Goal: Task Accomplishment & Management: Complete application form

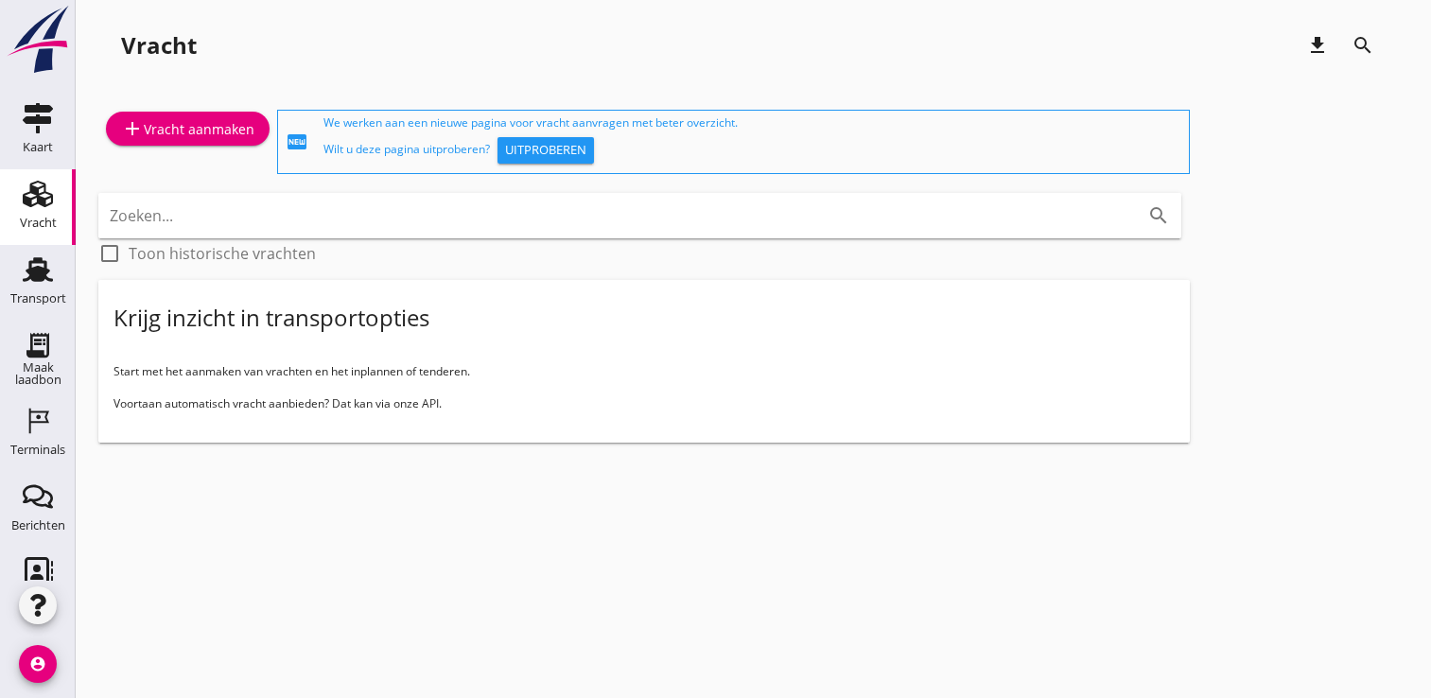
click at [15, 269] on div "Transport" at bounding box center [37, 269] width 45 height 30
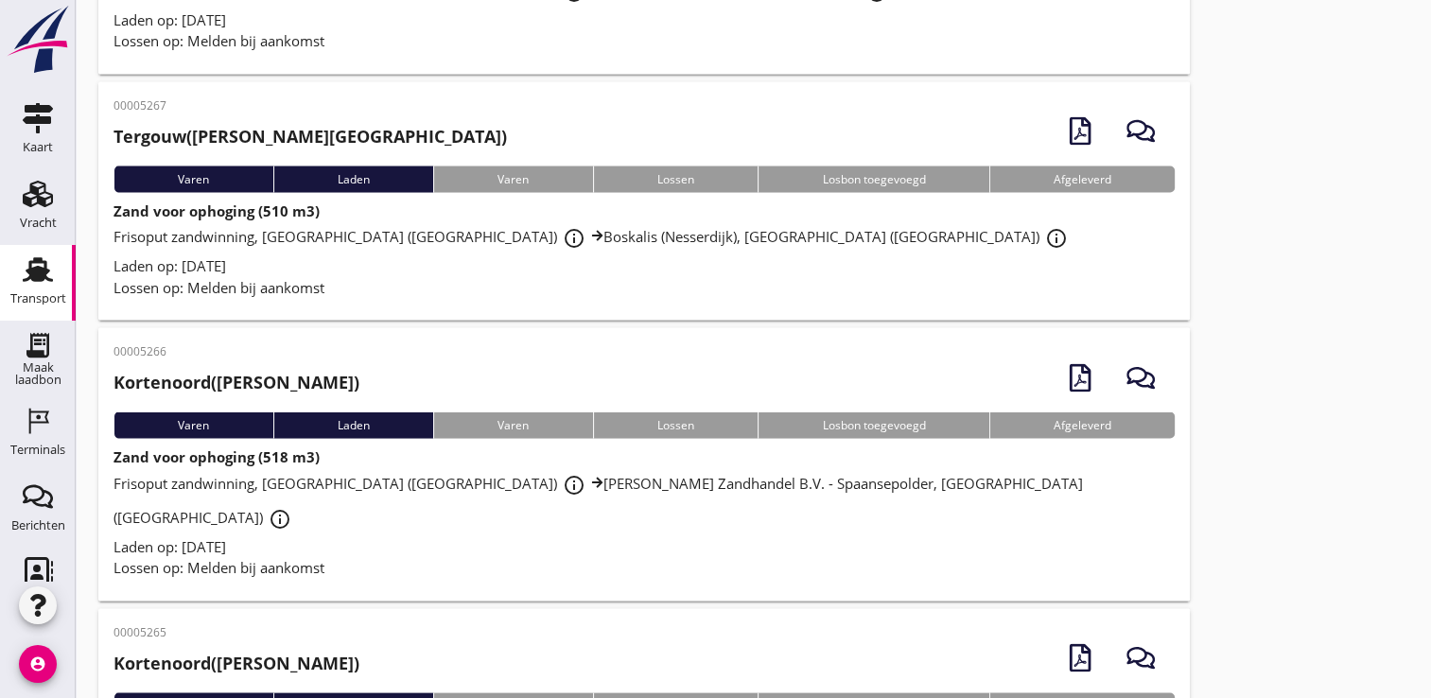
scroll to position [3686, 0]
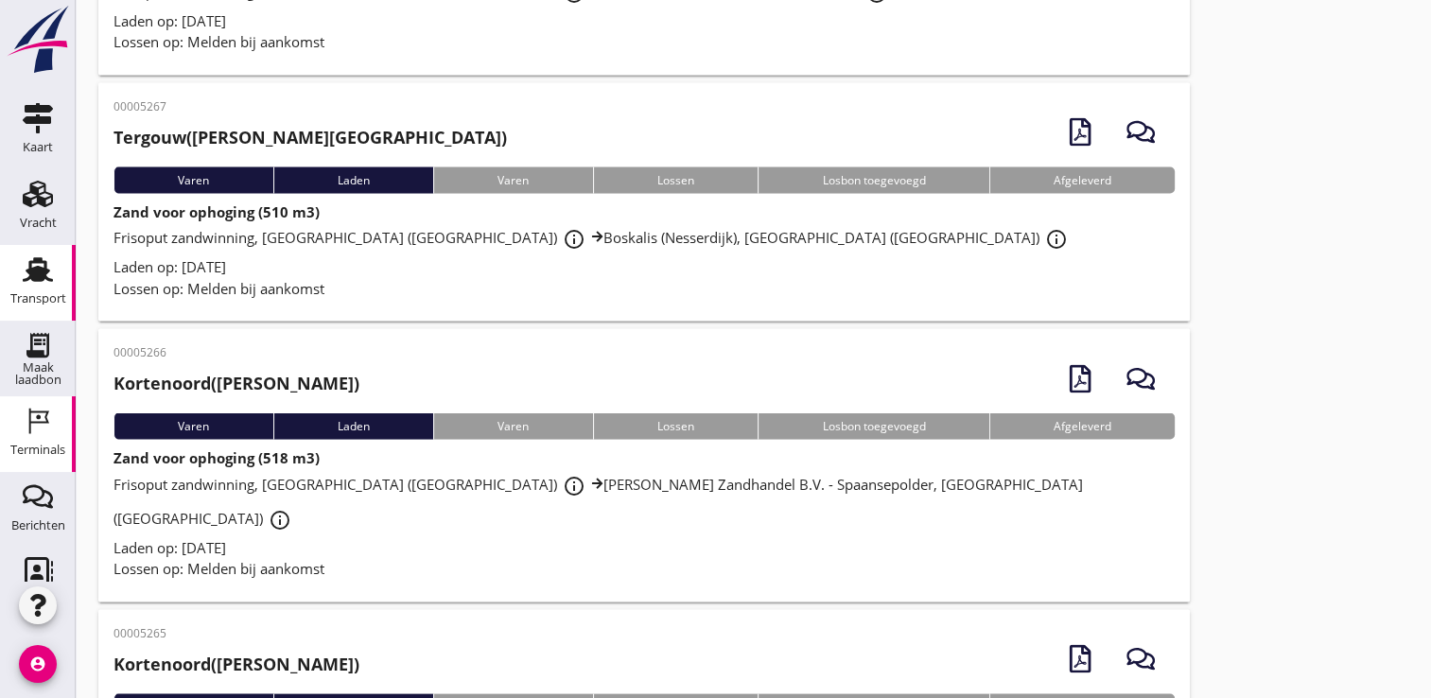
click at [15, 424] on div "Terminals" at bounding box center [37, 421] width 45 height 30
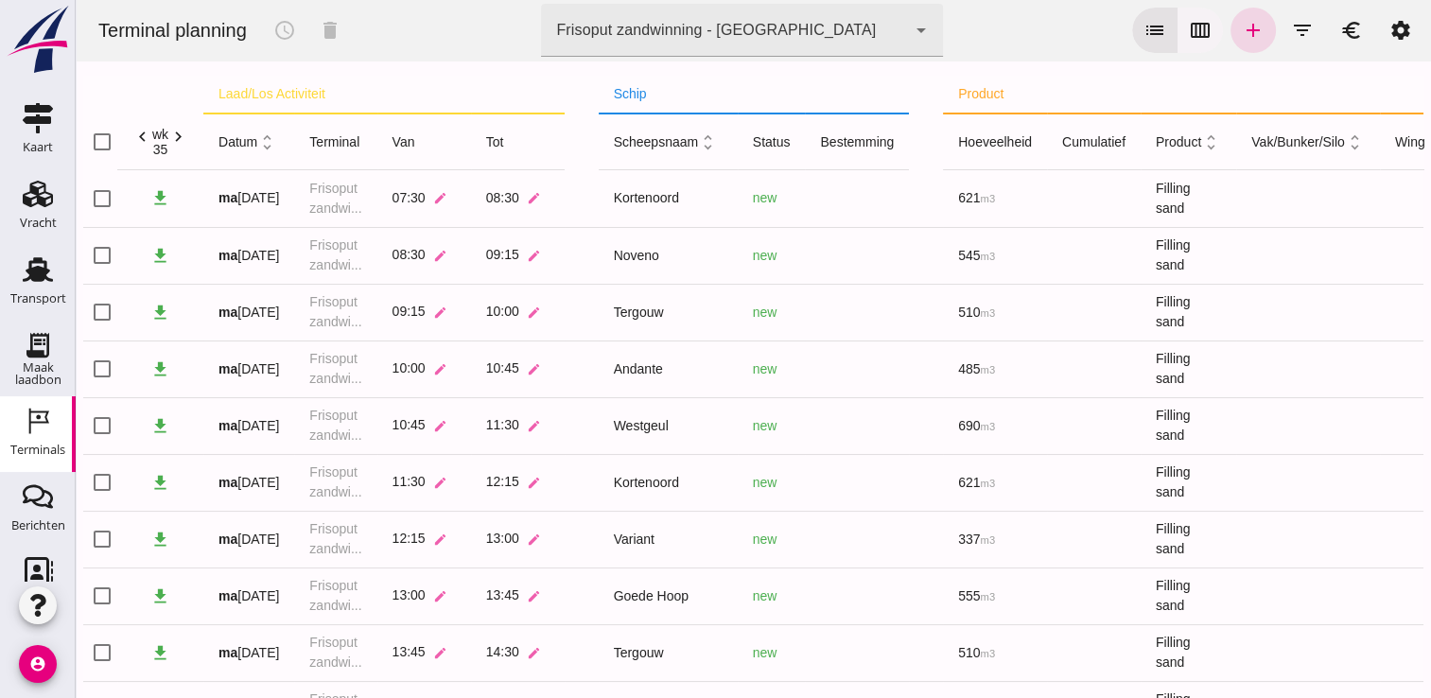
click at [1195, 32] on icon "calendar_view_week" at bounding box center [1200, 30] width 23 height 23
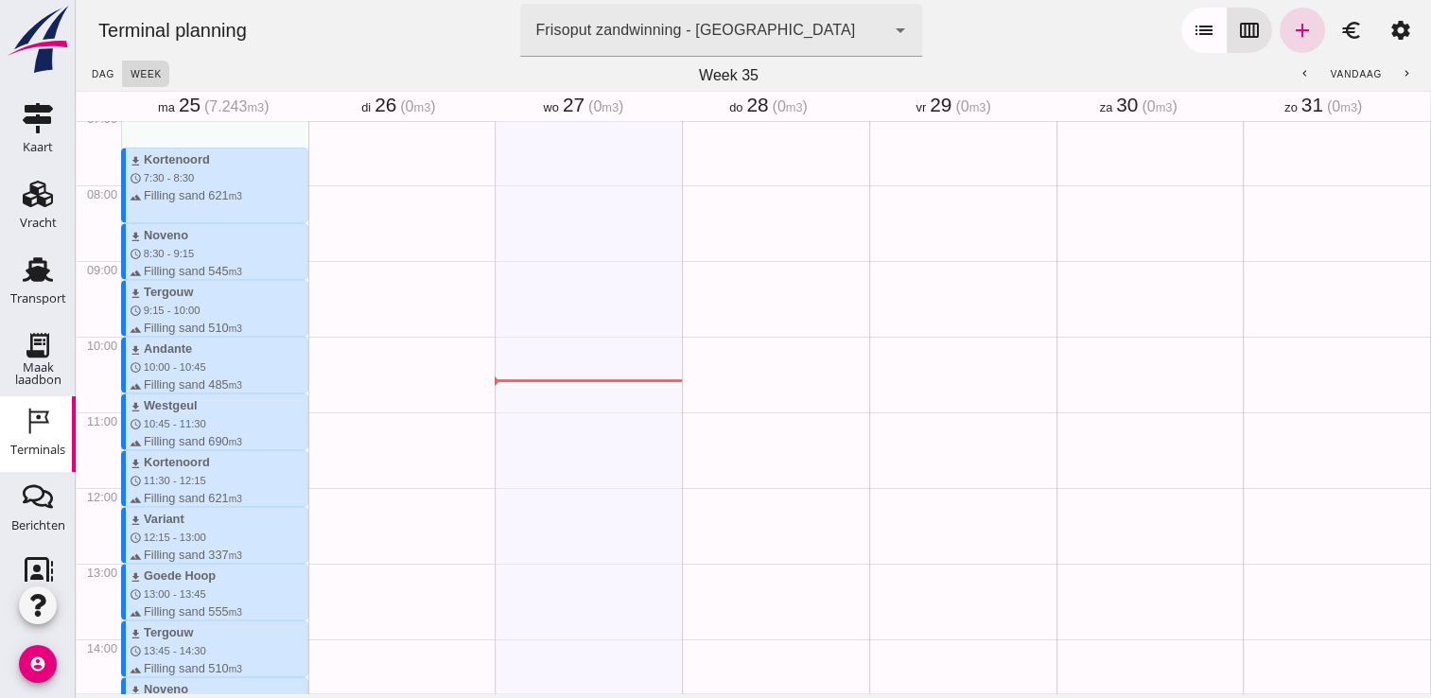
scroll to position [435, 0]
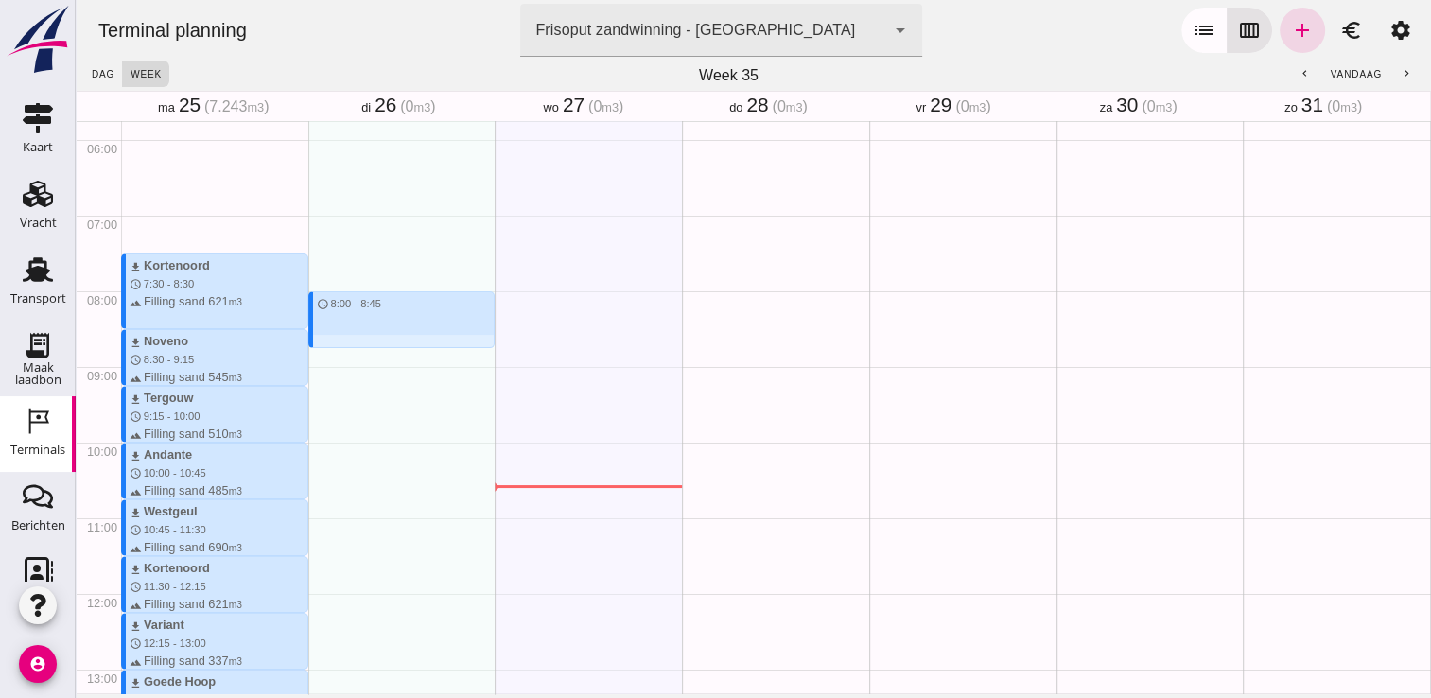
drag, startPoint x: 328, startPoint y: 293, endPoint x: 323, endPoint y: 340, distance: 47.5
click at [323, 340] on div "schedule 8:00 - 8:45" at bounding box center [401, 593] width 187 height 1815
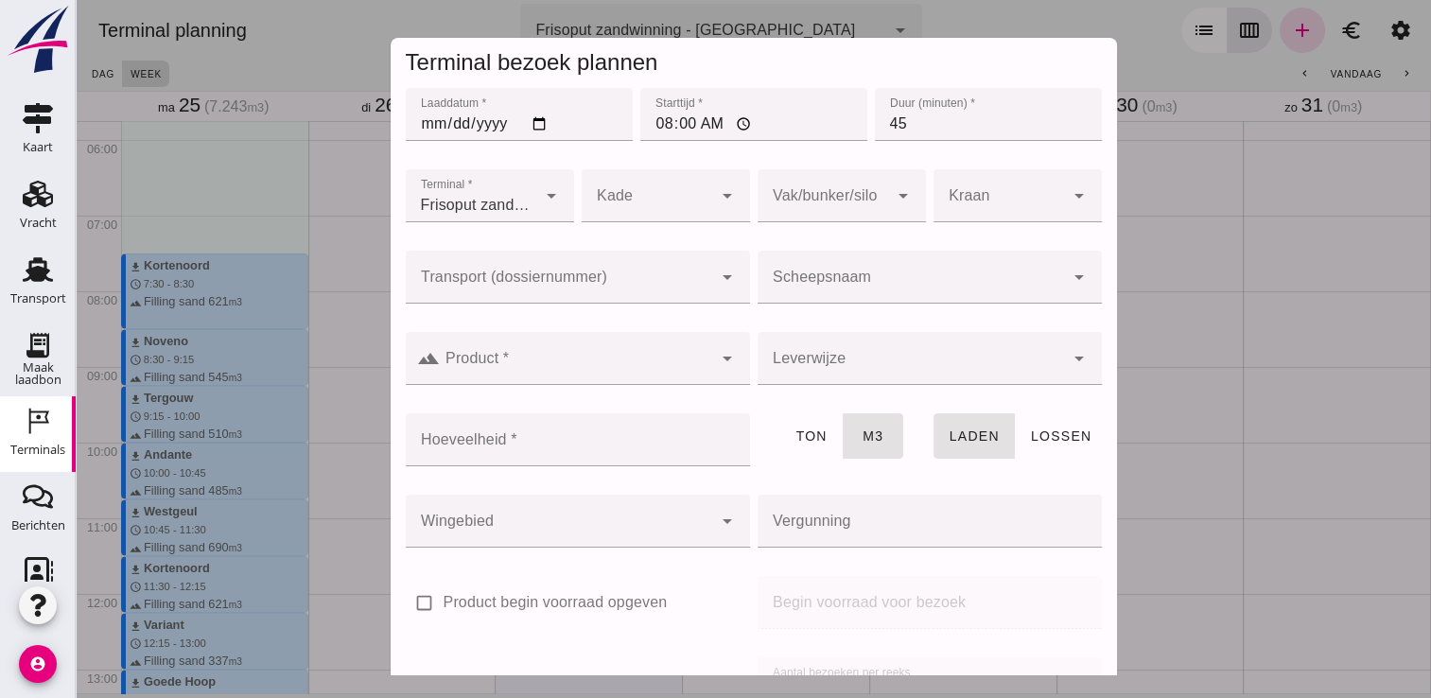
click at [847, 285] on input "Scheepsnaam" at bounding box center [910, 286] width 306 height 23
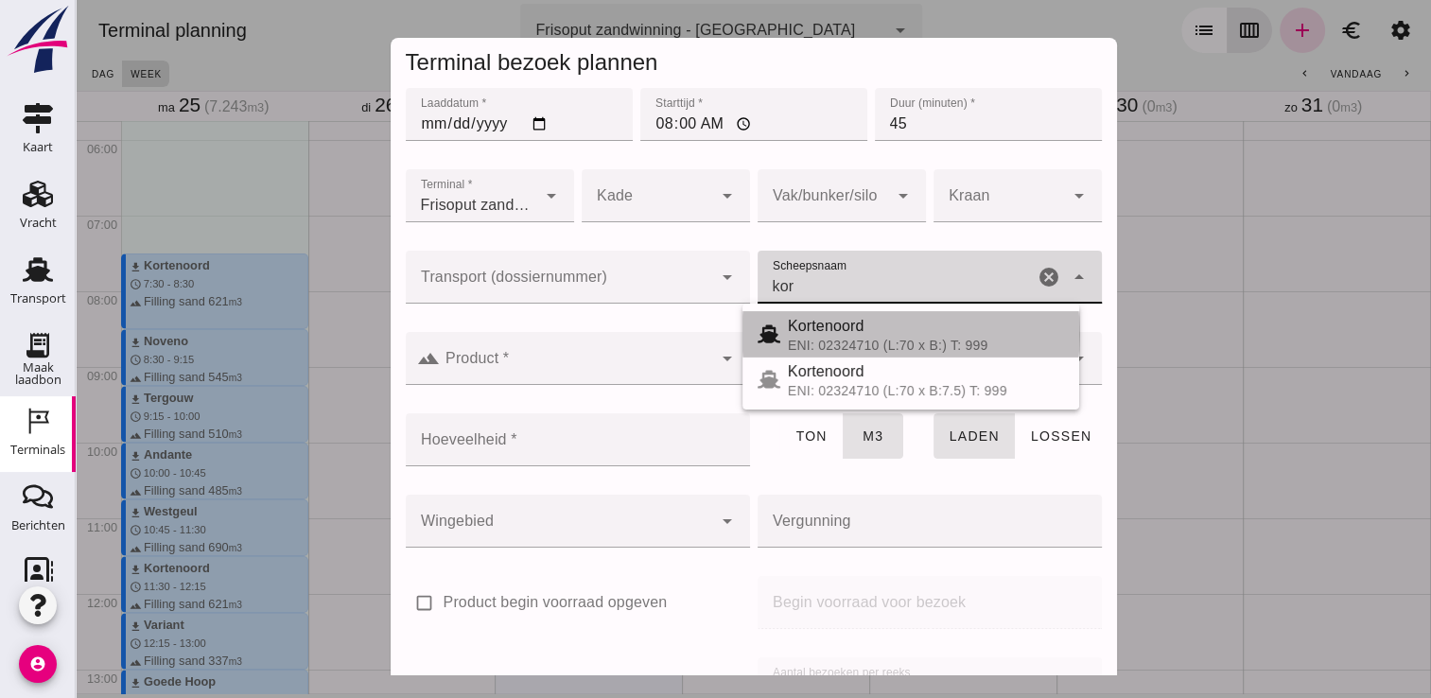
click at [812, 334] on div "Kortenoord" at bounding box center [926, 326] width 276 height 23
type input "Kortenoord"
type input "621"
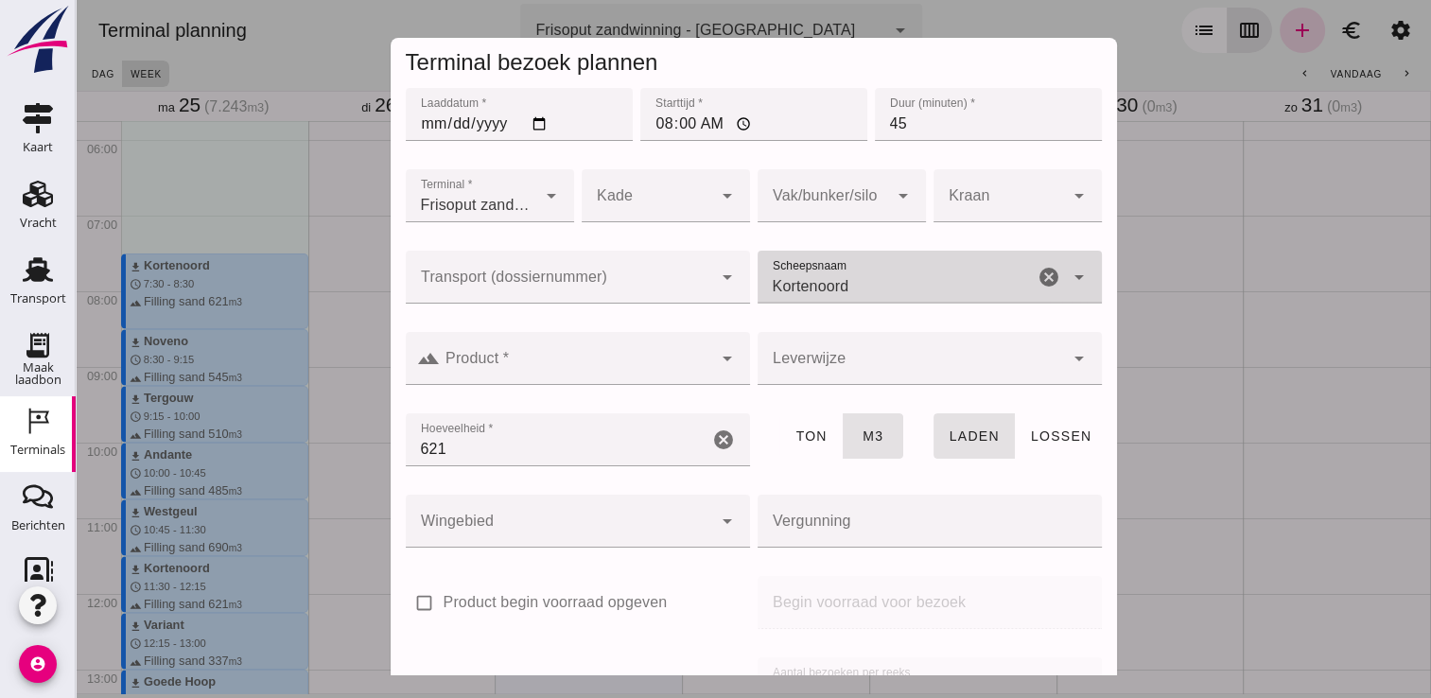
type input "Kortenoord"
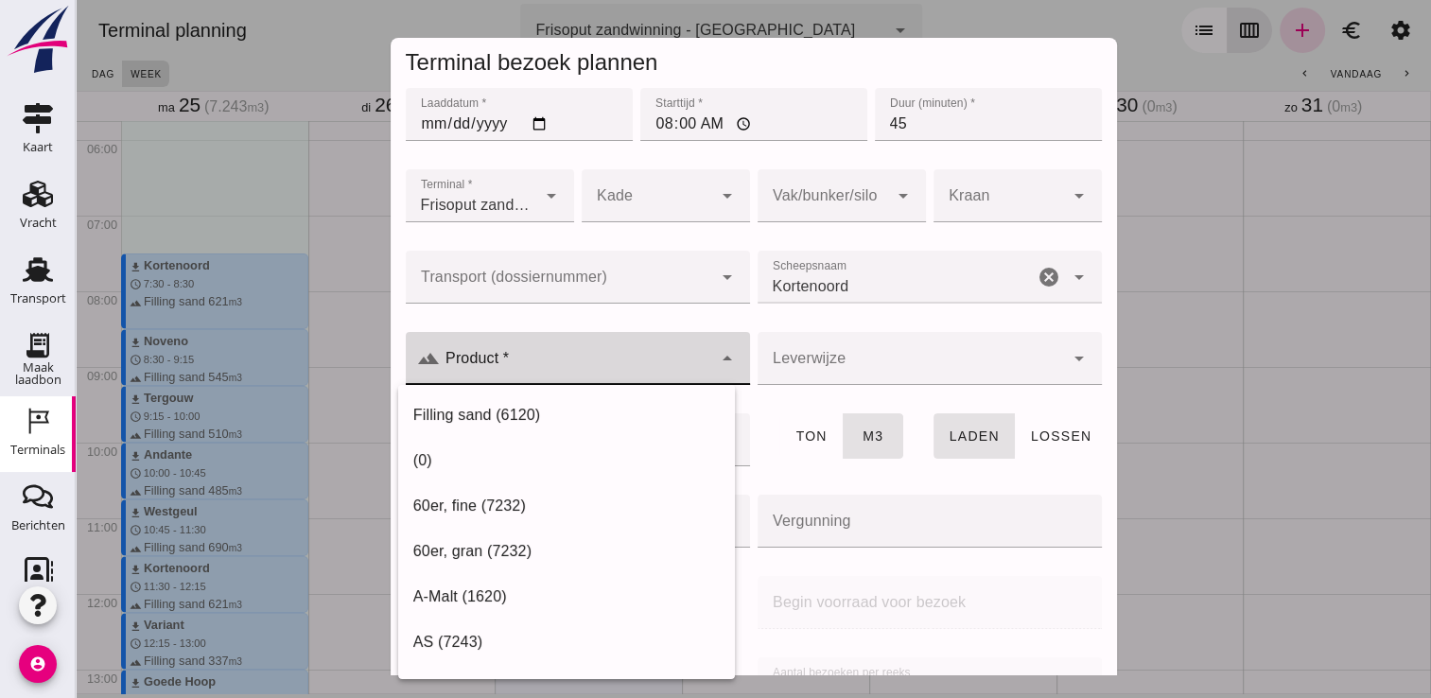
click at [677, 354] on div at bounding box center [576, 358] width 272 height 53
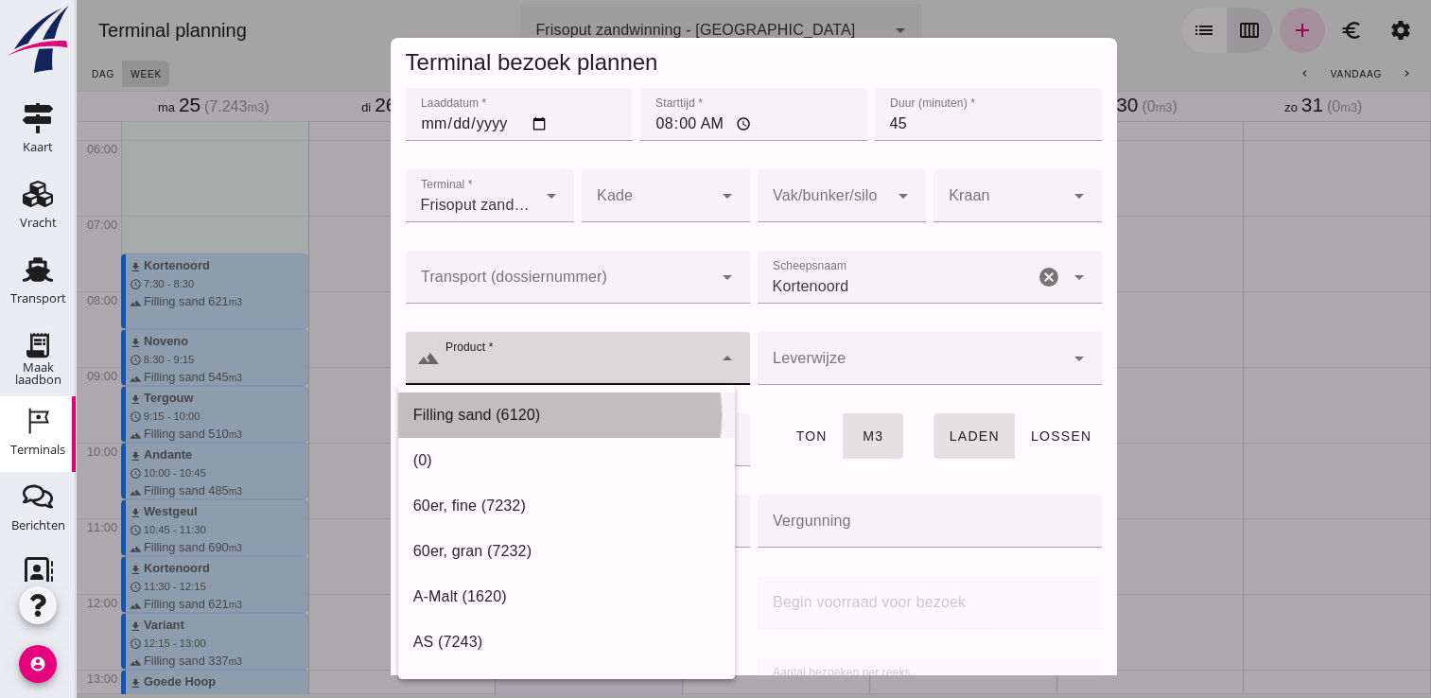
click at [569, 412] on div "Filling sand (6120)" at bounding box center [566, 415] width 306 height 23
type input "Filling sand (6120)"
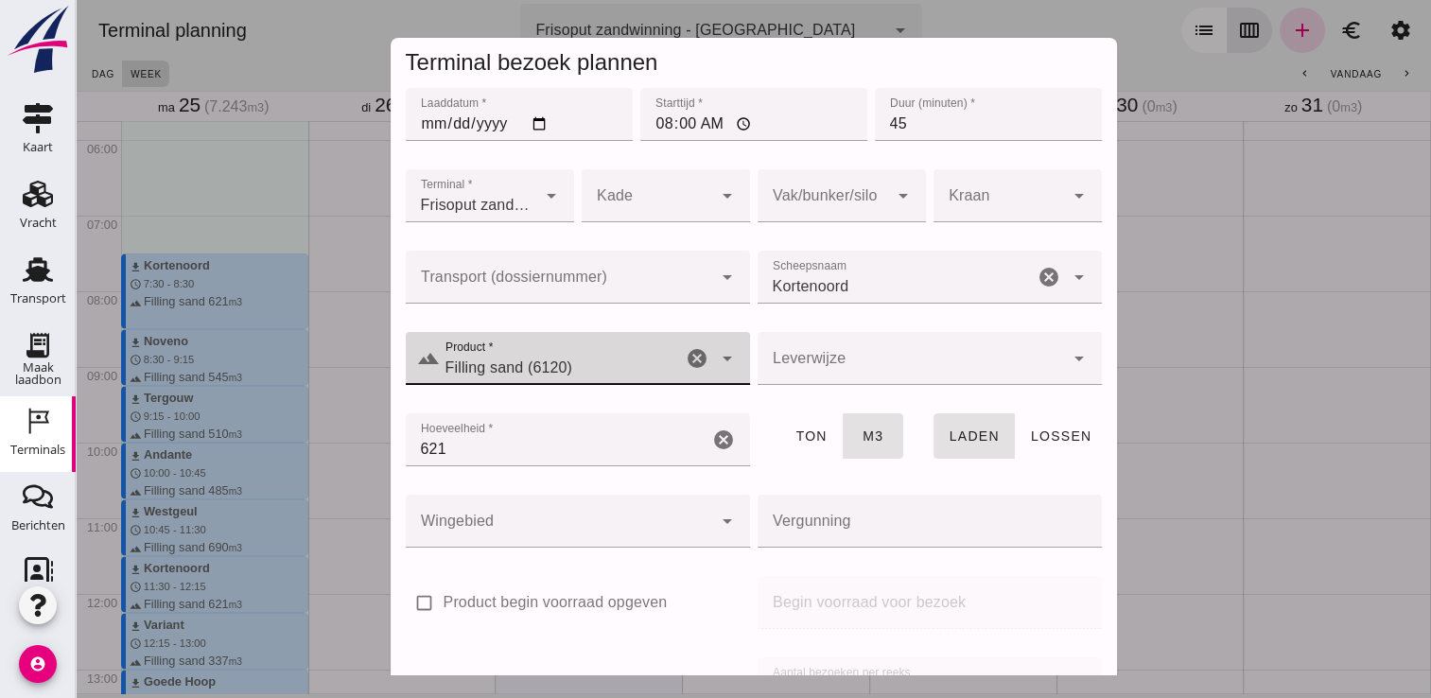
scroll to position [216, 0]
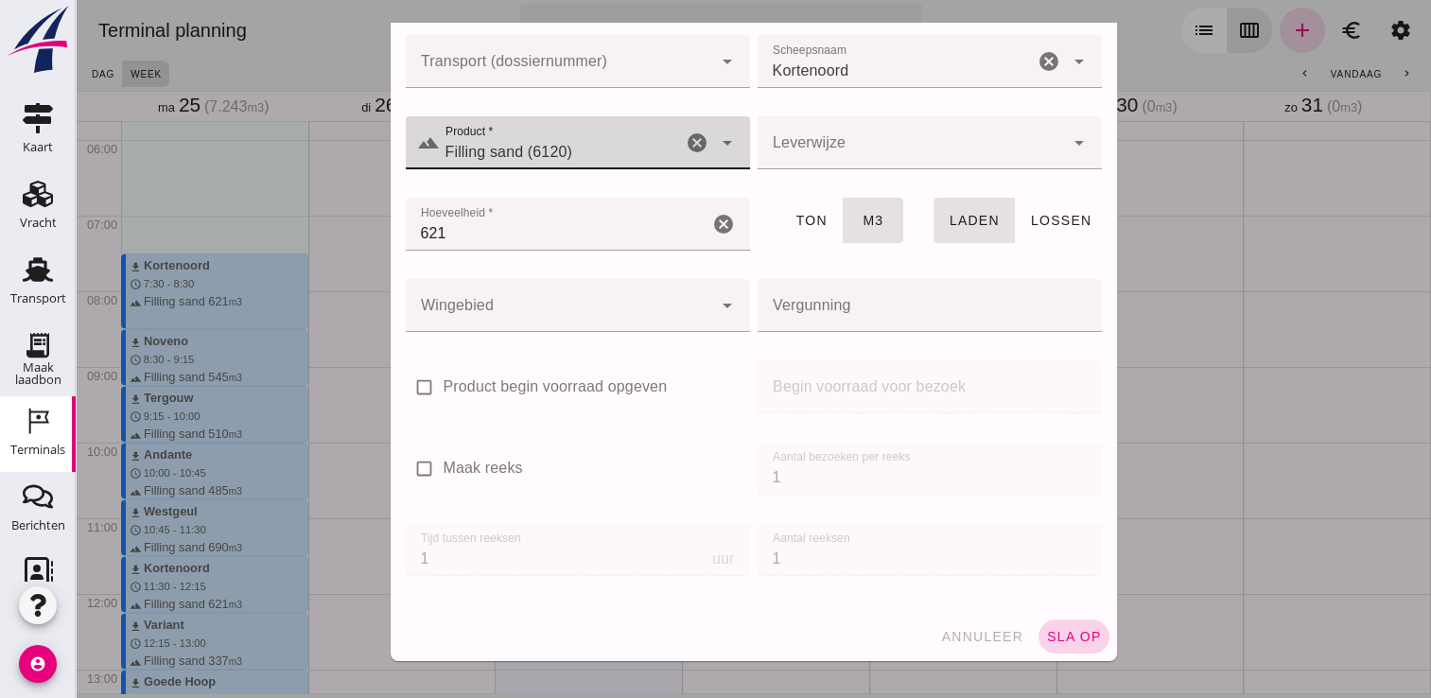
click at [1065, 637] on span "sla op" at bounding box center [1074, 636] width 56 height 15
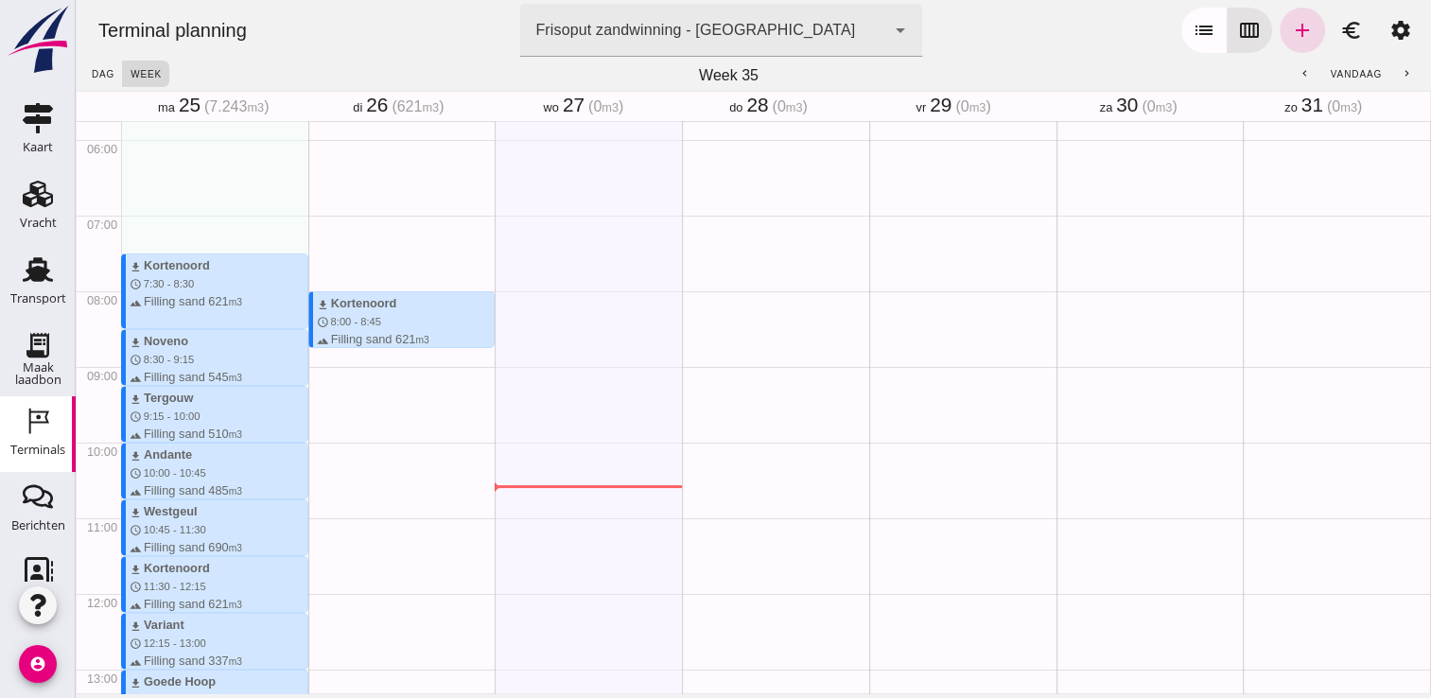
click at [385, 364] on div "download Kortenoord schedule 8:00 - 8:45 terrain Filling sand 621 m3" at bounding box center [401, 593] width 187 height 1815
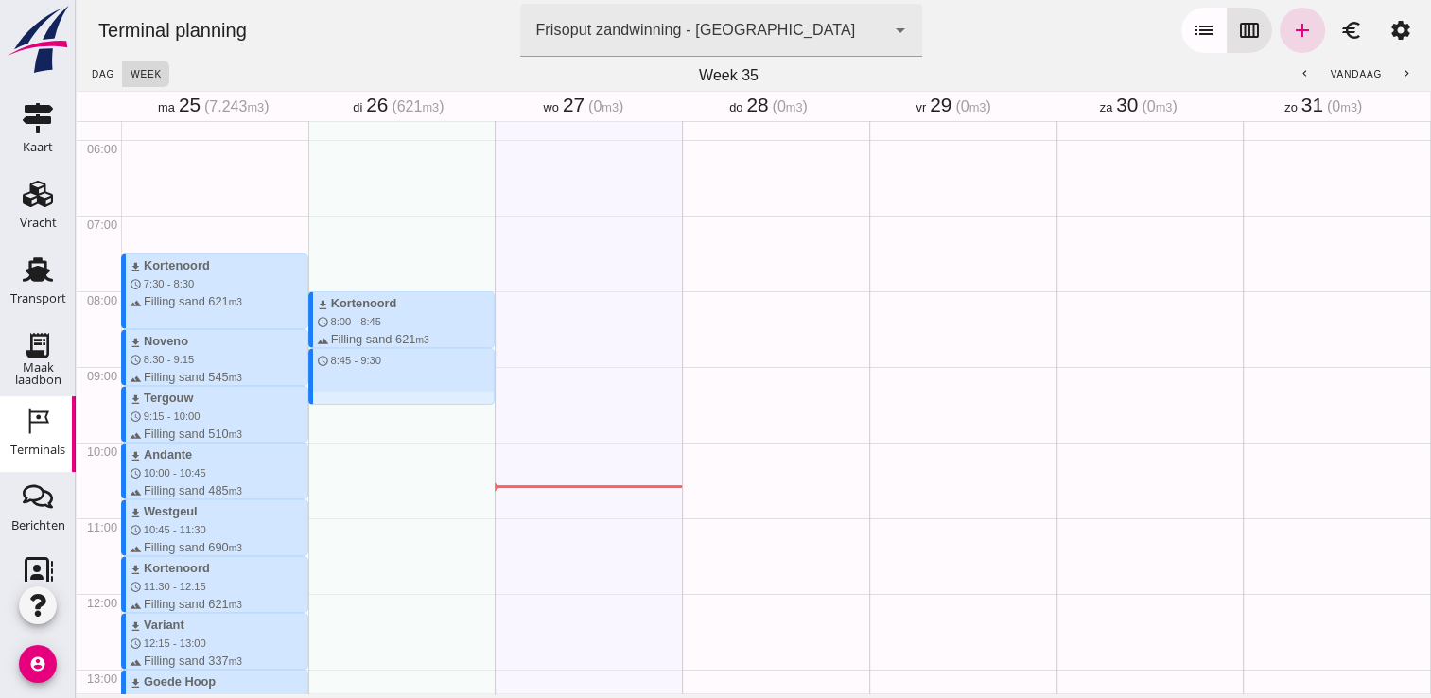
drag, startPoint x: 341, startPoint y: 351, endPoint x: 344, endPoint y: 399, distance: 48.3
click at [344, 399] on div "download Kortenoord schedule 8:00 - 8:45 terrain Filling sand 621 m3 schedule 8…" at bounding box center [401, 593] width 187 height 1815
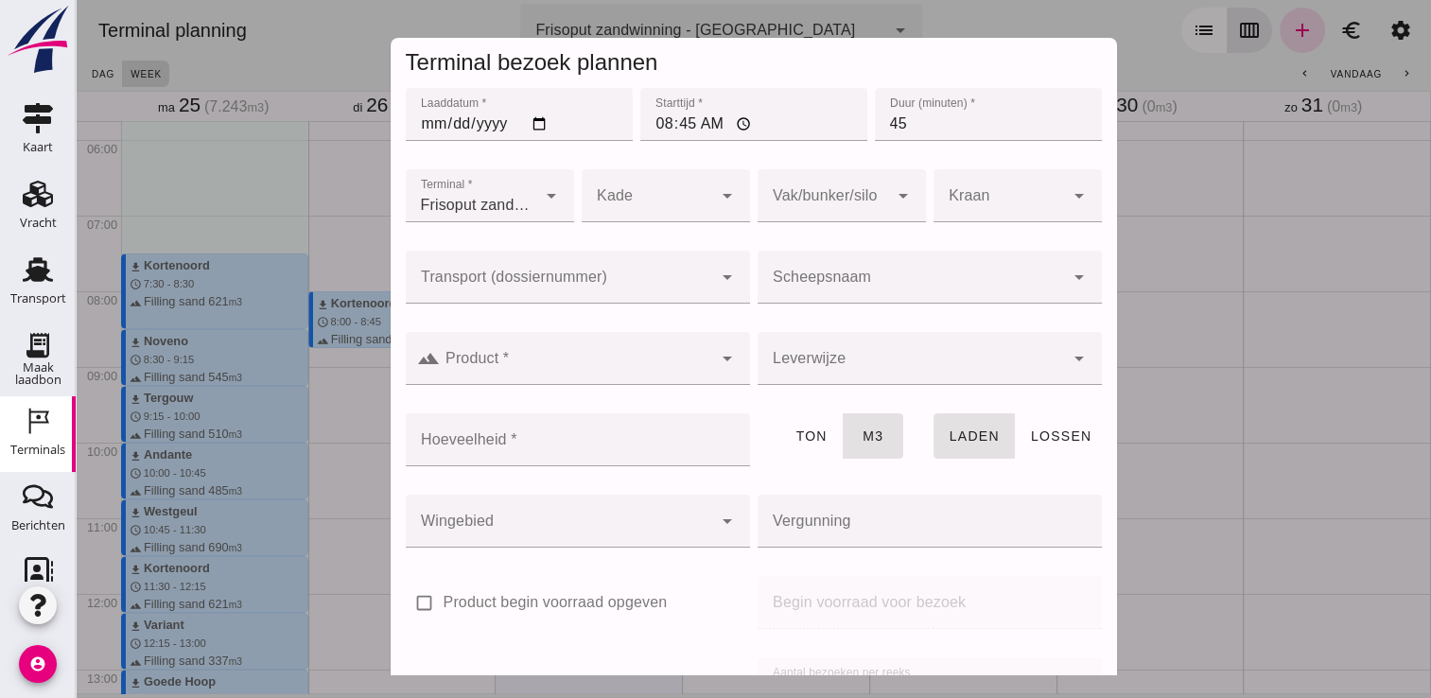
click at [854, 284] on input "Scheepsnaam" at bounding box center [910, 286] width 306 height 23
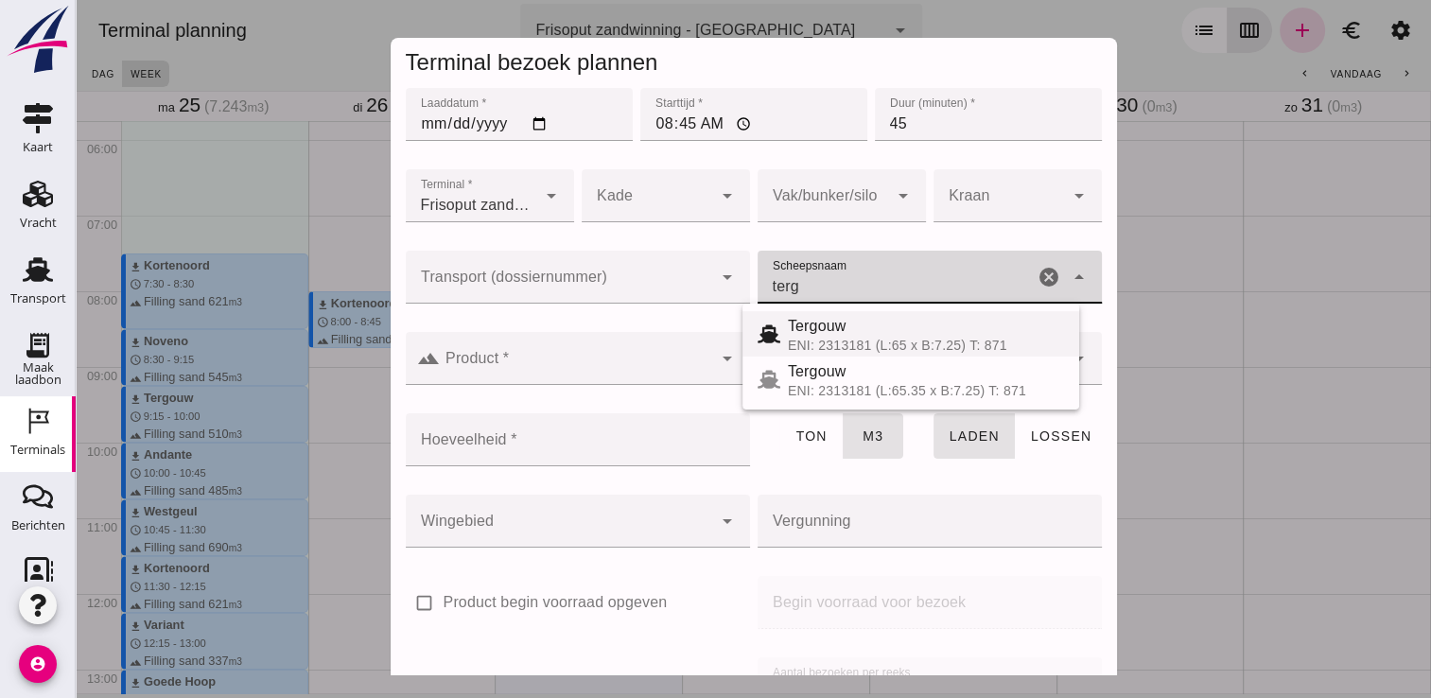
click at [879, 345] on div "ENI: 2313181 (L:65 x B:7.25) T: 871" at bounding box center [926, 345] width 276 height 15
type input "Tergouw"
type input "510"
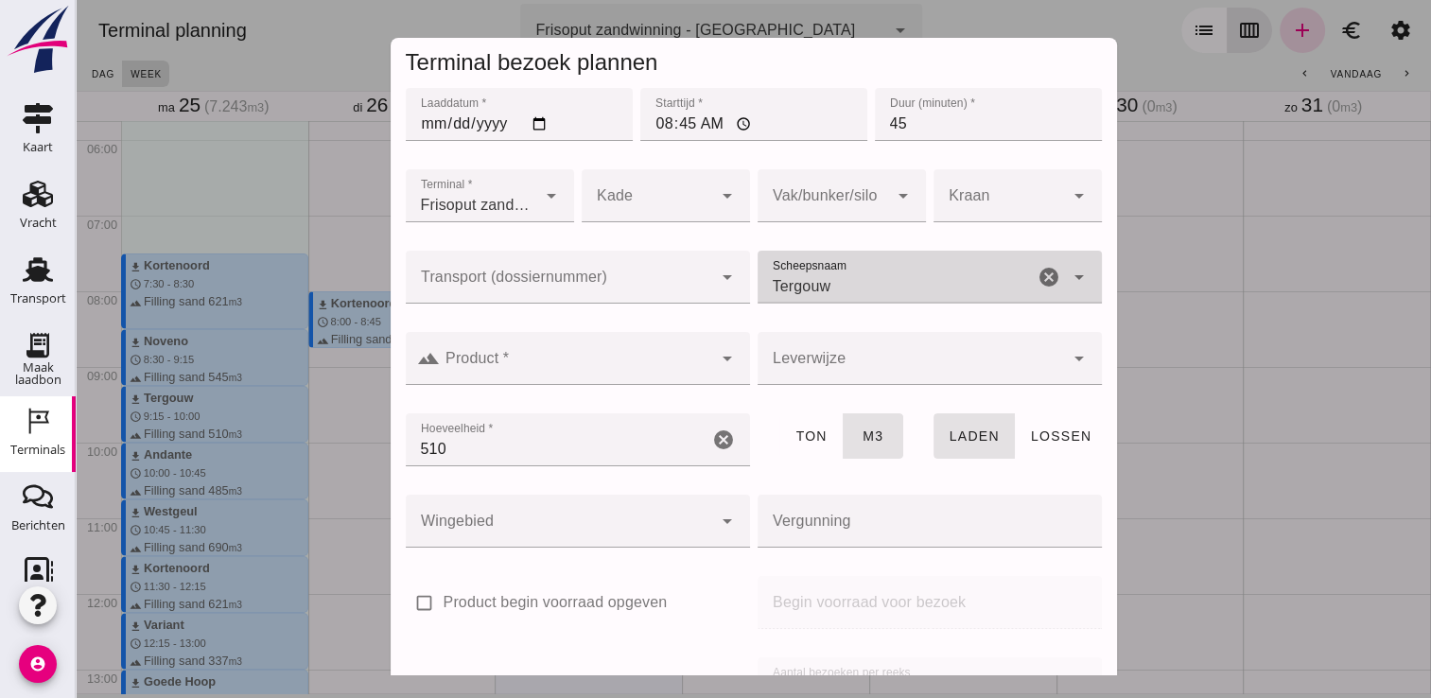
type input "Tergouw"
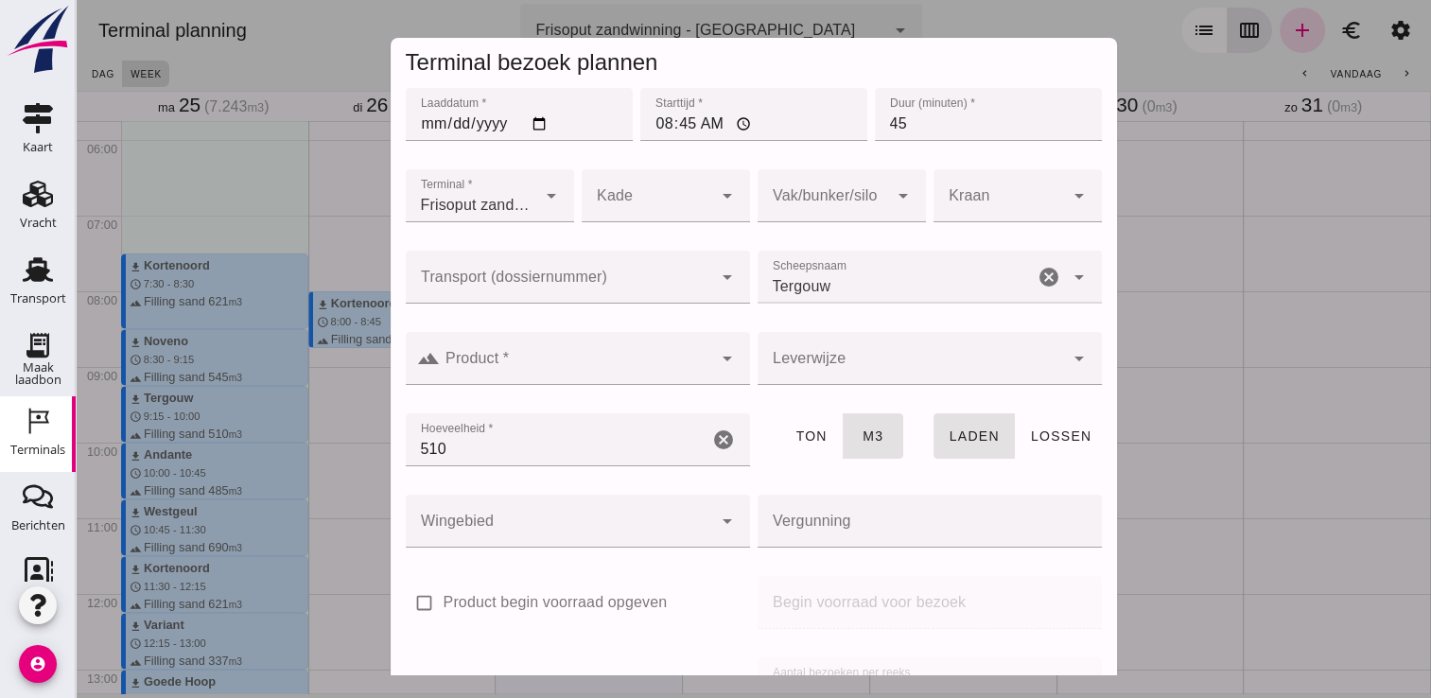
click at [647, 388] on div at bounding box center [578, 395] width 344 height 21
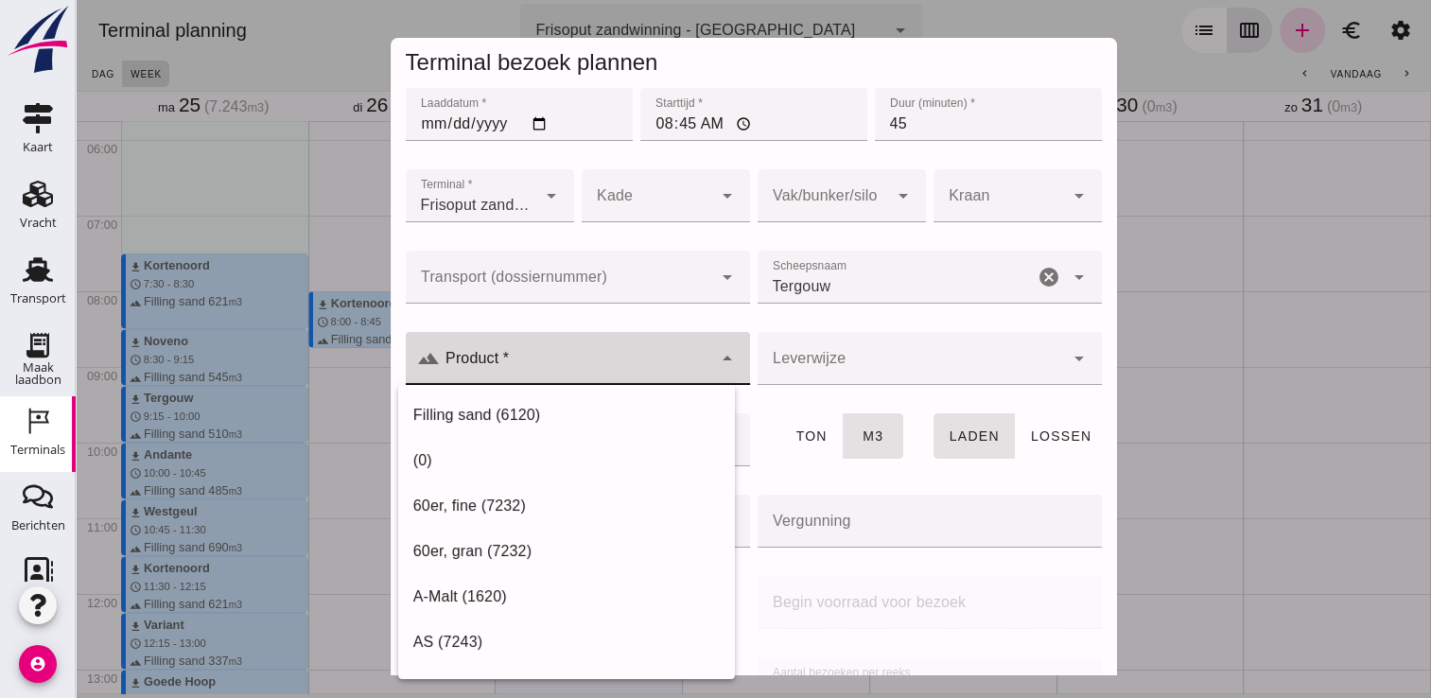
click at [613, 372] on input "Product *" at bounding box center [576, 367] width 272 height 23
click at [594, 406] on div "Filling sand (6120)" at bounding box center [566, 415] width 306 height 23
type input "Filling sand (6120)"
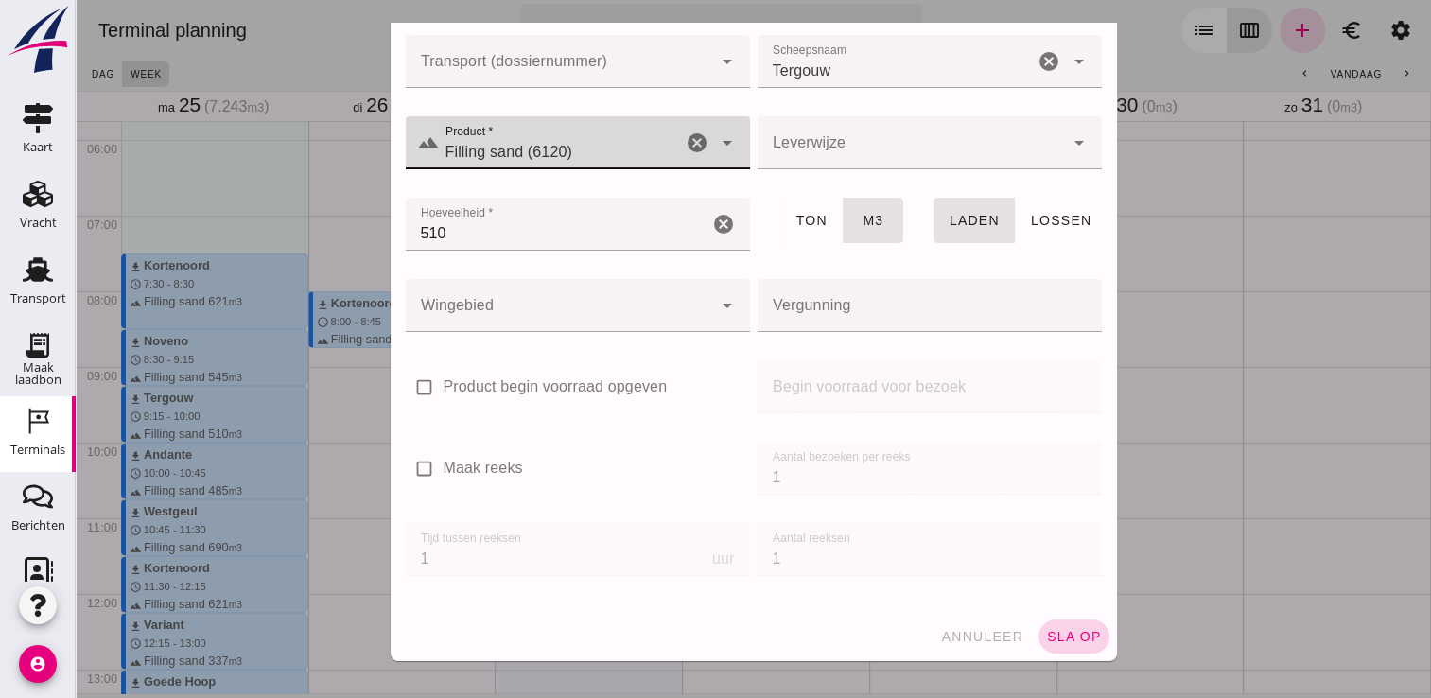
click at [1058, 637] on span "sla op" at bounding box center [1074, 636] width 56 height 15
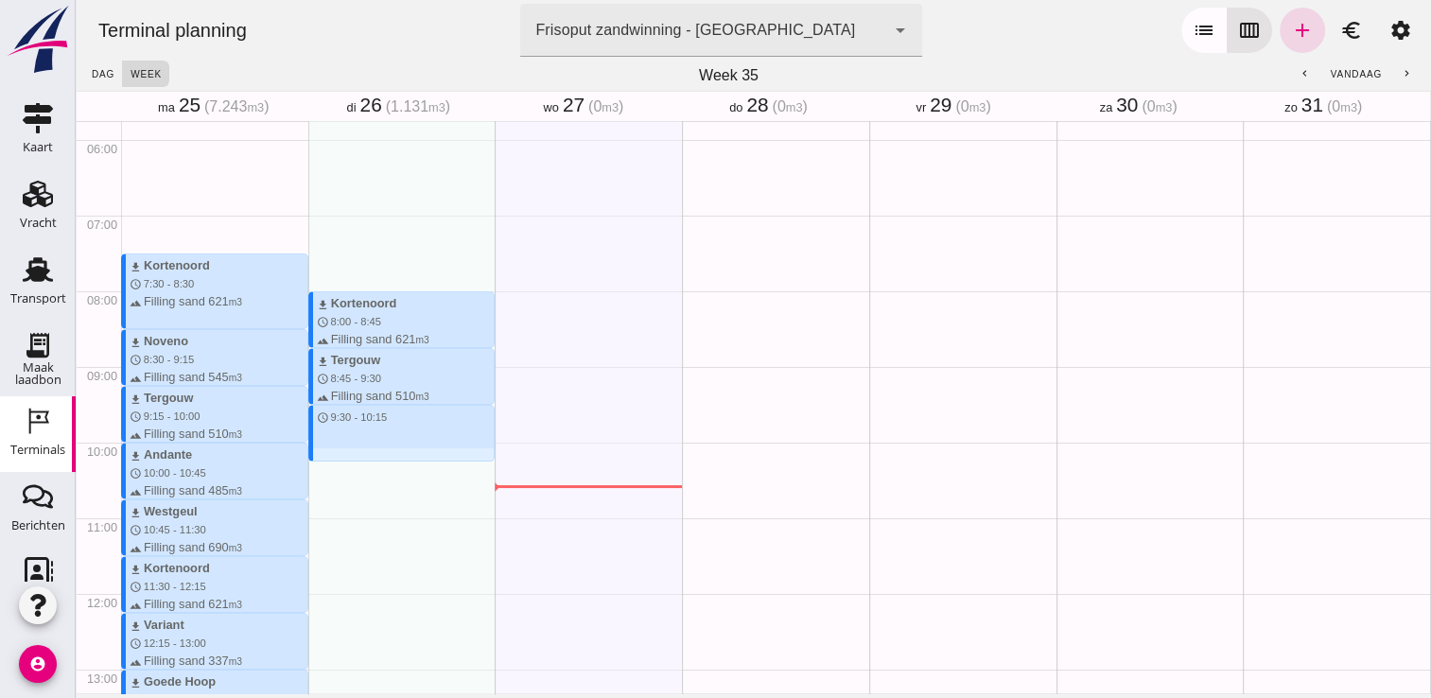
drag, startPoint x: 313, startPoint y: 407, endPoint x: 322, endPoint y: 461, distance: 55.7
click at [322, 461] on div "download Kortenoord schedule 8:00 - 8:45 terrain Filling sand 621 m3 download T…" at bounding box center [401, 593] width 187 height 1815
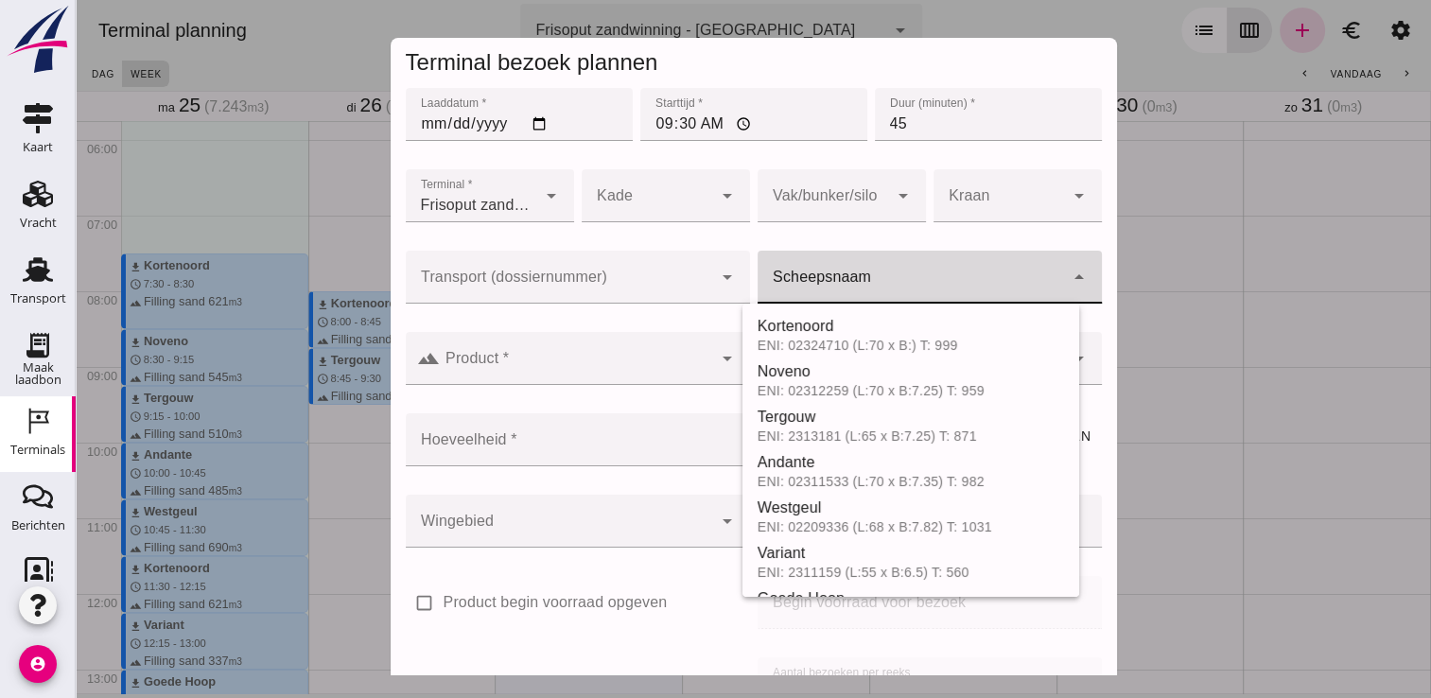
click at [879, 287] on input "Scheepsnaam" at bounding box center [910, 286] width 306 height 23
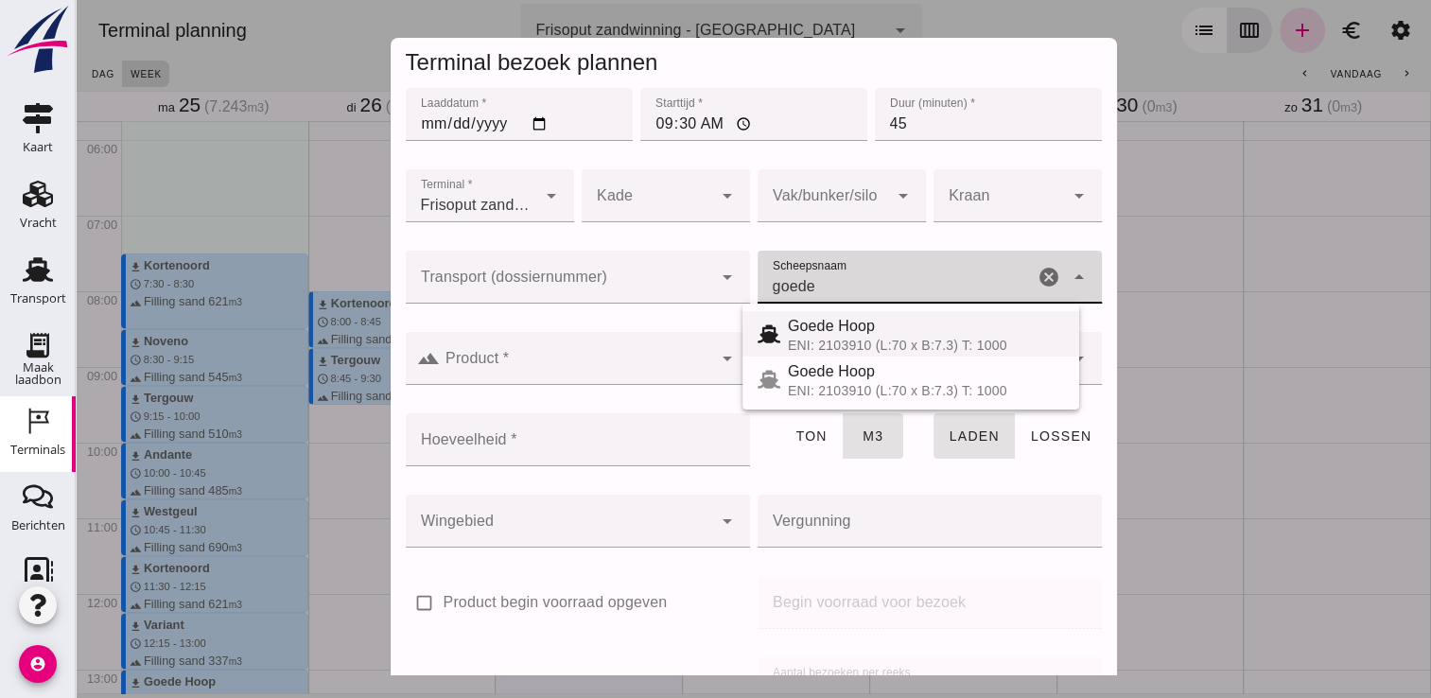
click at [867, 326] on div "Goede Hoop" at bounding box center [926, 326] width 276 height 23
type input "Goede Hoop"
type input "555"
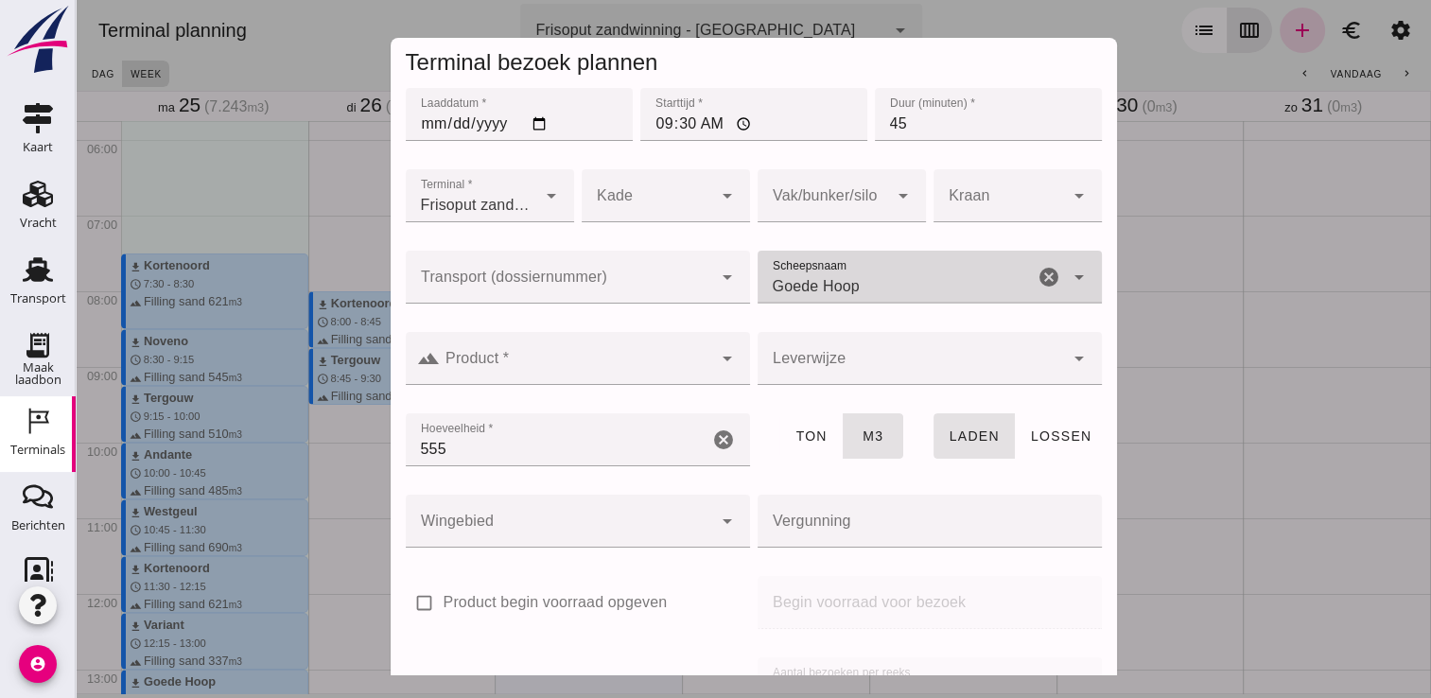
type input "Goede Hoop"
click at [649, 373] on input "Product *" at bounding box center [576, 367] width 272 height 23
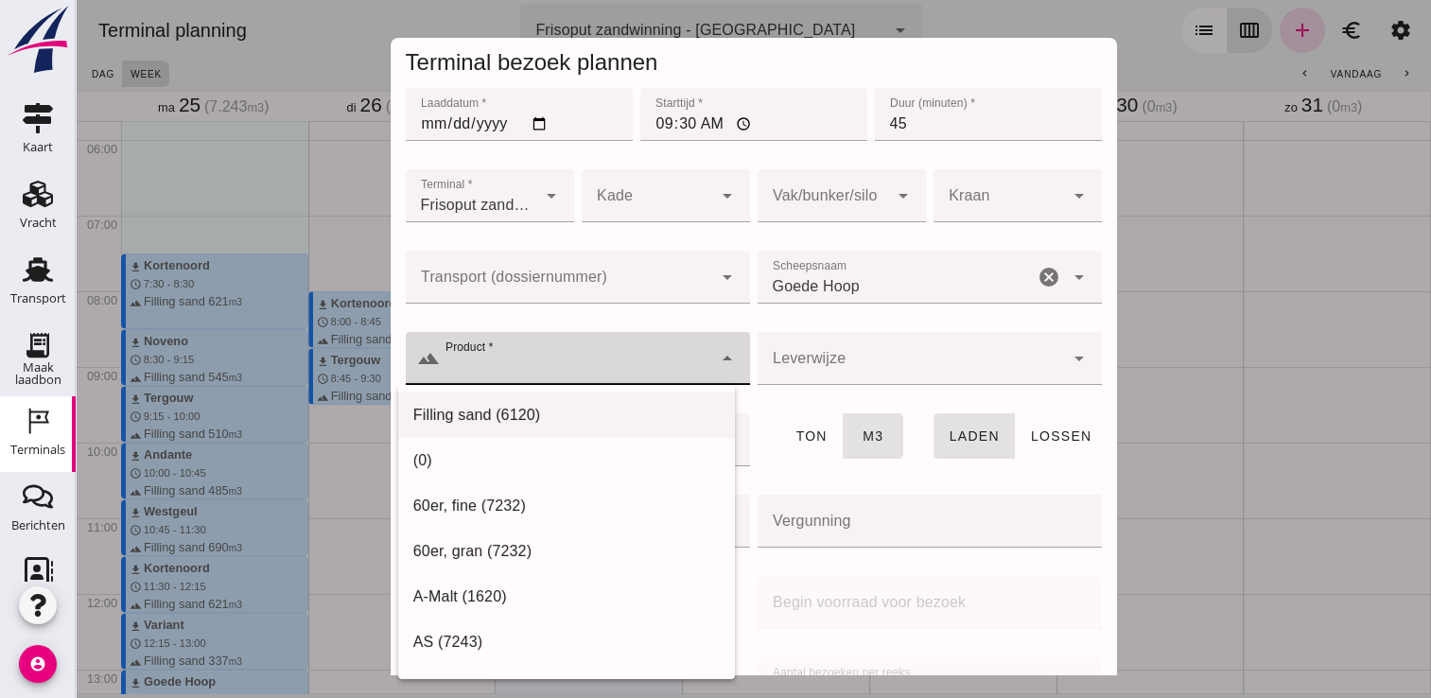
click at [577, 410] on div "Filling sand (6120)" at bounding box center [566, 415] width 306 height 23
type input "Filling sand (6120)"
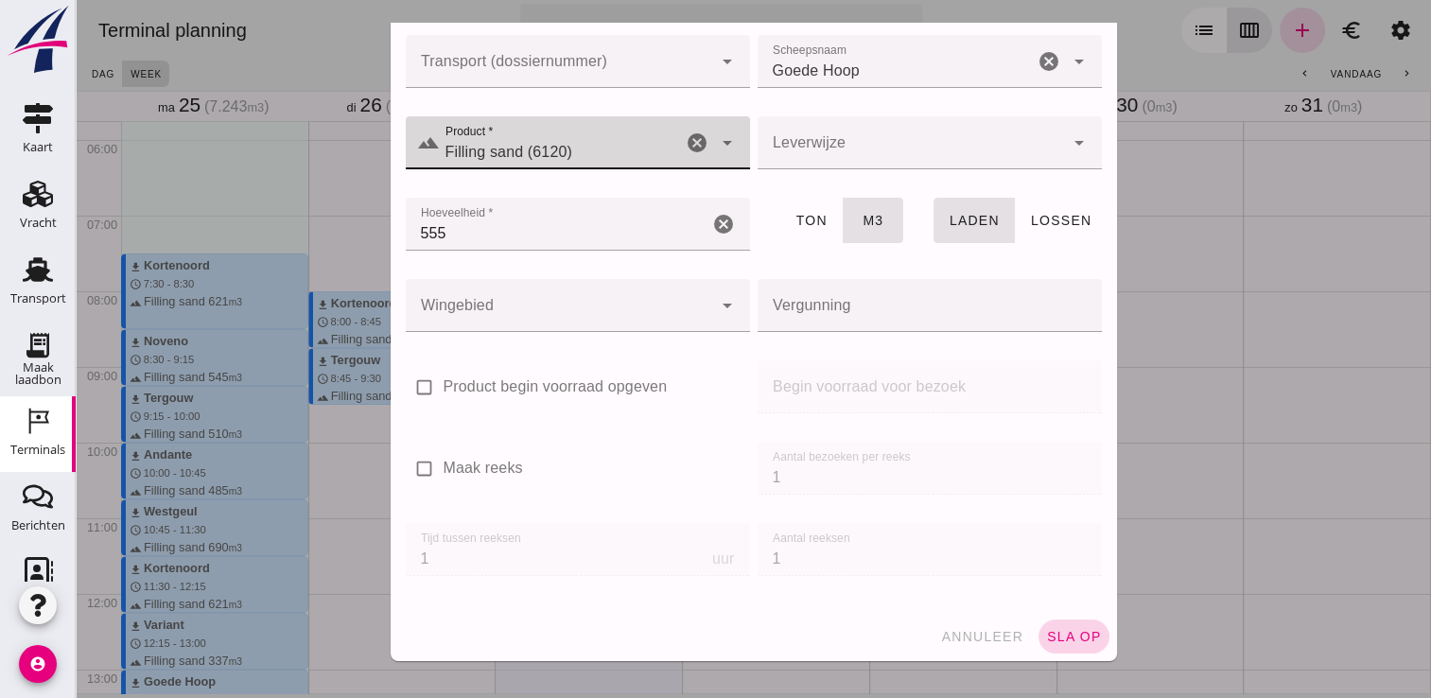
click at [1051, 636] on span "sla op" at bounding box center [1074, 636] width 56 height 15
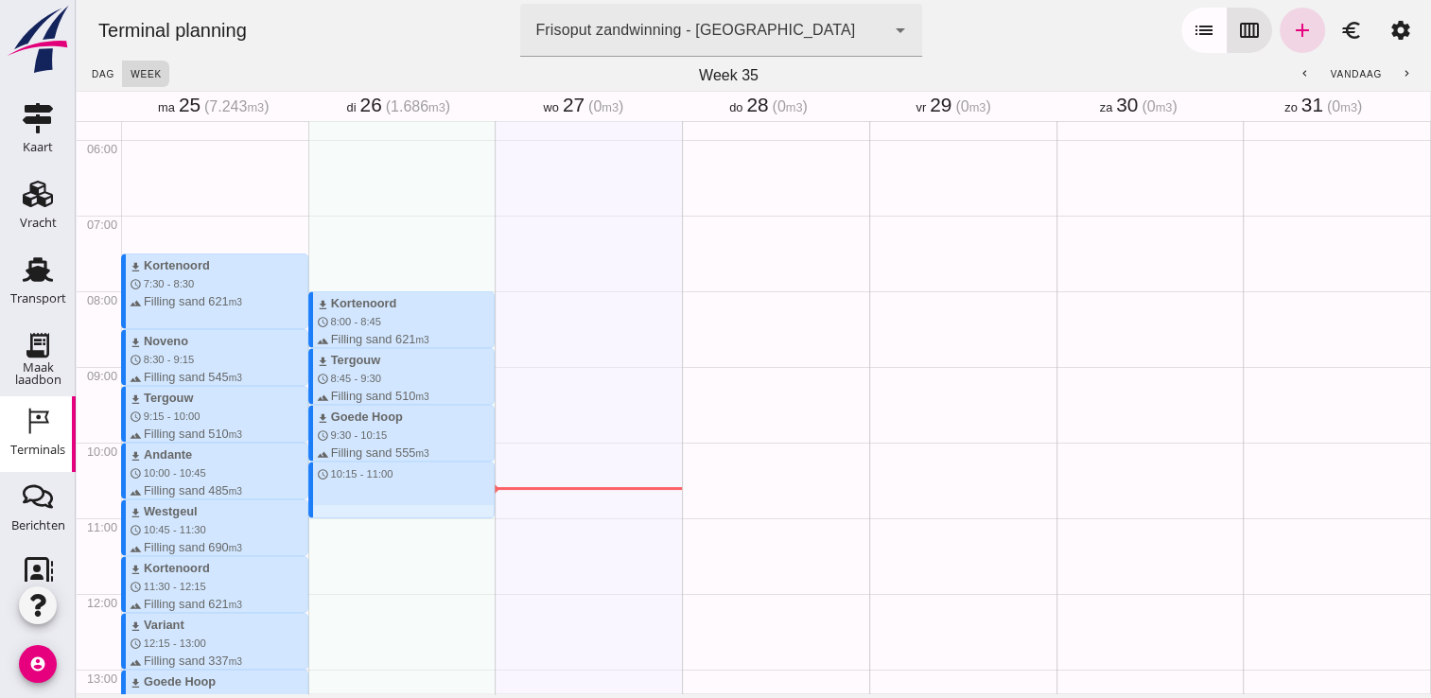
drag, startPoint x: 311, startPoint y: 463, endPoint x: 317, endPoint y: 511, distance: 47.6
click at [317, 511] on div "download Kortenoord schedule 8:00 - 8:45 terrain Filling sand 621 m3 download T…" at bounding box center [401, 593] width 187 height 1815
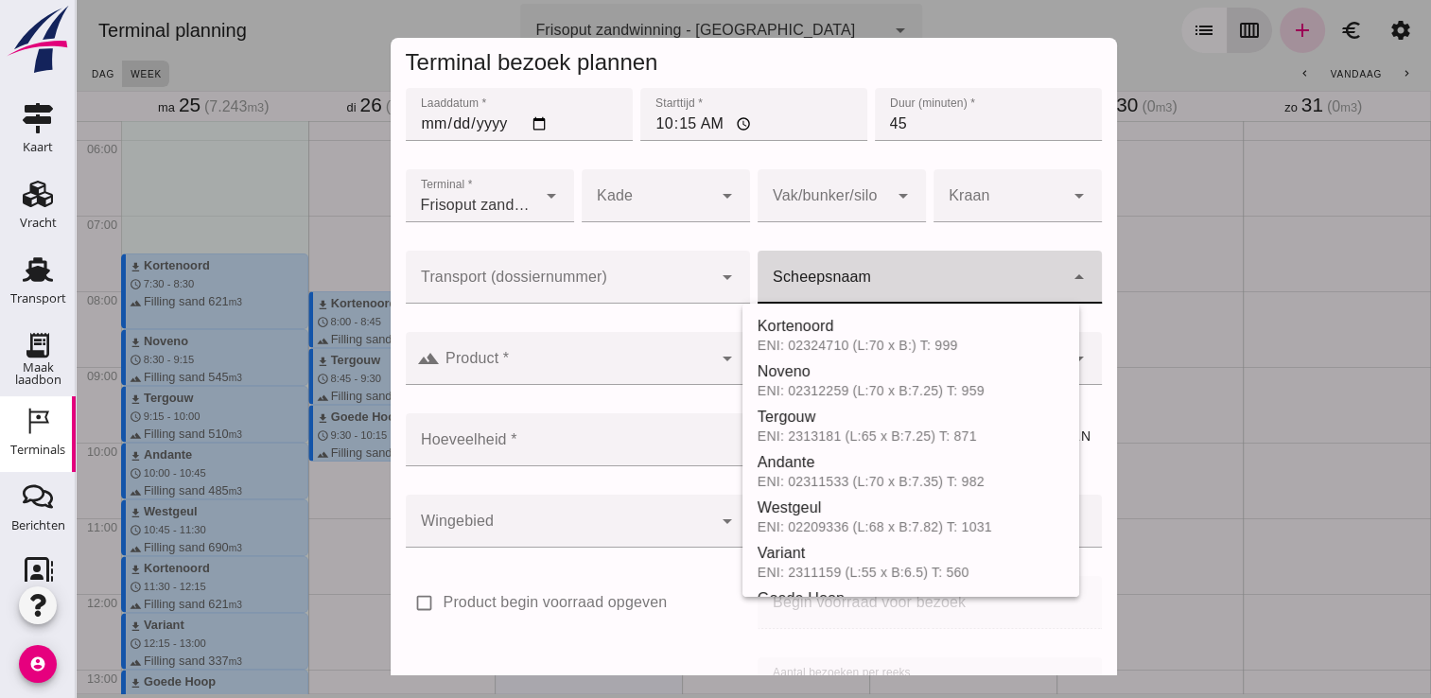
click at [876, 285] on input "Scheepsnaam" at bounding box center [910, 286] width 306 height 23
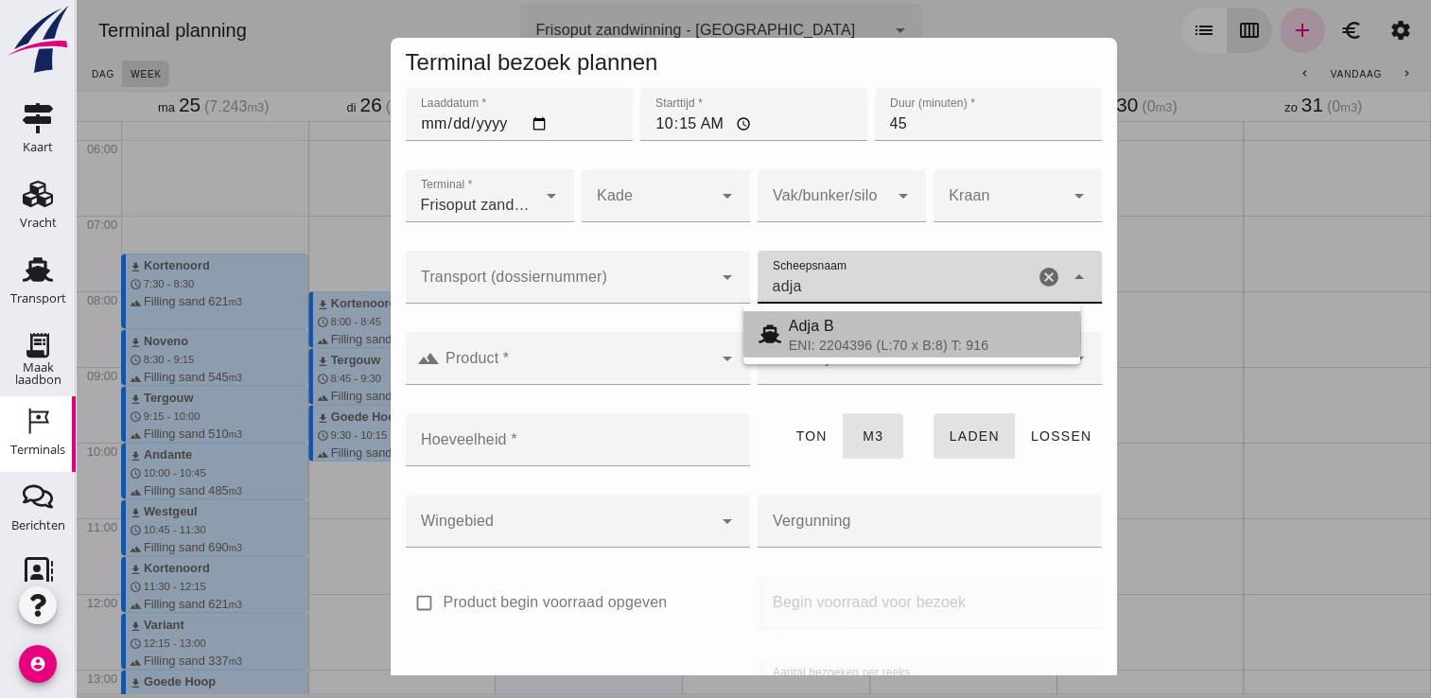
click at [880, 332] on div "Adja B" at bounding box center [927, 326] width 276 height 23
type input "Adja B"
type input "541"
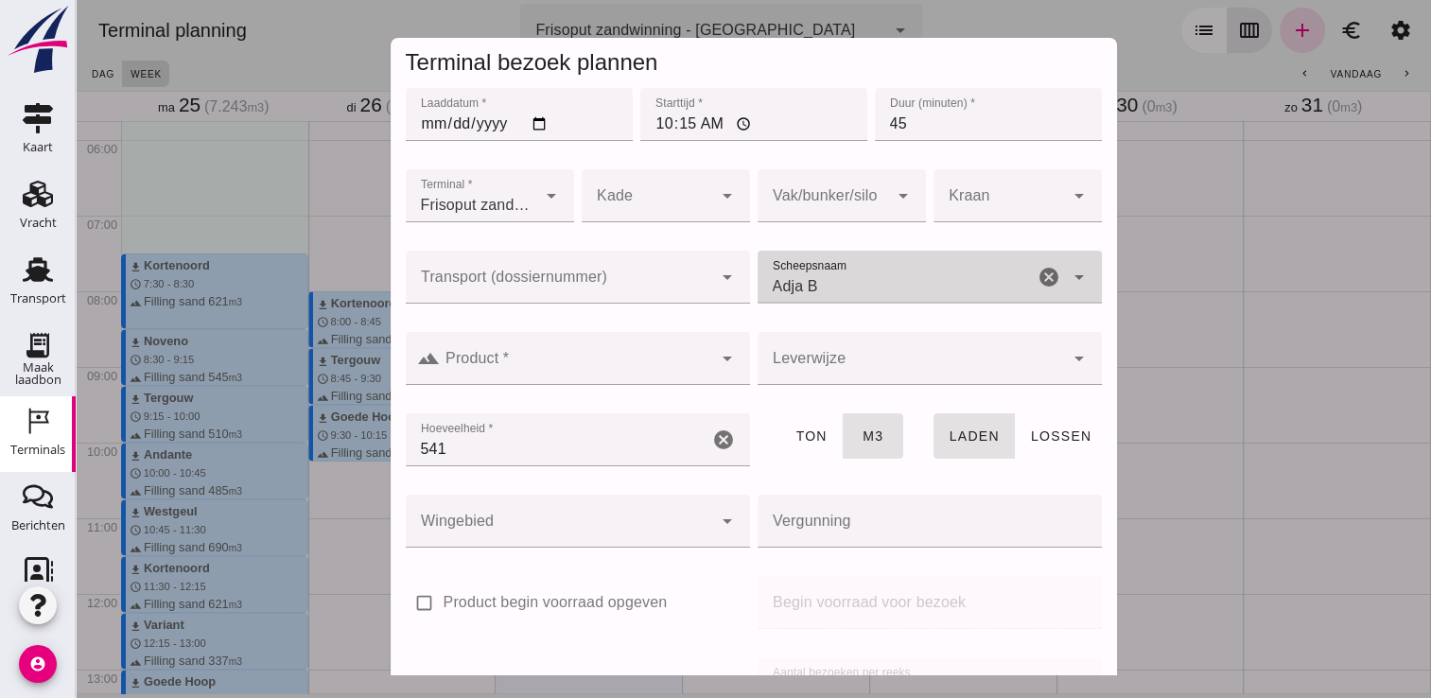
type input "Adja B"
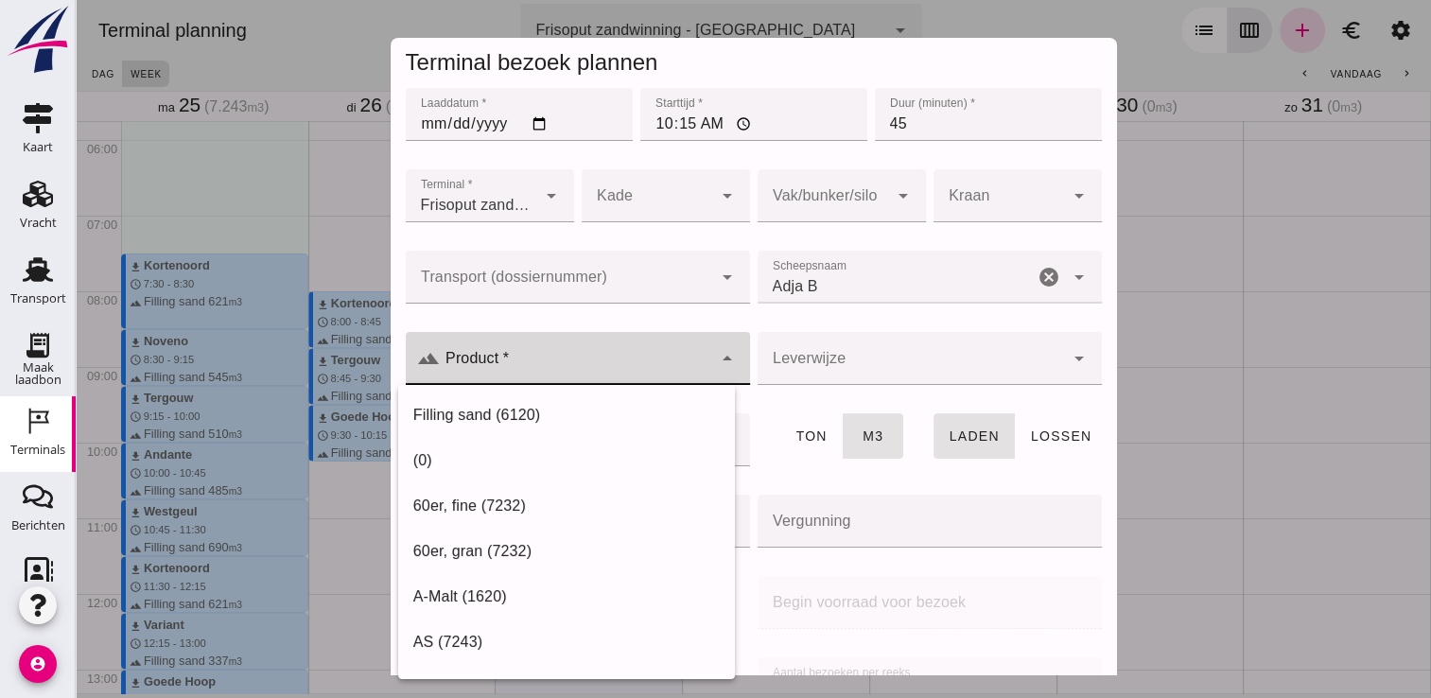
click at [716, 349] on icon "arrow_drop_down" at bounding box center [727, 358] width 23 height 23
click at [597, 406] on div "Filling sand (6120)" at bounding box center [566, 415] width 306 height 23
type input "Filling sand (6120)"
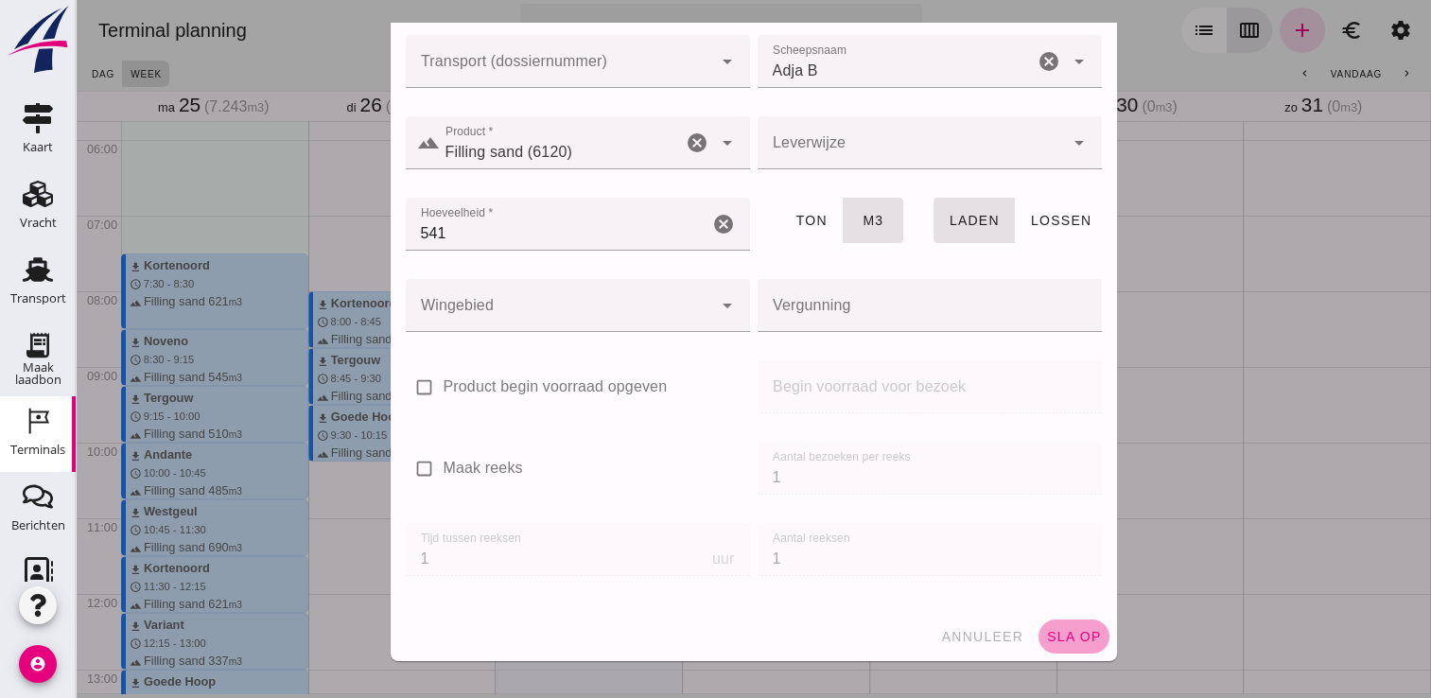
click at [1055, 643] on button "sla op" at bounding box center [1073, 636] width 71 height 34
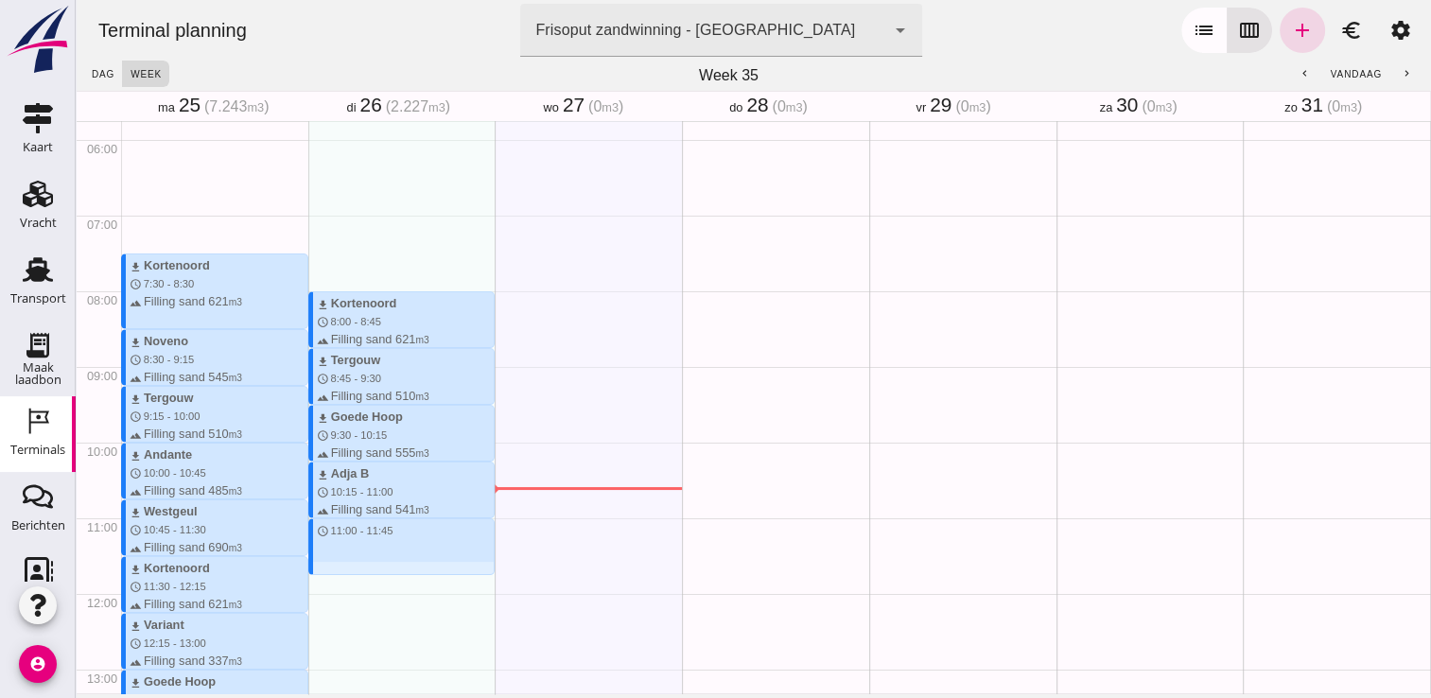
drag, startPoint x: 321, startPoint y: 522, endPoint x: 327, endPoint y: 573, distance: 51.5
click at [327, 573] on div "download Kortenoord schedule 8:00 - 8:45 terrain Filling sand 621 m3 download T…" at bounding box center [401, 593] width 187 height 1815
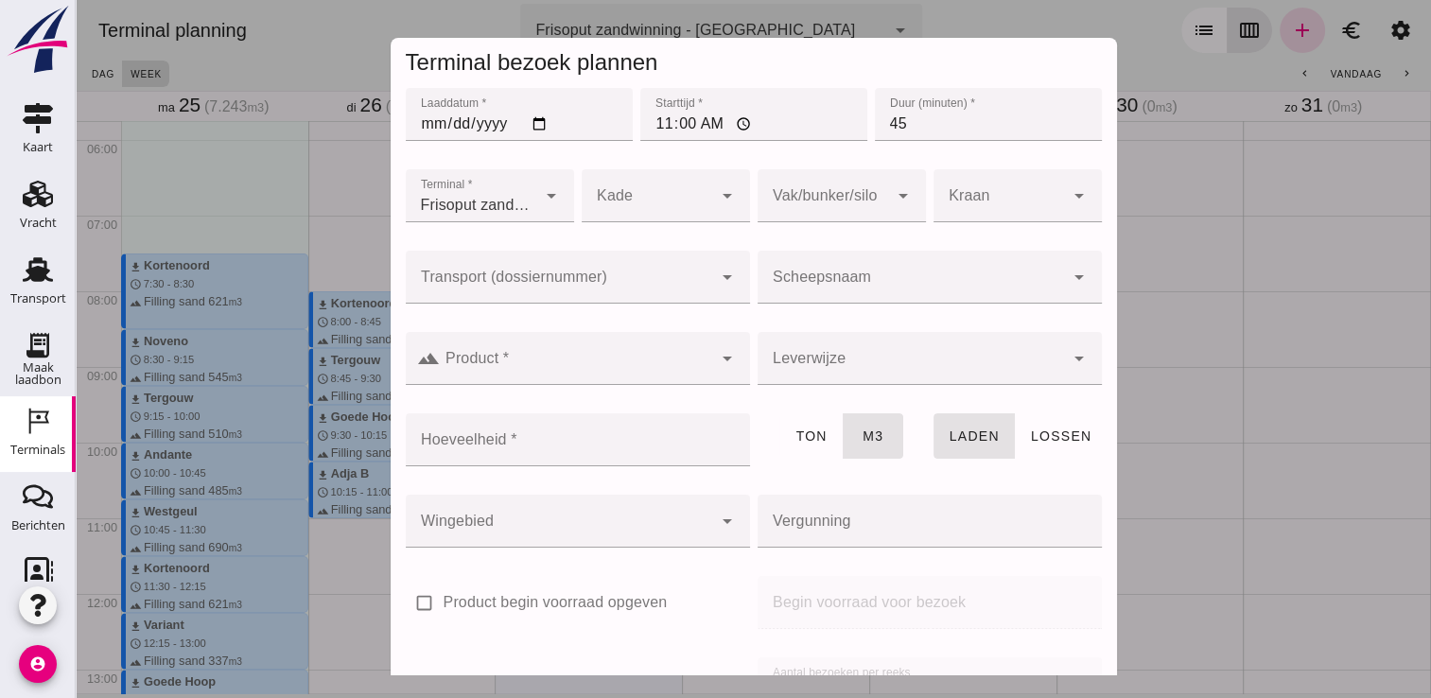
click at [835, 267] on div at bounding box center [910, 277] width 306 height 53
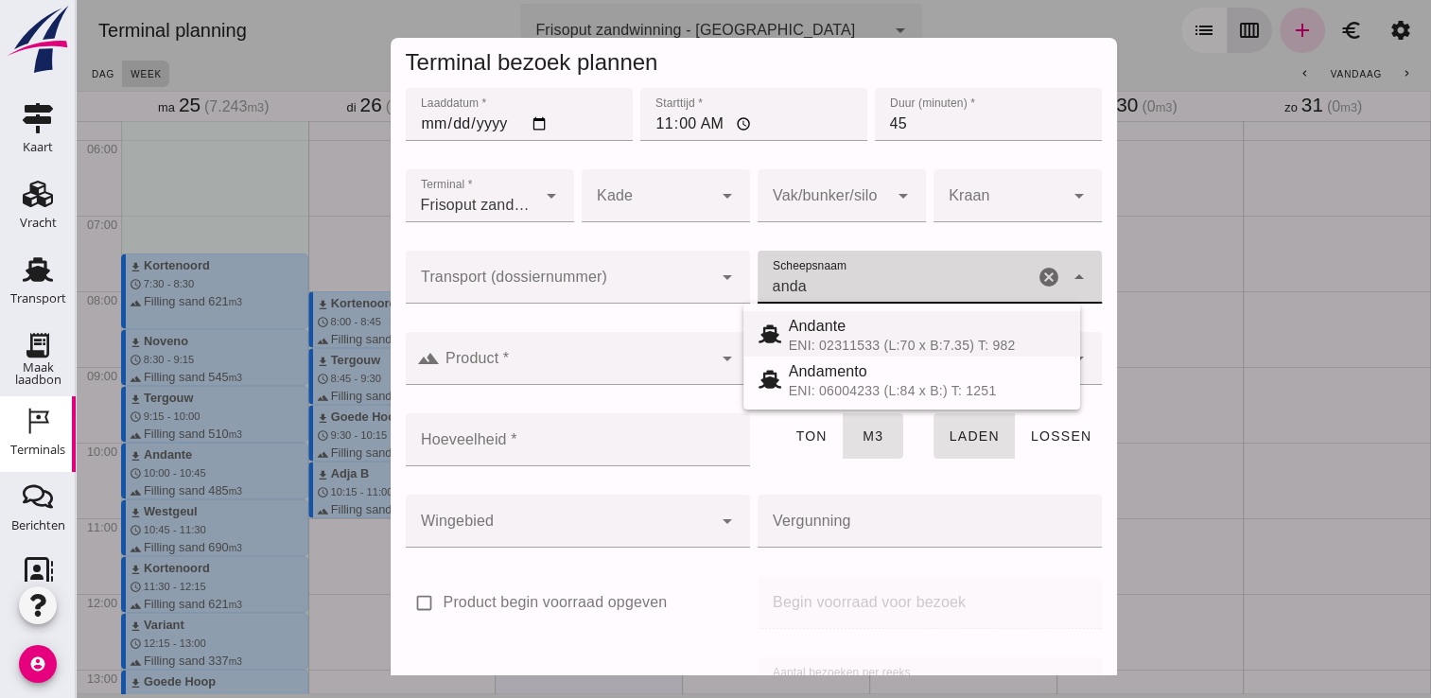
click at [843, 339] on div "ENI: 02311533 (L:70 x B:7.35) T: 982" at bounding box center [927, 345] width 276 height 15
type input "Andante"
type input "485"
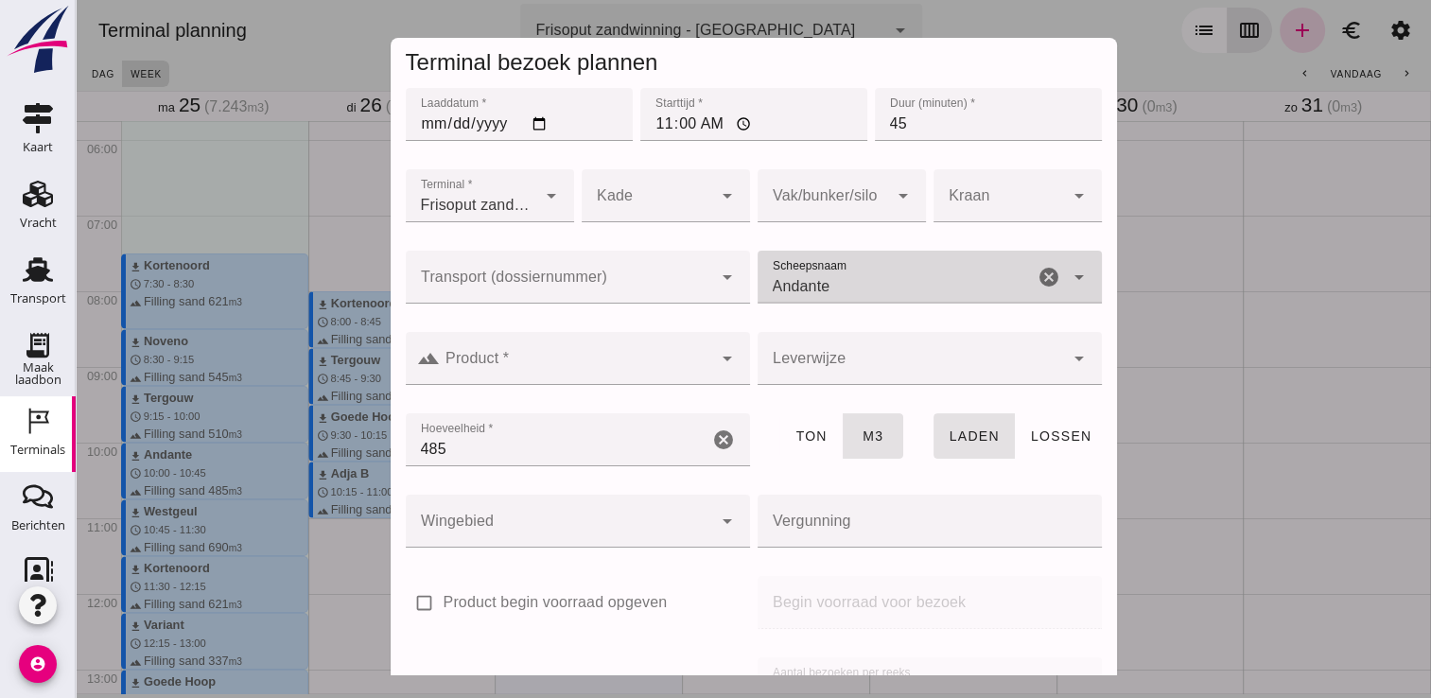
type input "Andante"
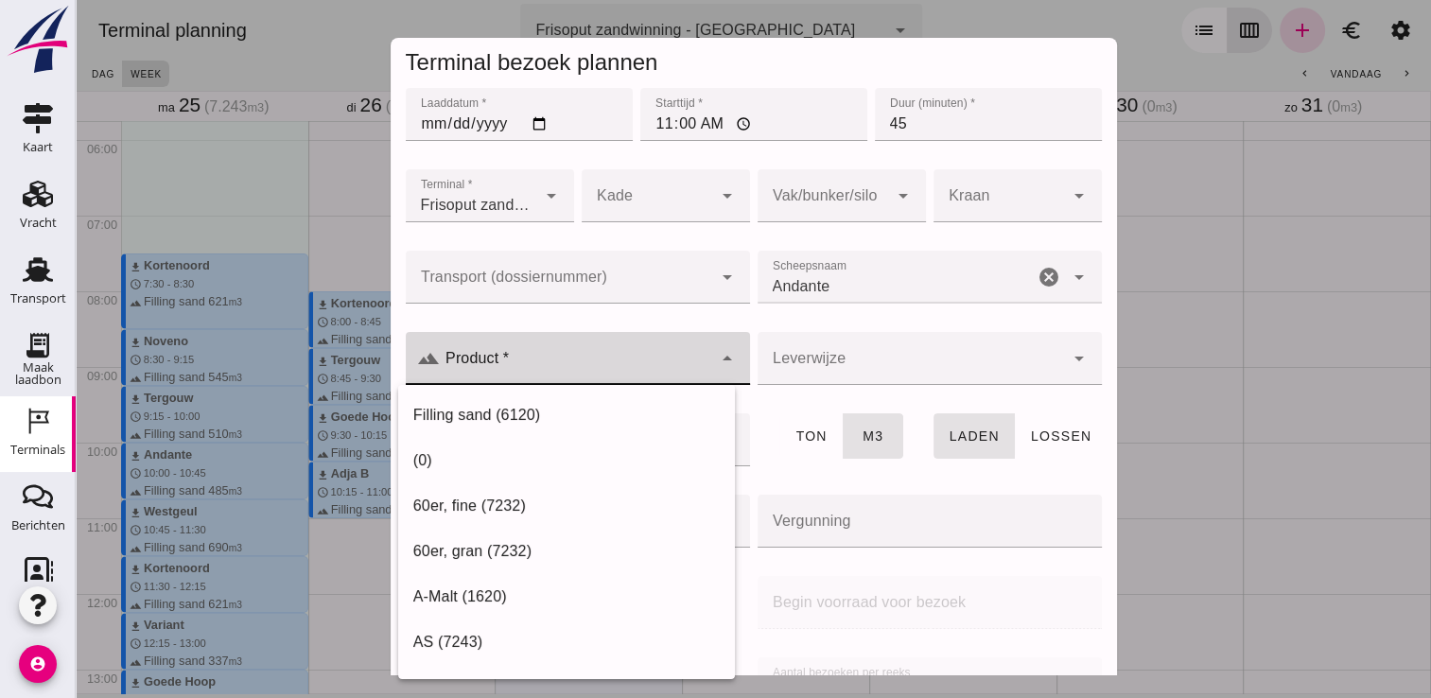
click at [661, 352] on div at bounding box center [576, 358] width 272 height 53
click at [610, 427] on div "Filling sand (6120)" at bounding box center [566, 414] width 337 height 45
type input "Filling sand (6120)"
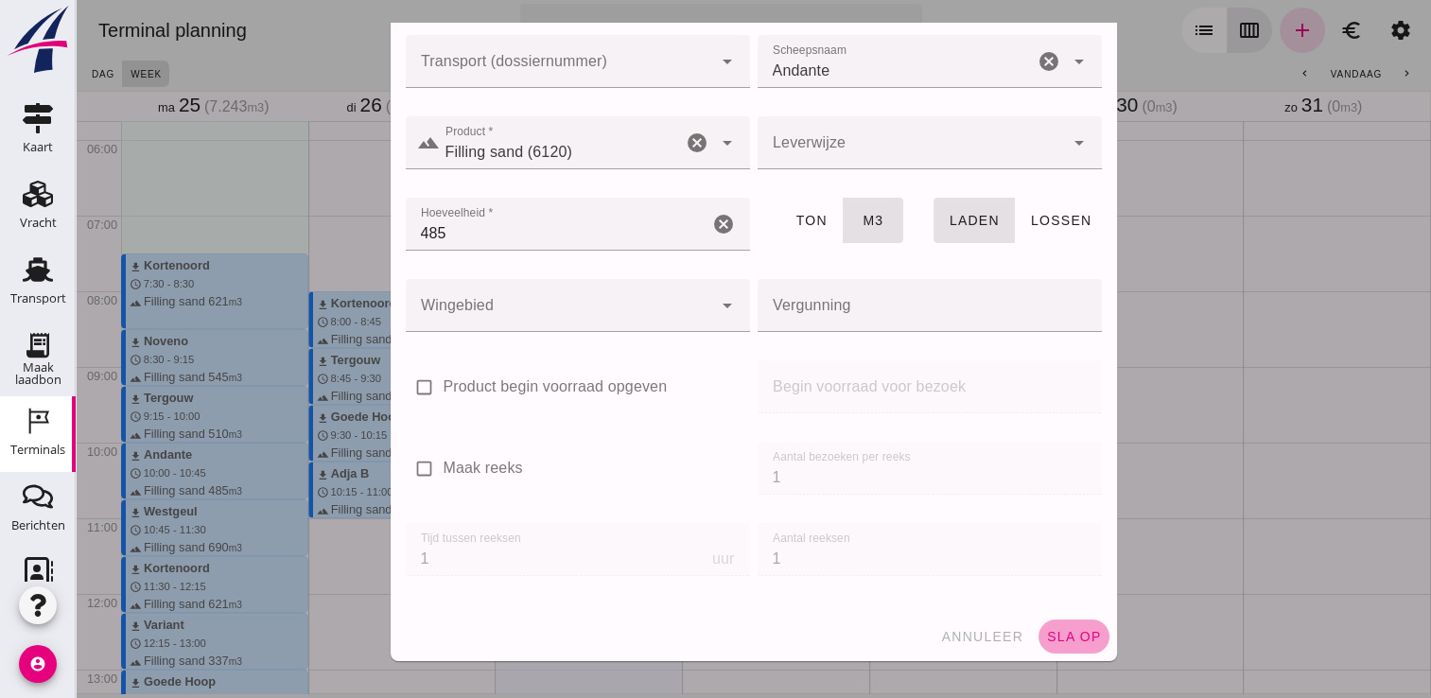
click at [1051, 629] on span "sla op" at bounding box center [1074, 636] width 56 height 15
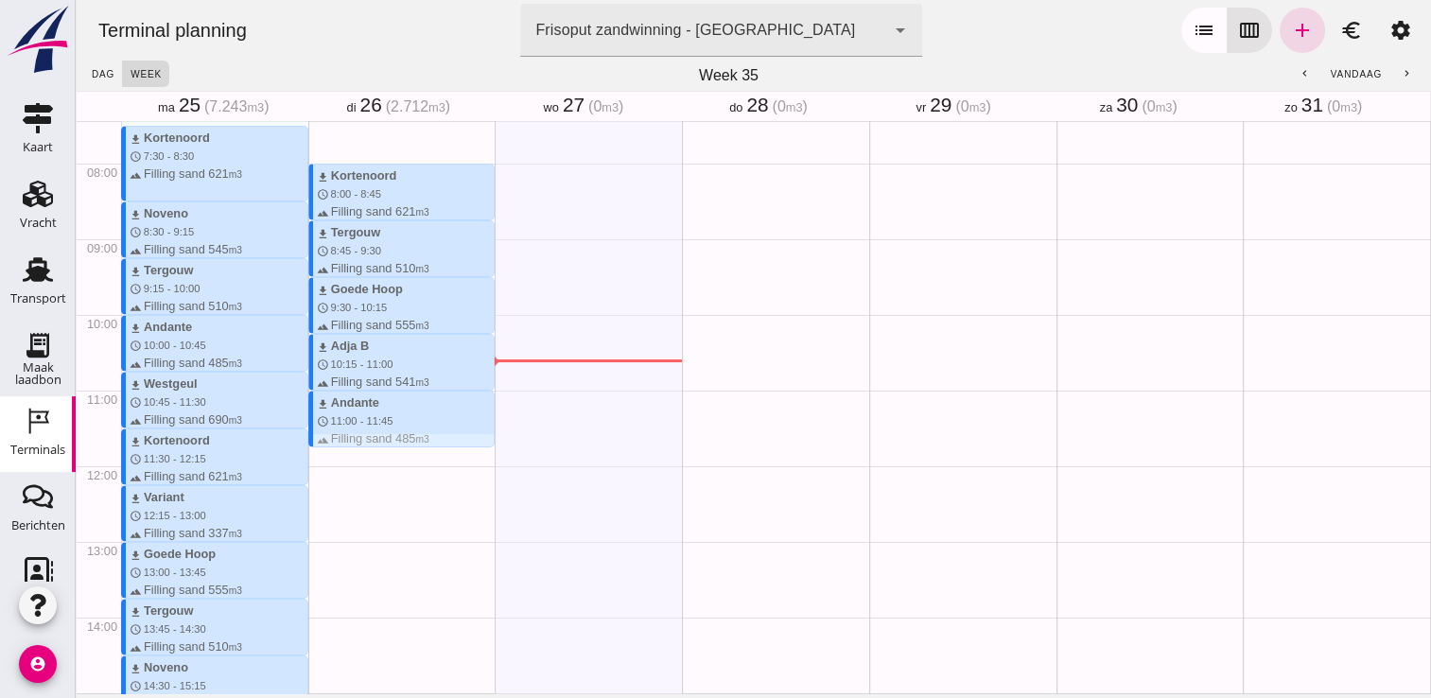
scroll to position [564, 0]
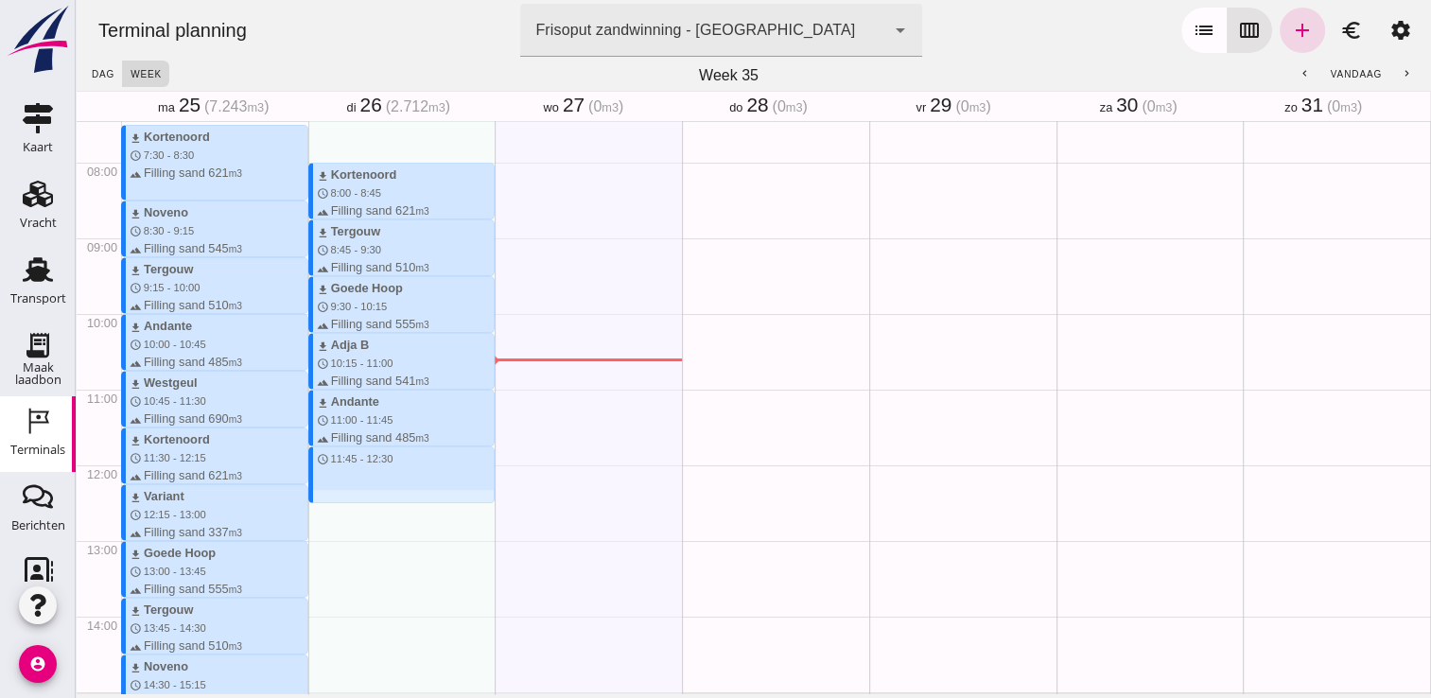
drag, startPoint x: 341, startPoint y: 449, endPoint x: 353, endPoint y: 498, distance: 50.5
click at [353, 498] on div "download Kortenoord schedule 8:00 - 8:45 terrain Filling sand 621 m3 download T…" at bounding box center [401, 464] width 187 height 1815
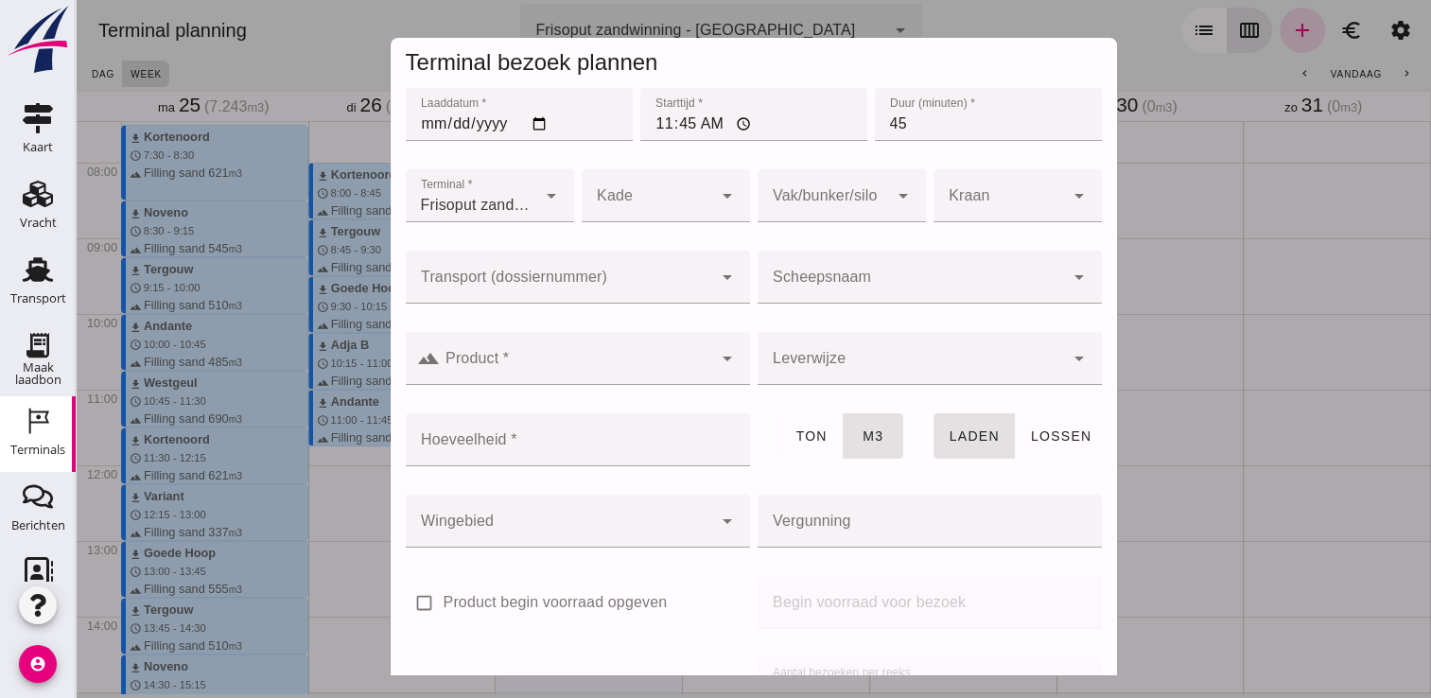
click at [900, 290] on input "Scheepsnaam" at bounding box center [910, 286] width 306 height 23
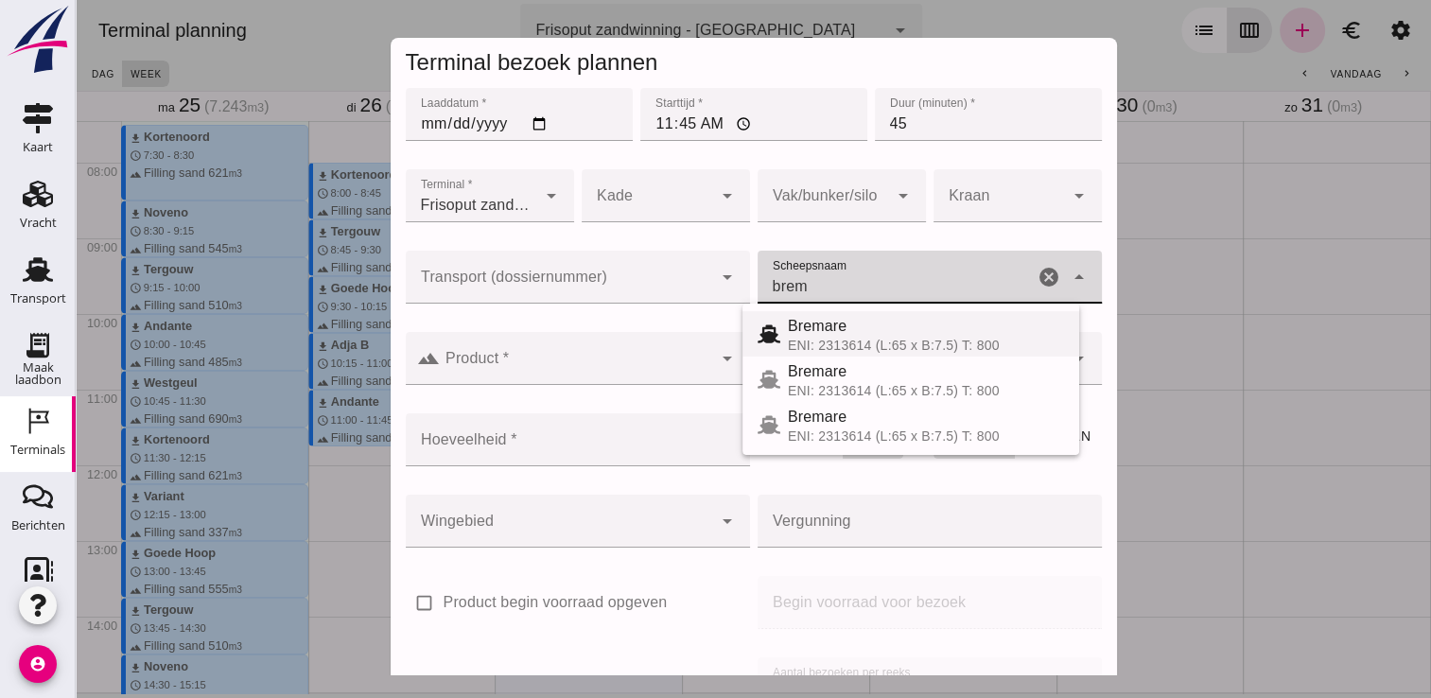
click at [898, 339] on div "ENI: 2313614 (L:65 x B:7.5) T: 800" at bounding box center [926, 345] width 276 height 15
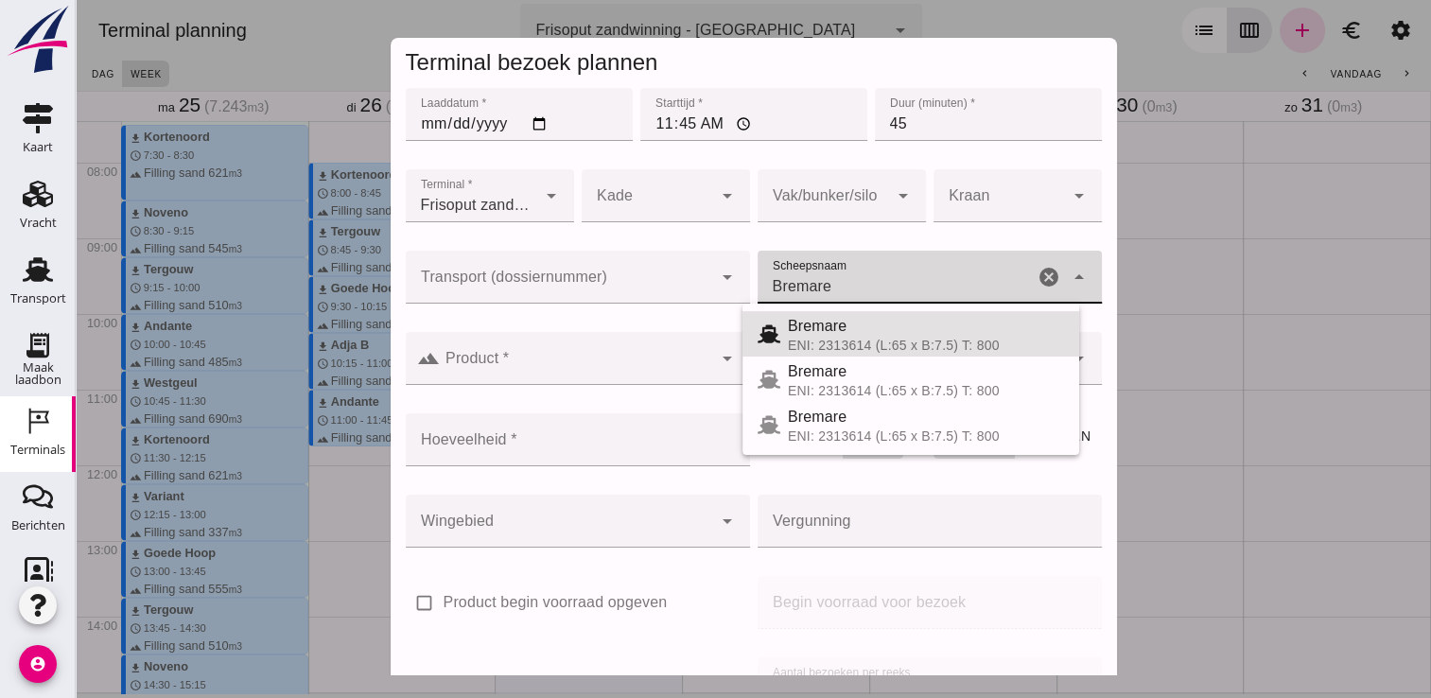
click at [829, 290] on input "Bremare" at bounding box center [895, 286] width 276 height 23
click at [843, 327] on div "Bremare" at bounding box center [926, 326] width 276 height 23
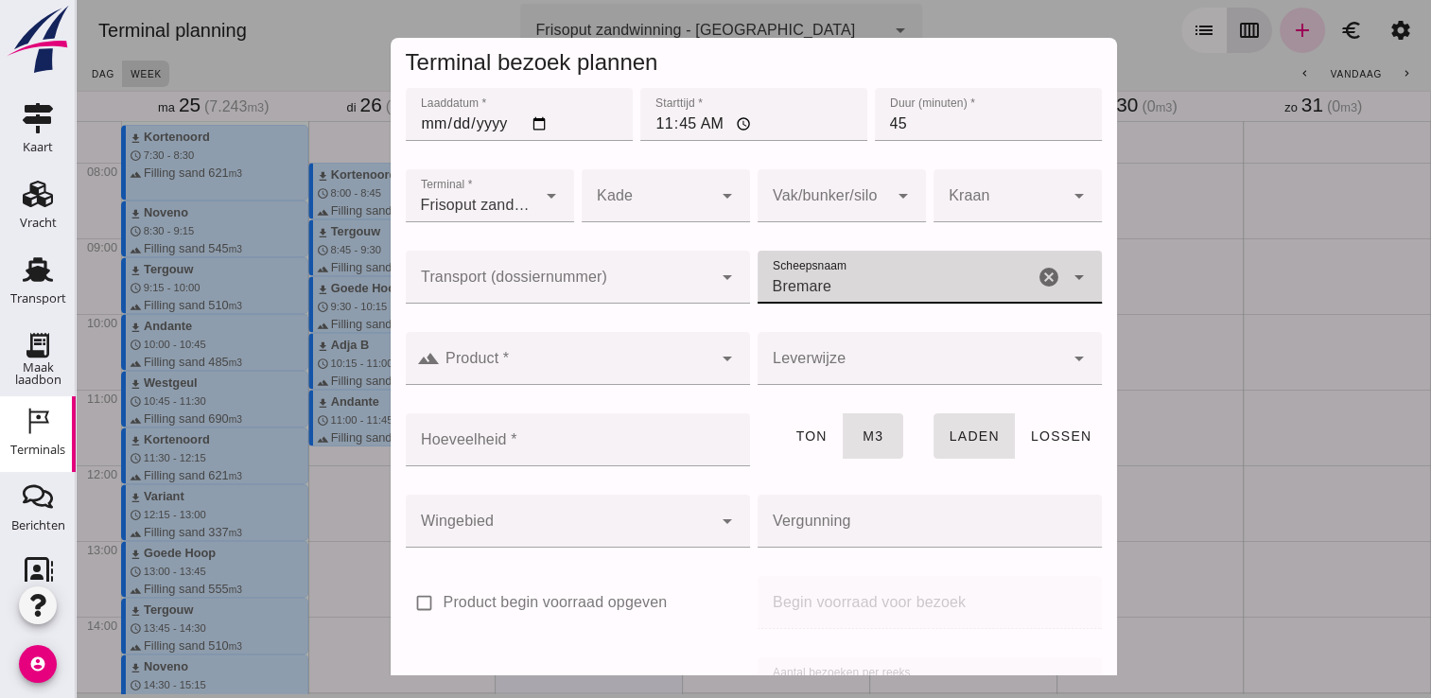
type input "Bremare"
click at [688, 274] on div at bounding box center [559, 277] width 306 height 53
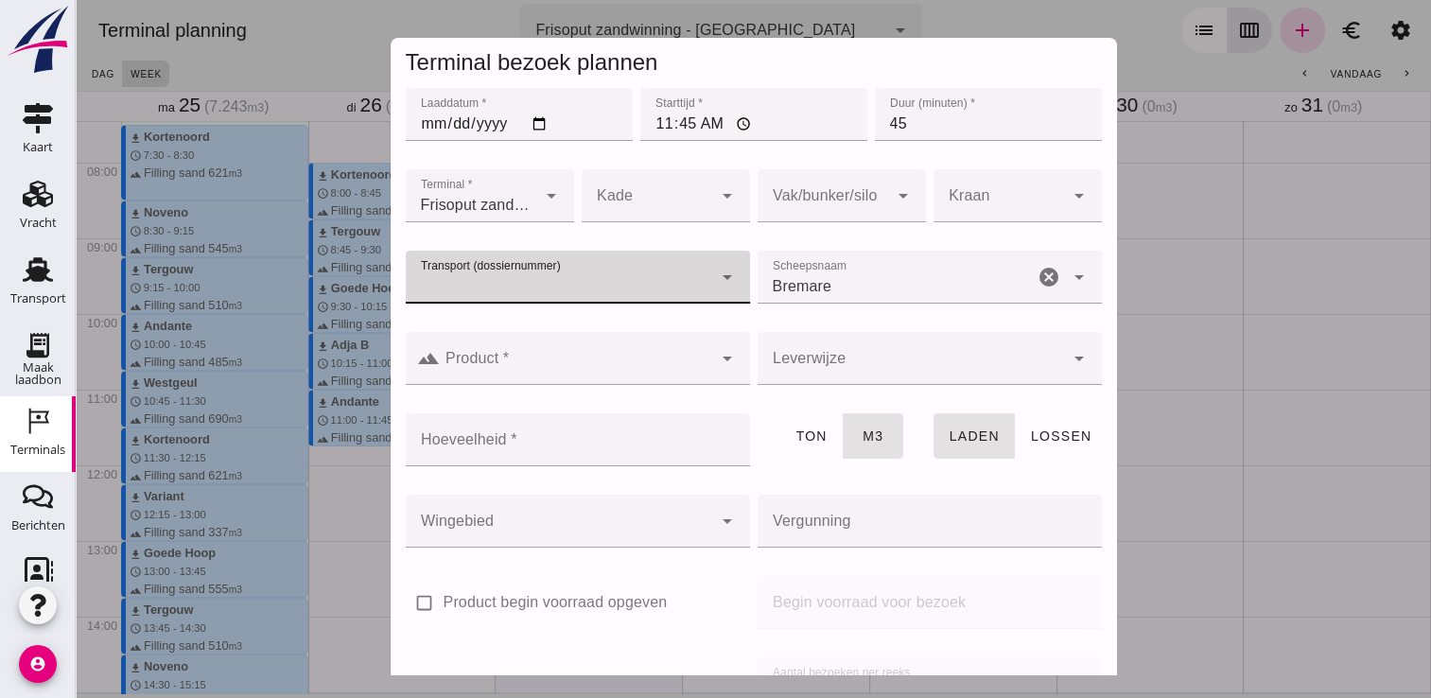
click at [716, 365] on icon "arrow_drop_down" at bounding box center [727, 358] width 23 height 23
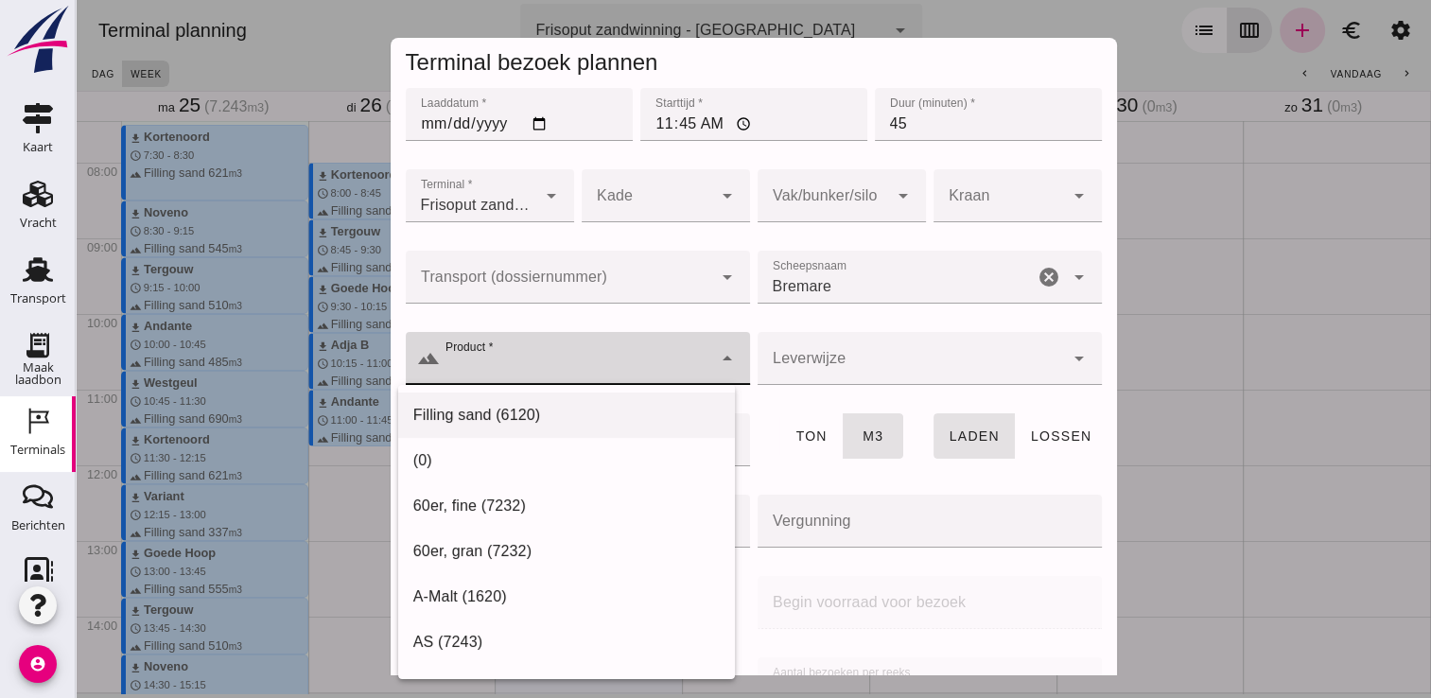
click at [599, 418] on div "Filling sand (6120)" at bounding box center [566, 415] width 306 height 23
type input "Filling sand (6120)"
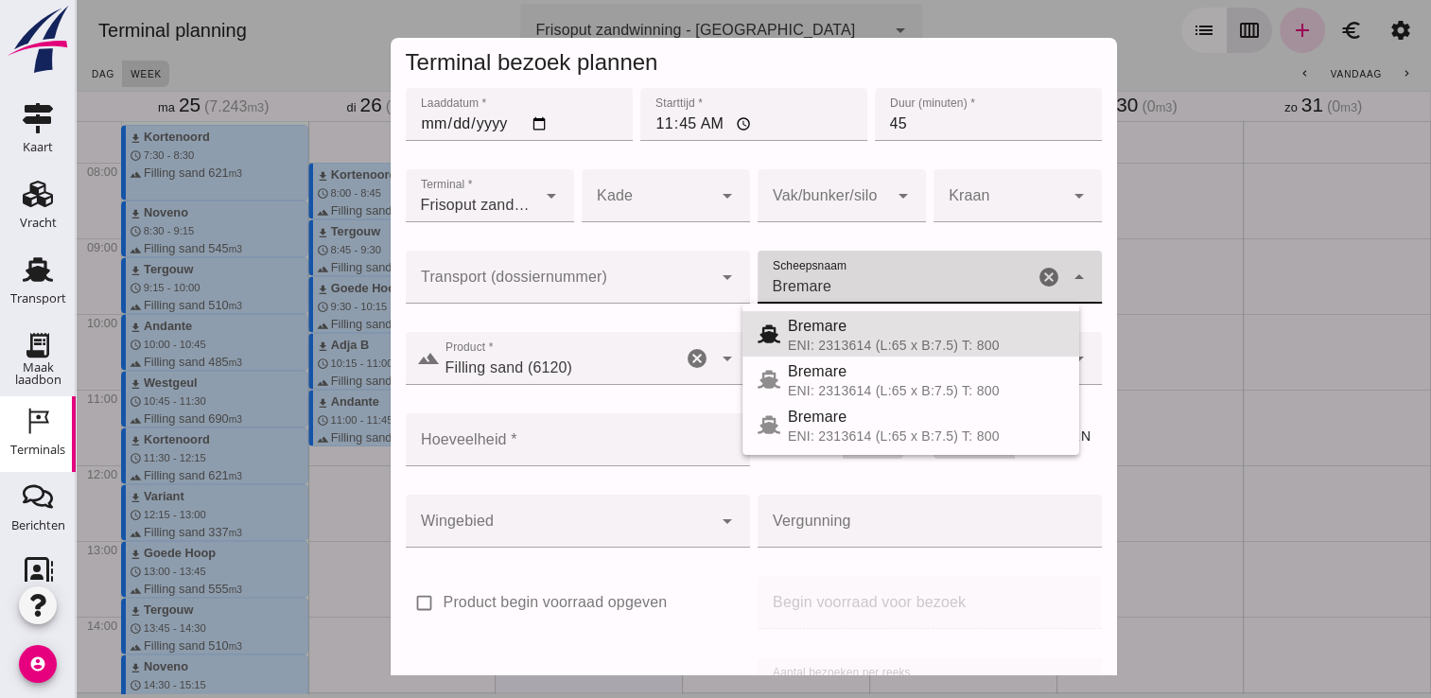
click at [887, 301] on div "Bremare Bremare" at bounding box center [895, 277] width 276 height 53
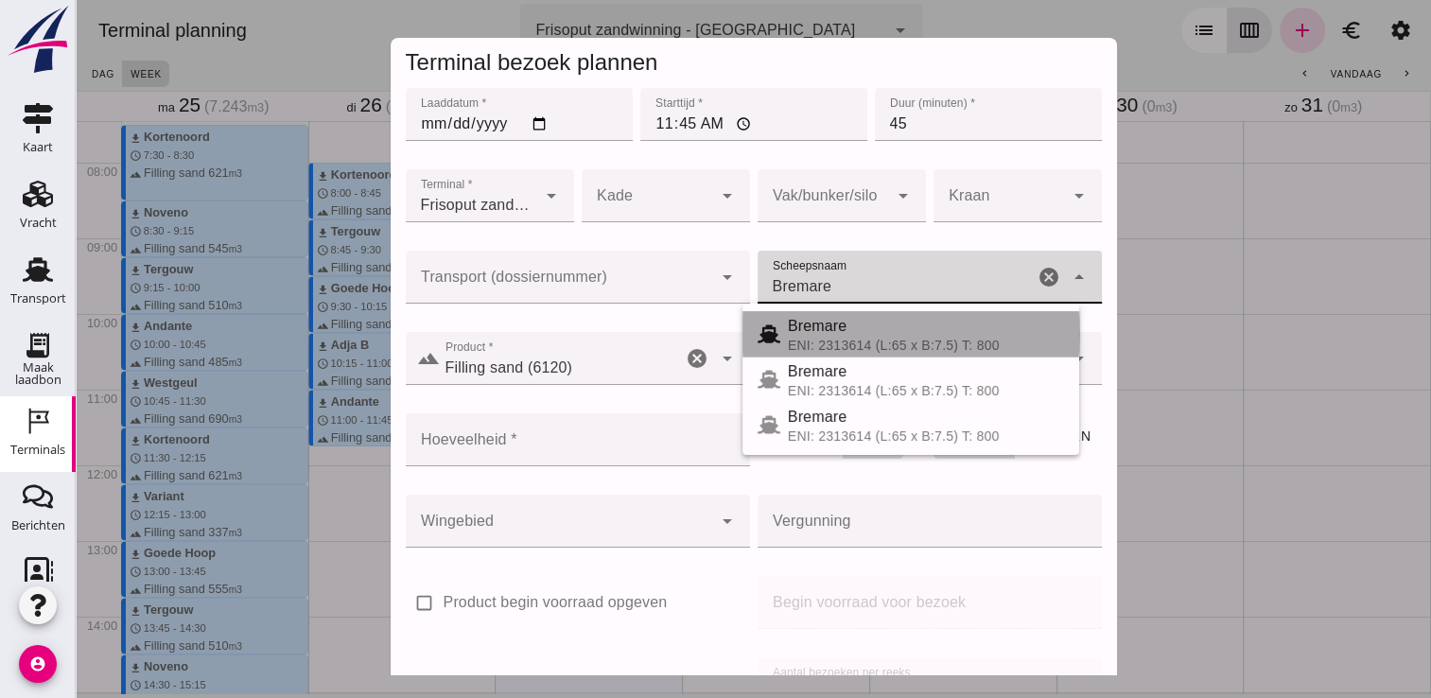
click at [874, 342] on div "ENI: 2313614 (L:65 x B:7.5) T: 800" at bounding box center [926, 345] width 276 height 15
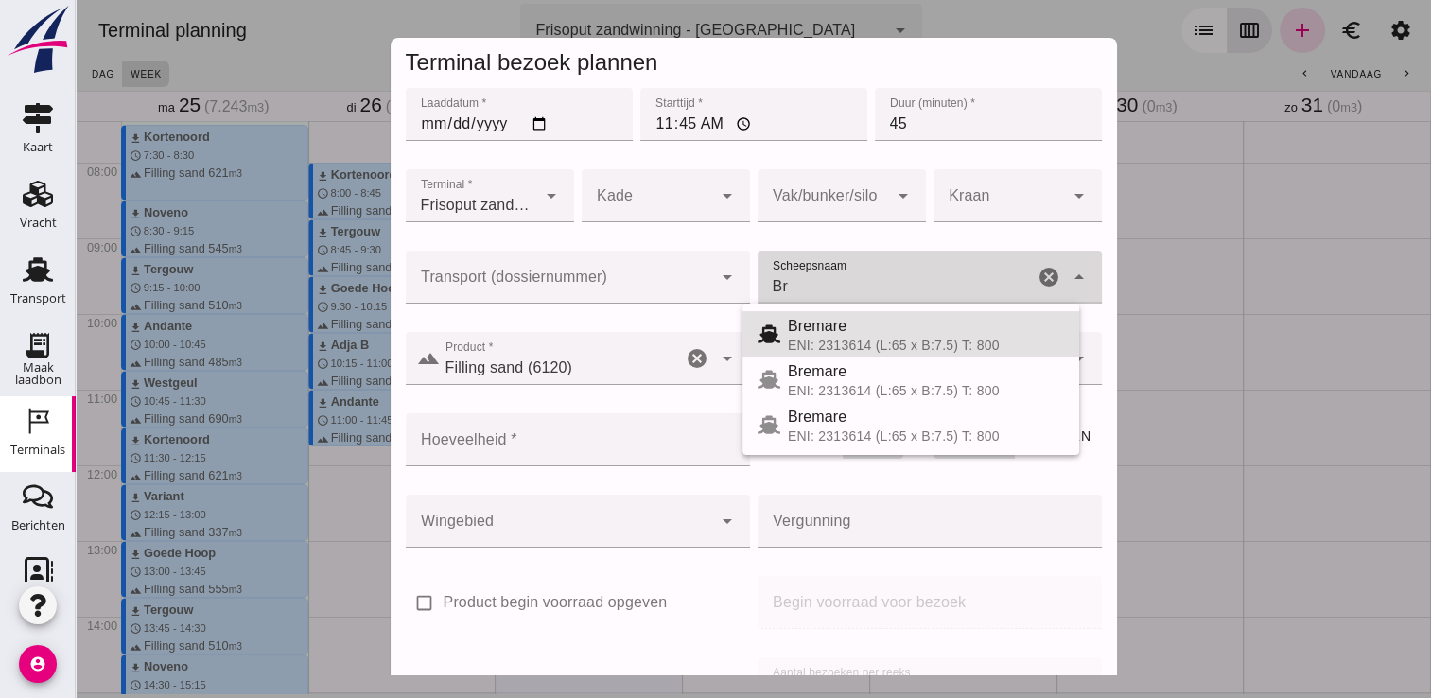
type input "B"
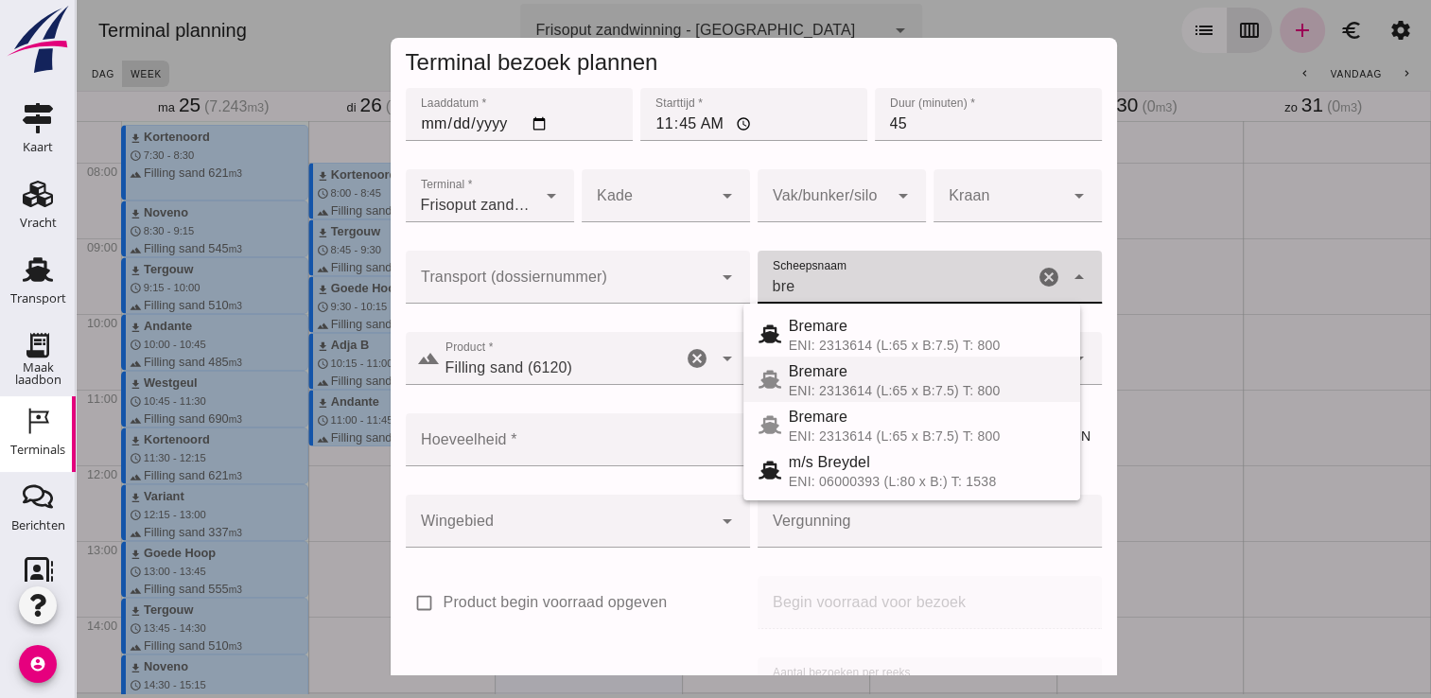
click at [908, 384] on div "ENI: 2313614 (L:65 x B:7.5) T: 800" at bounding box center [927, 390] width 276 height 15
type input "Bremare"
type input "429"
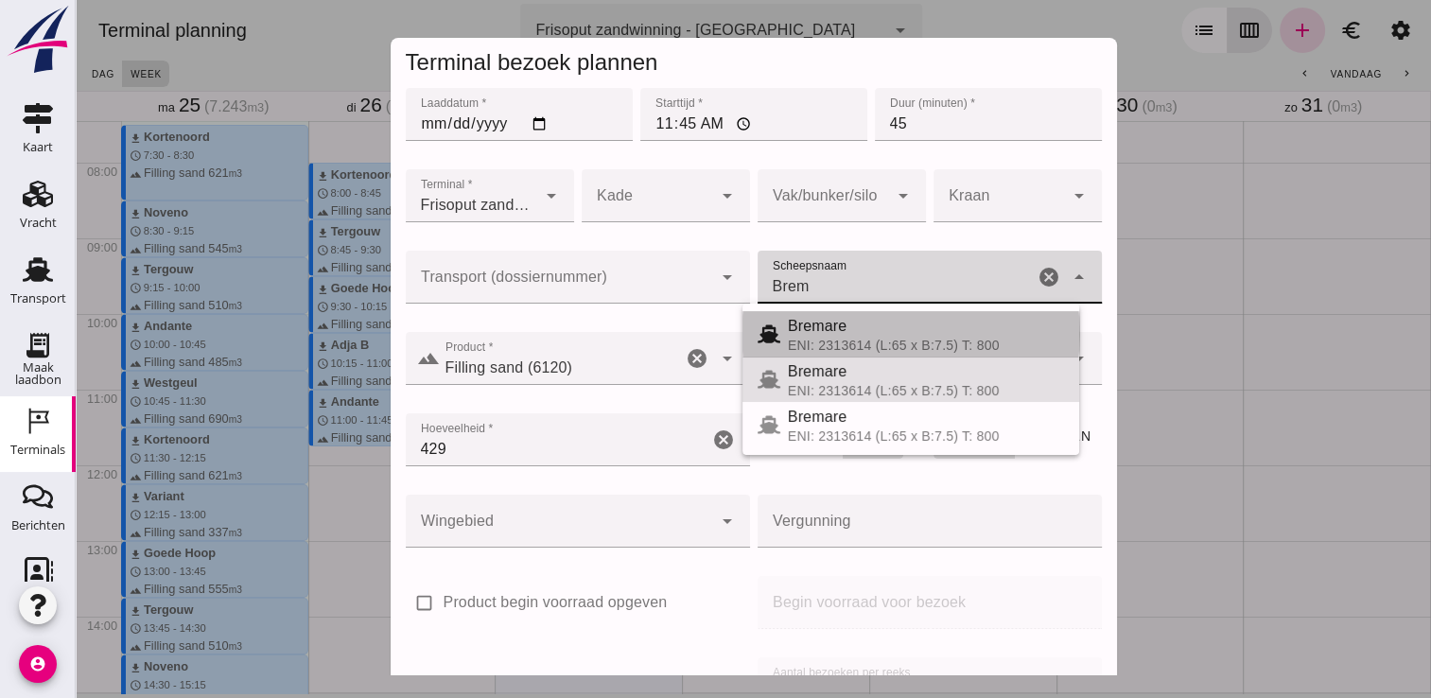
click at [930, 334] on div "Bremare" at bounding box center [926, 326] width 276 height 23
type input "Bremare"
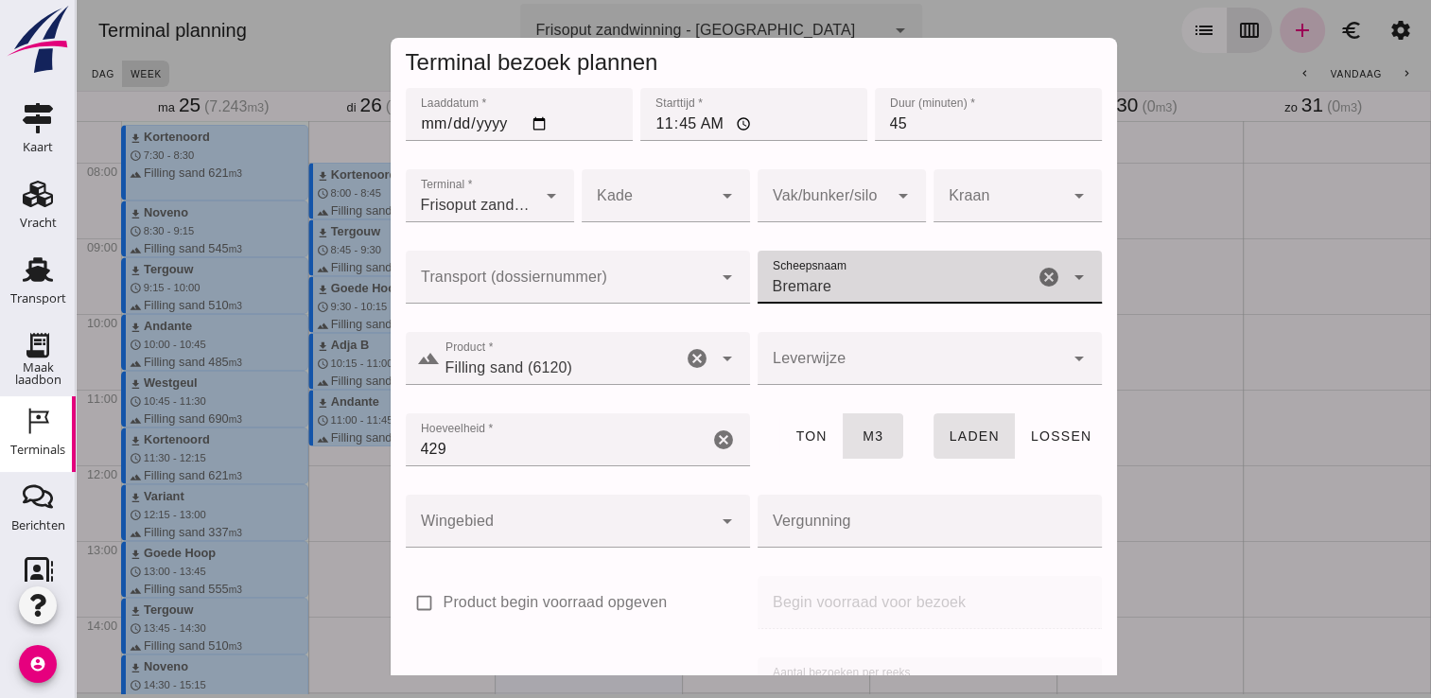
scroll to position [216, 0]
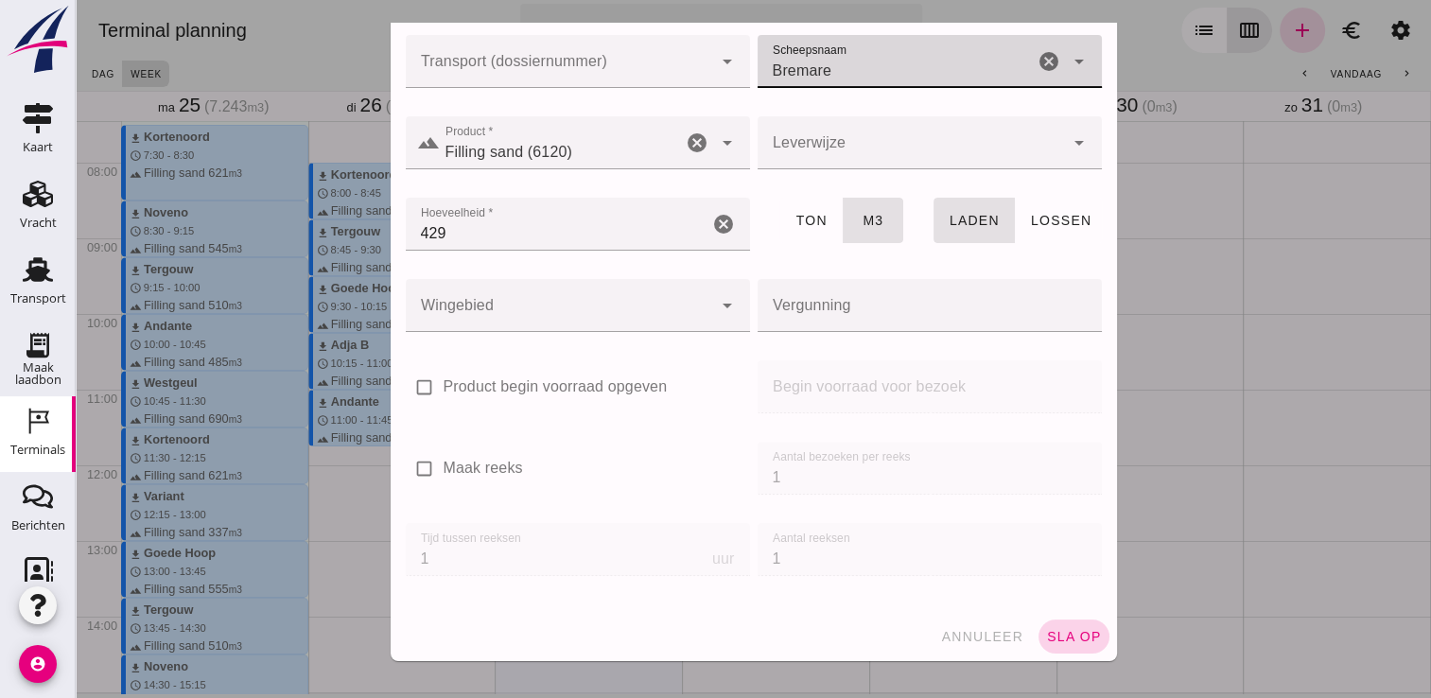
click at [1059, 635] on span "sla op" at bounding box center [1074, 636] width 56 height 15
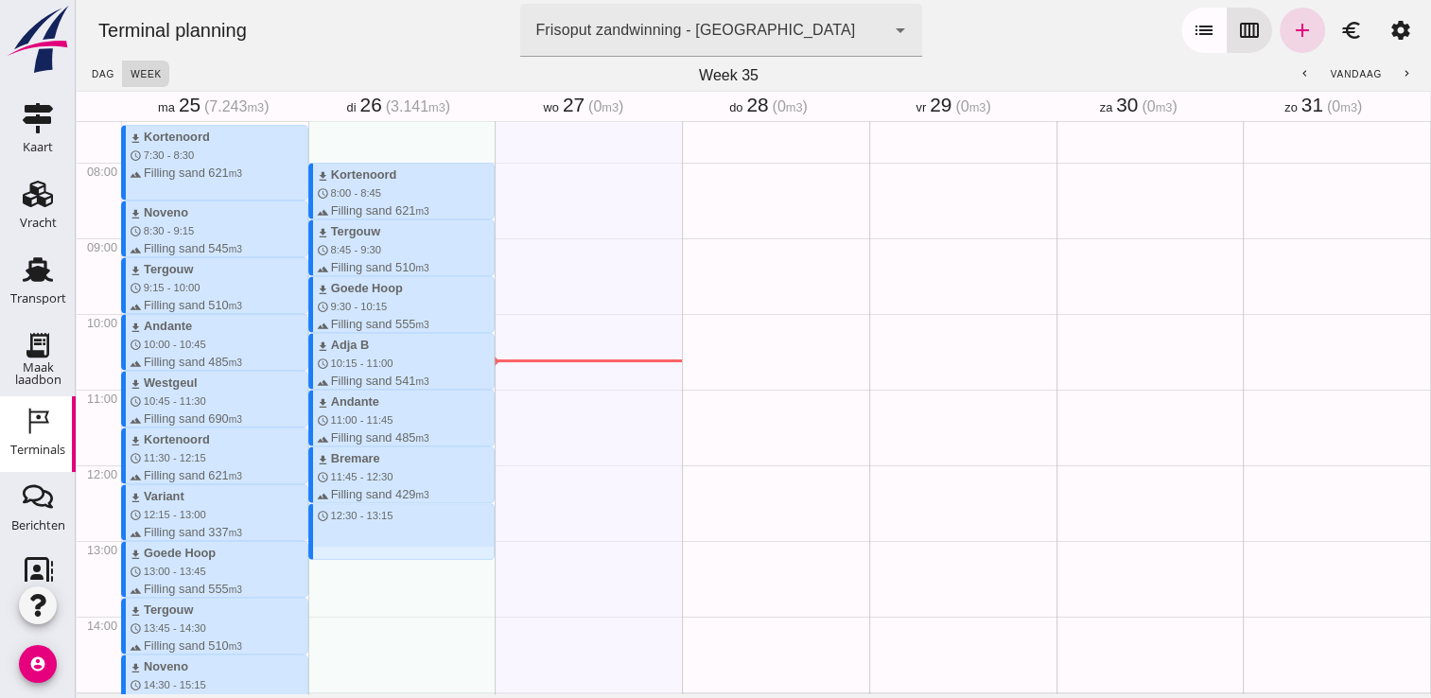
drag, startPoint x: 325, startPoint y: 505, endPoint x: 336, endPoint y: 558, distance: 54.0
click at [336, 558] on div "download Kortenoord schedule 8:00 - 8:45 terrain Filling sand 621 m3 download T…" at bounding box center [401, 464] width 187 height 1815
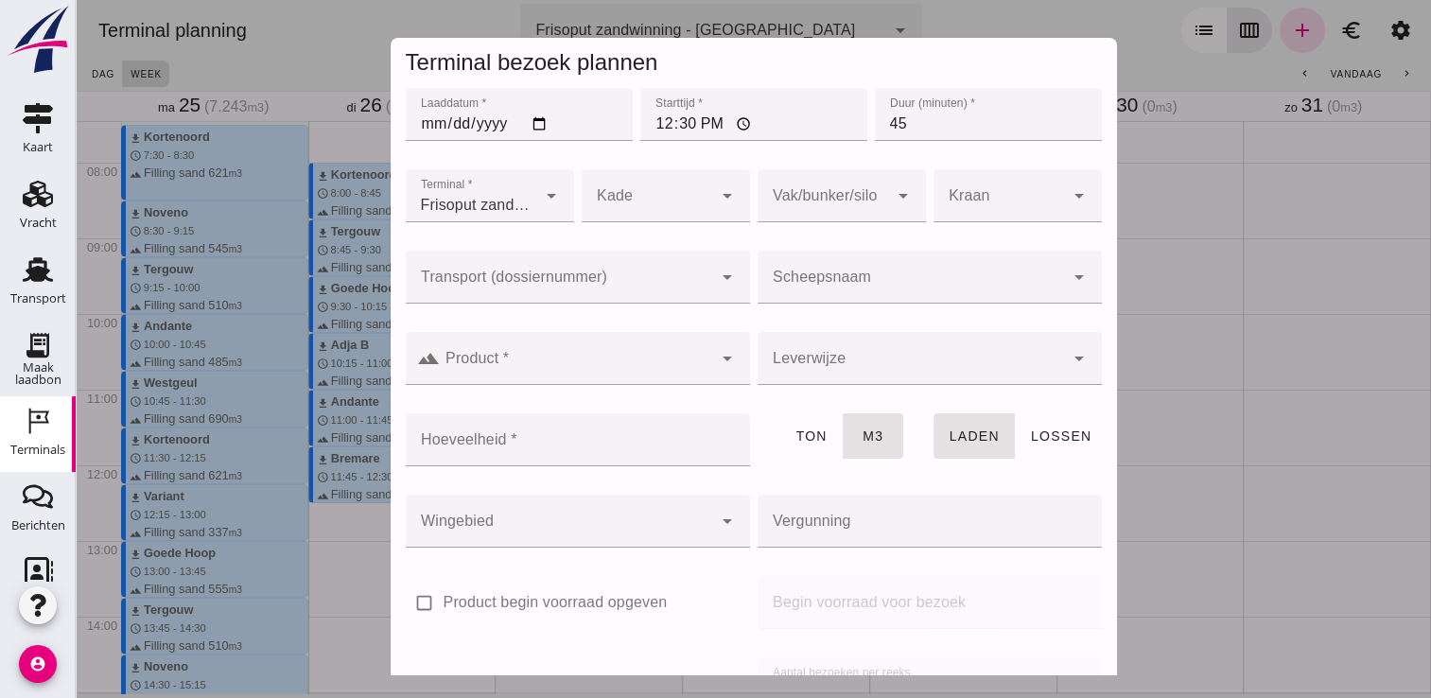
click at [912, 296] on input "Scheepsnaam" at bounding box center [910, 286] width 306 height 23
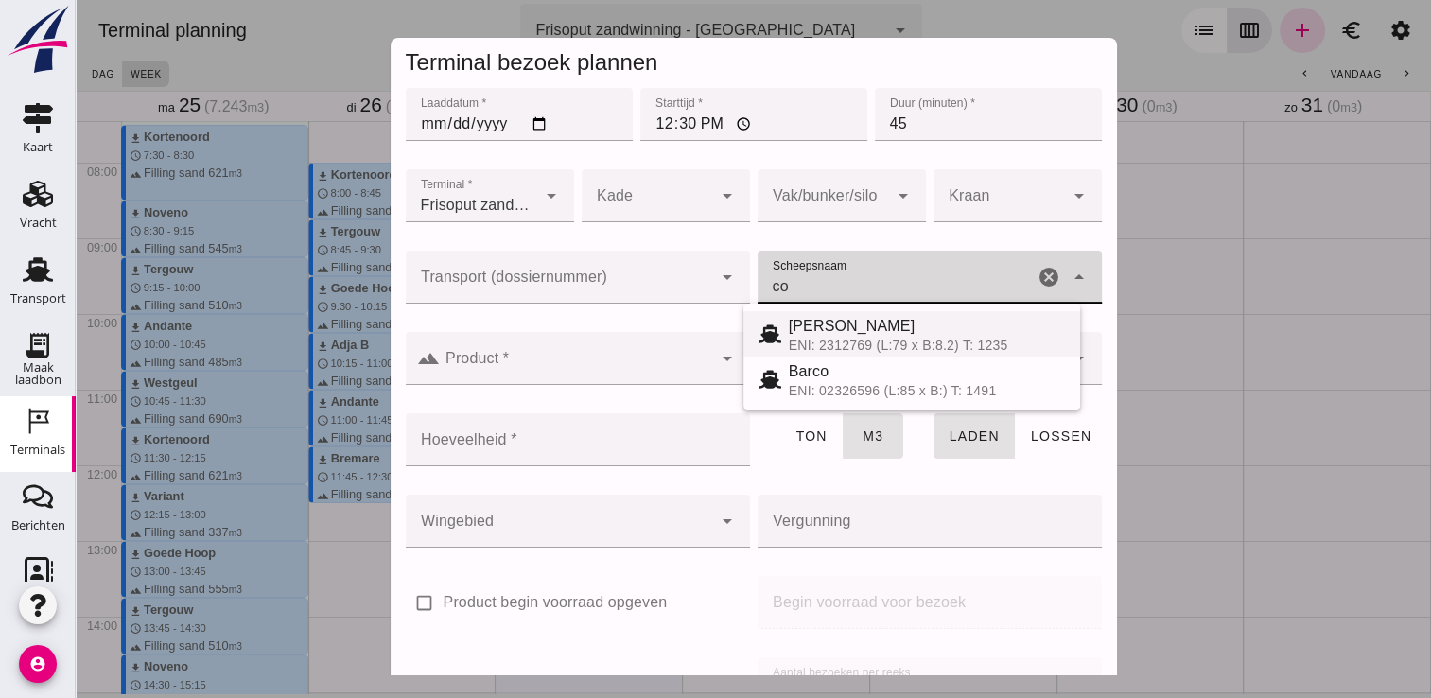
click at [889, 327] on div "[PERSON_NAME]" at bounding box center [927, 326] width 276 height 23
type input "[PERSON_NAME]"
type input "718"
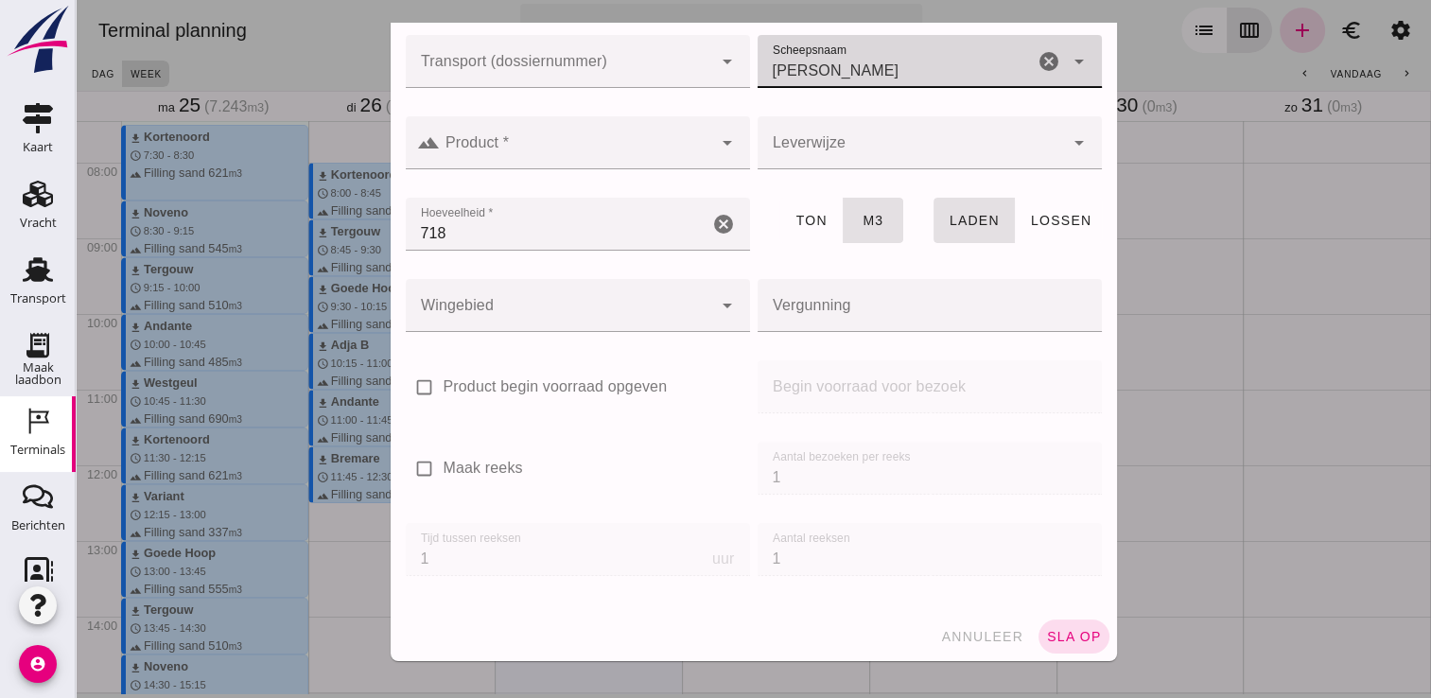
type input "[PERSON_NAME]"
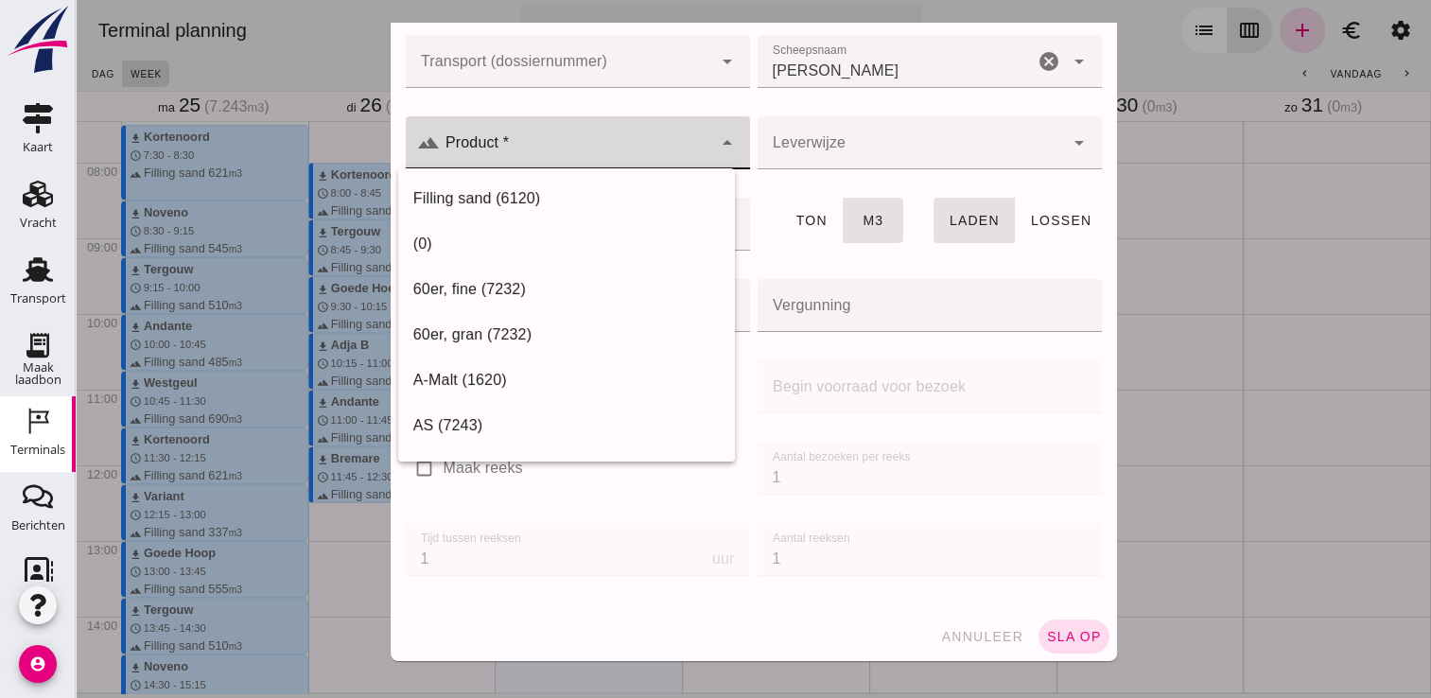
click at [598, 146] on input "Product *" at bounding box center [576, 152] width 272 height 23
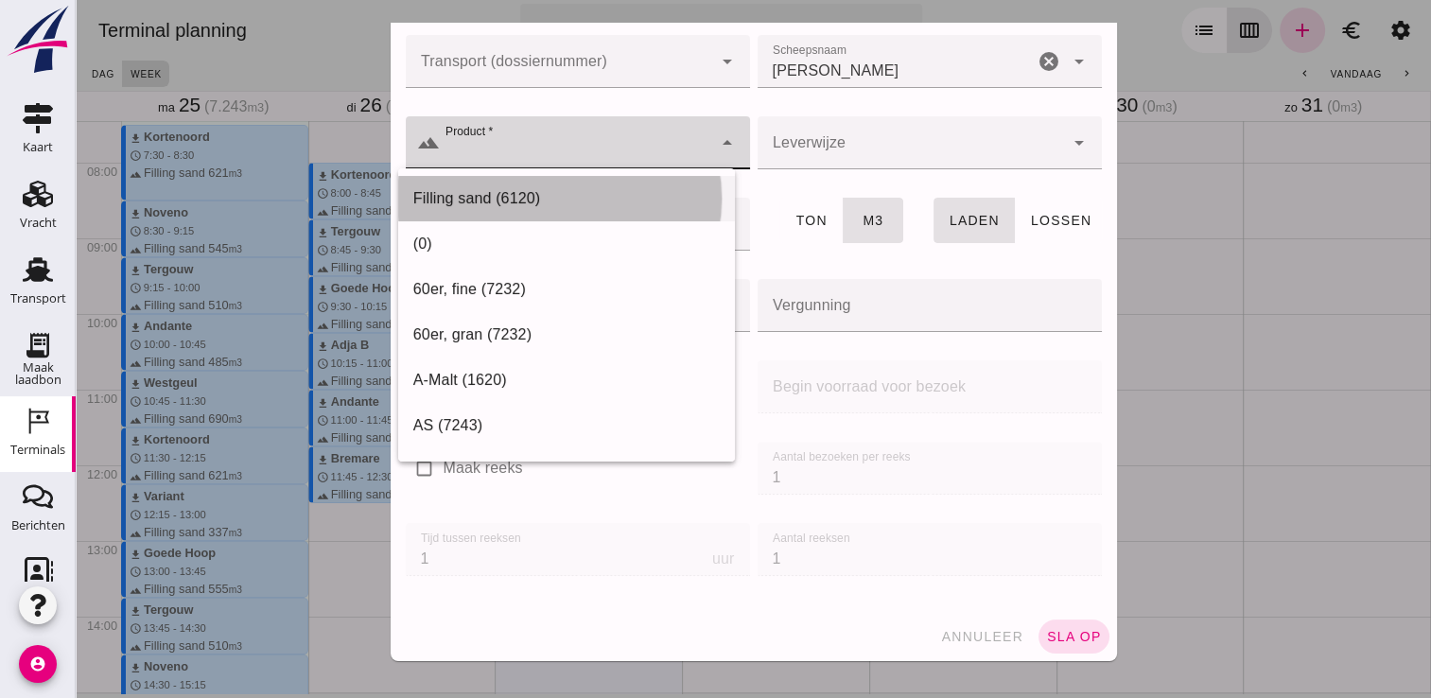
click at [537, 198] on div "Filling sand (6120)" at bounding box center [566, 198] width 306 height 23
type input "Filling sand (6120)"
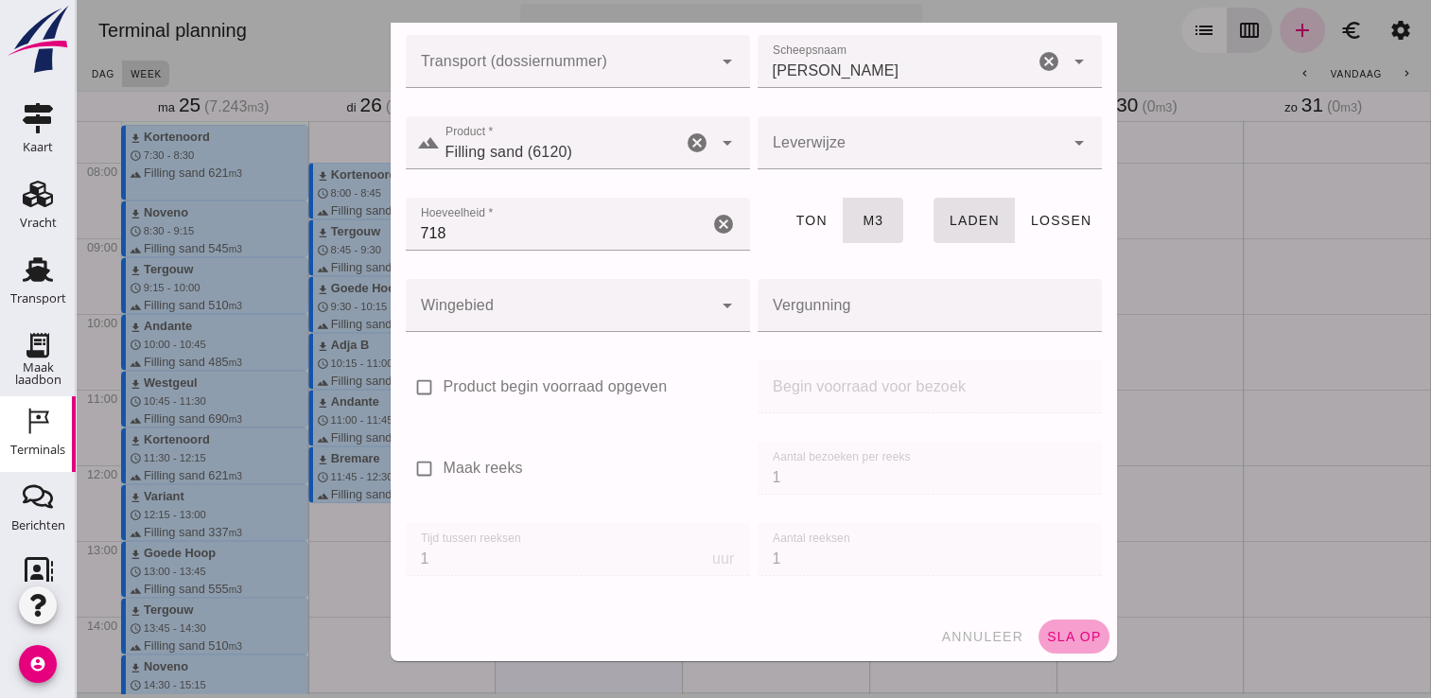
click at [1052, 640] on span "sla op" at bounding box center [1074, 636] width 56 height 15
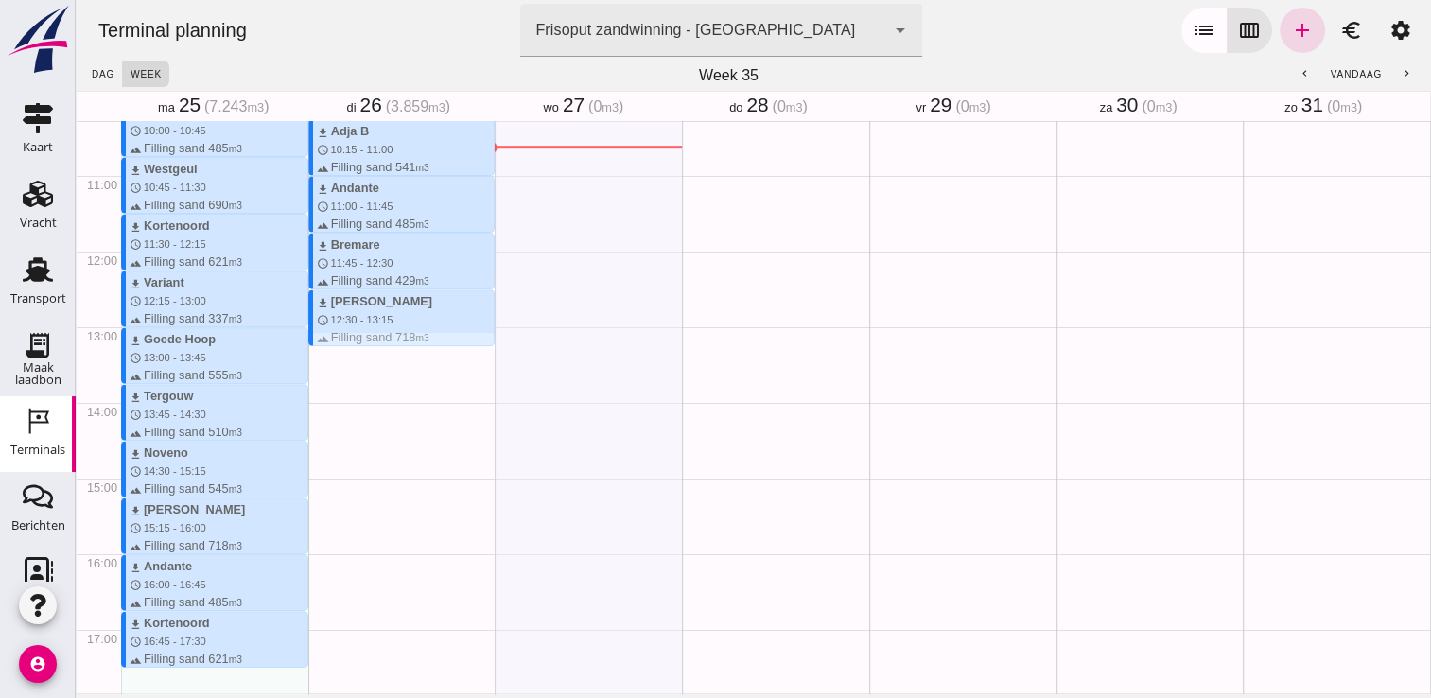
scroll to position [778, 0]
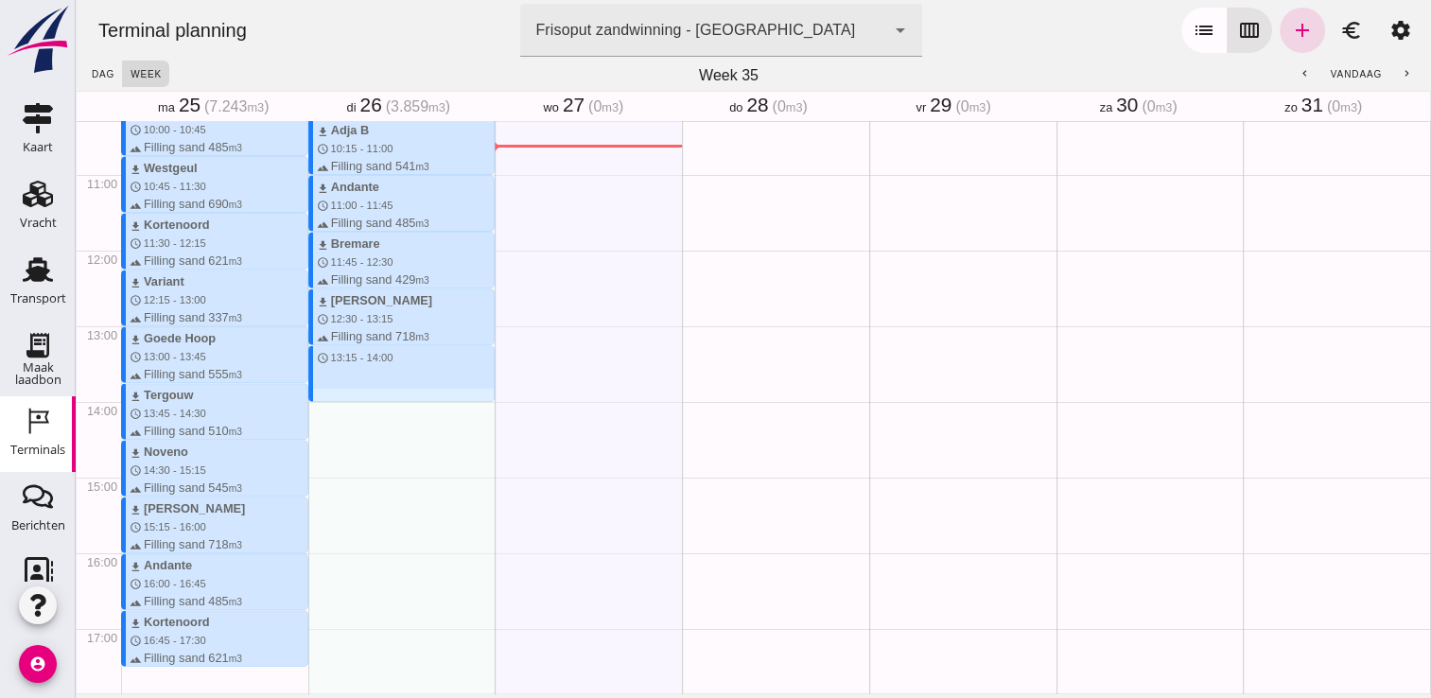
drag, startPoint x: 355, startPoint y: 346, endPoint x: 356, endPoint y: 406, distance: 59.6
click at [356, 406] on div "download Kortenoord schedule 8:00 - 8:45 terrain Filling sand 621 m3 download T…" at bounding box center [401, 250] width 187 height 1815
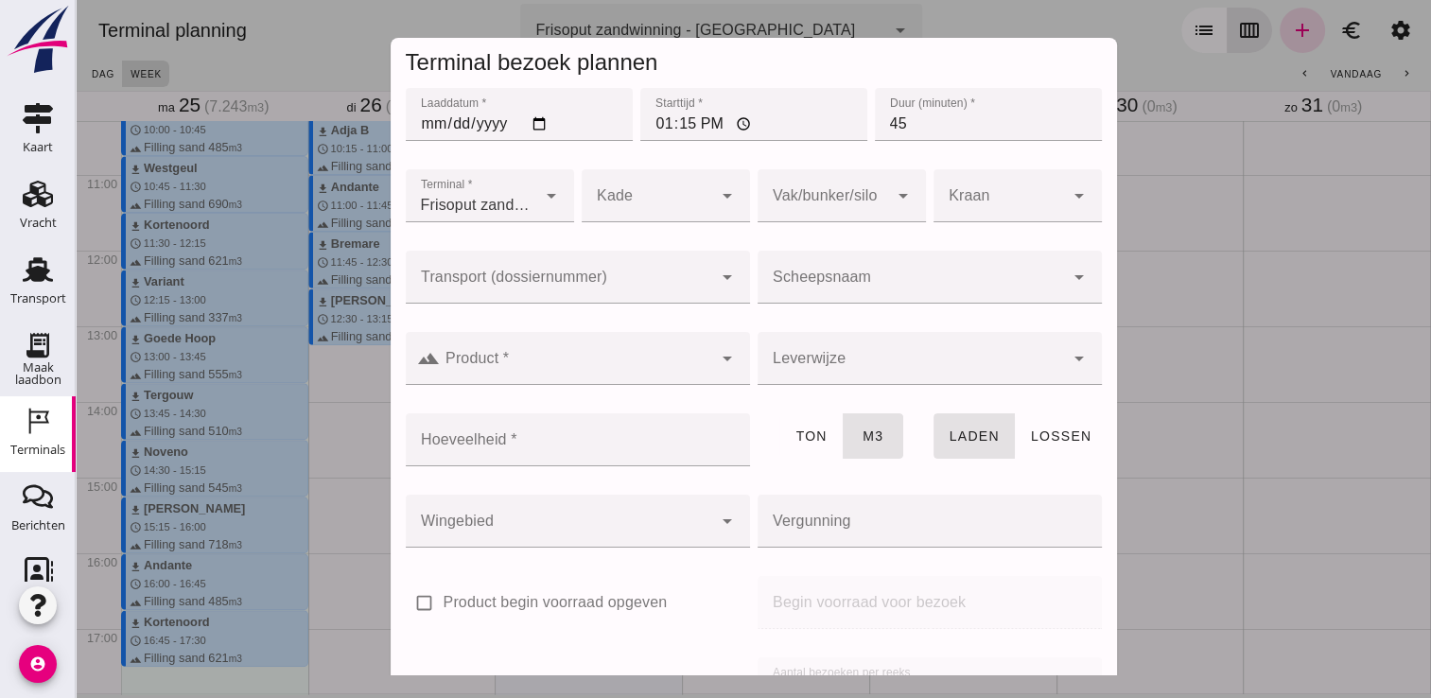
click at [877, 279] on input "Scheepsnaam" at bounding box center [910, 286] width 306 height 23
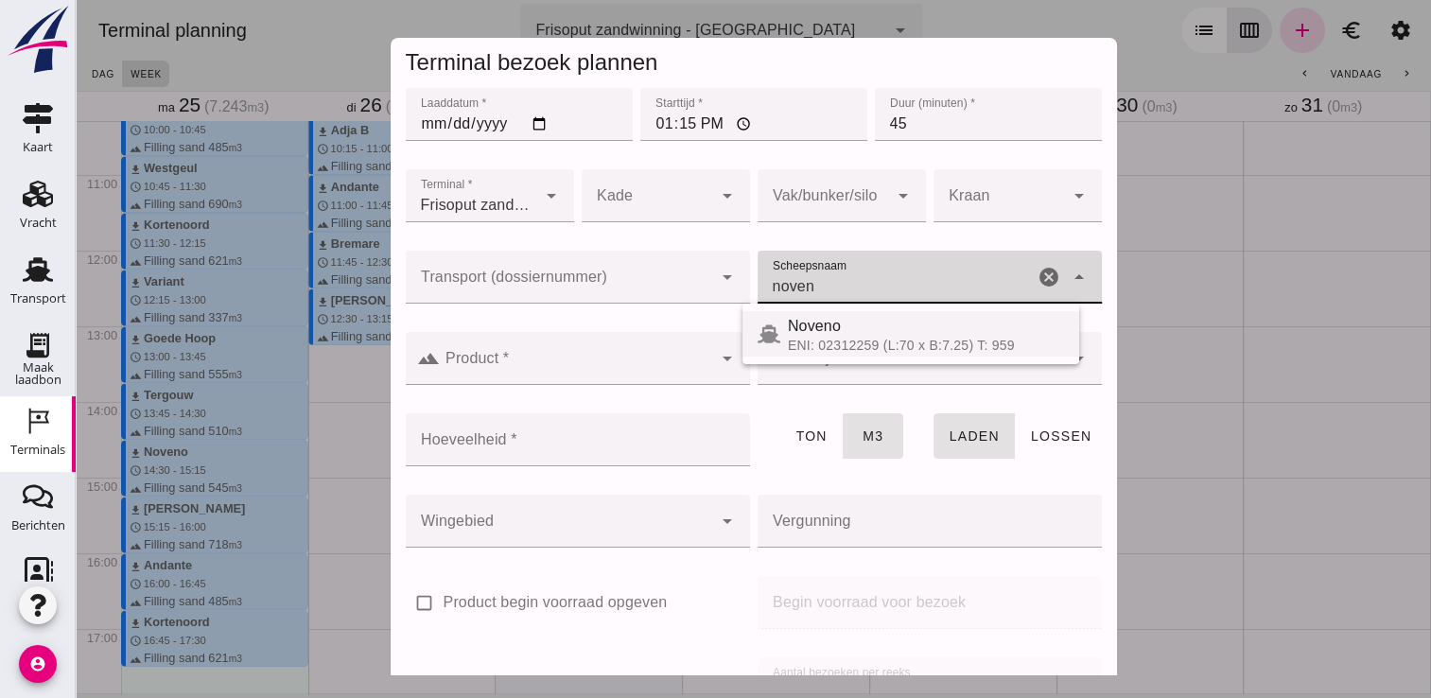
click at [896, 342] on div "ENI: 02312259 (L:70 x B:7.25) T: 959" at bounding box center [926, 345] width 276 height 15
type input "Noveno"
type input "545"
type input "Noveno"
click at [664, 361] on input "Product *" at bounding box center [576, 367] width 272 height 23
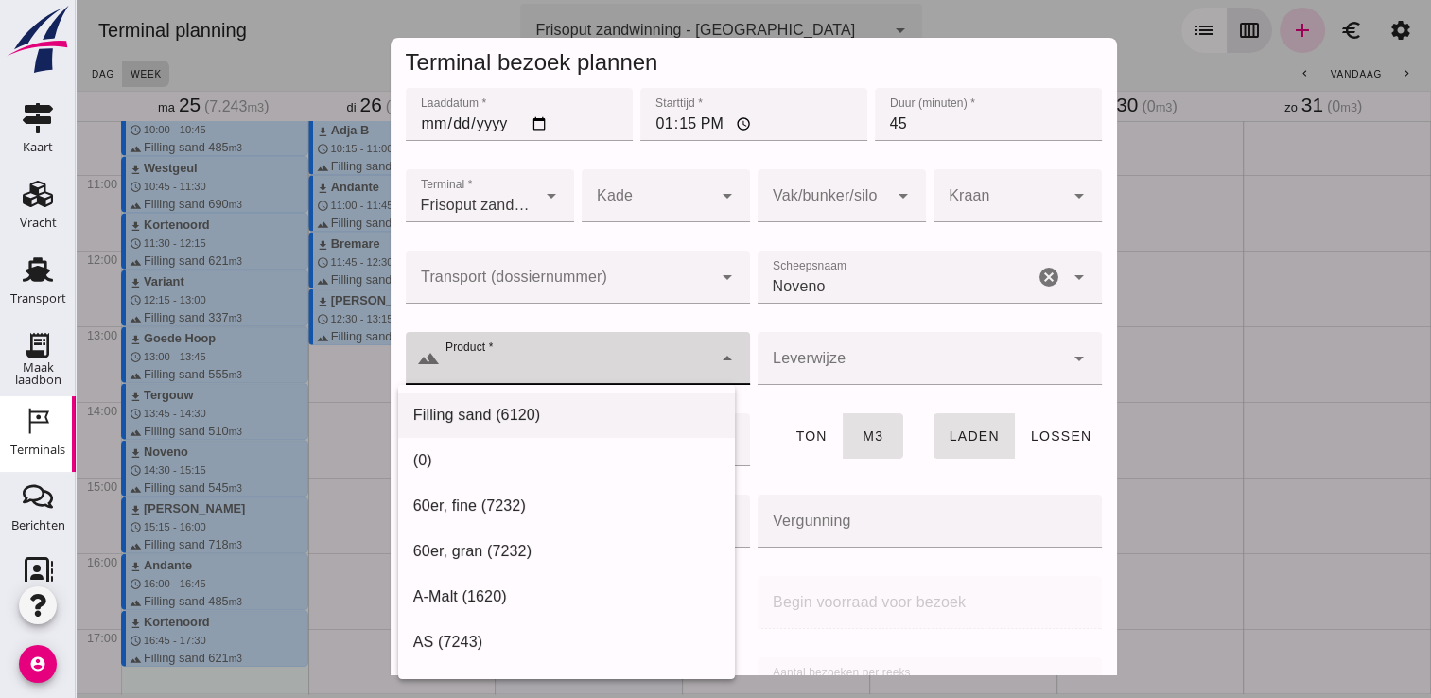
click at [547, 408] on div "Filling sand (6120)" at bounding box center [566, 415] width 306 height 23
type input "Filling sand (6120)"
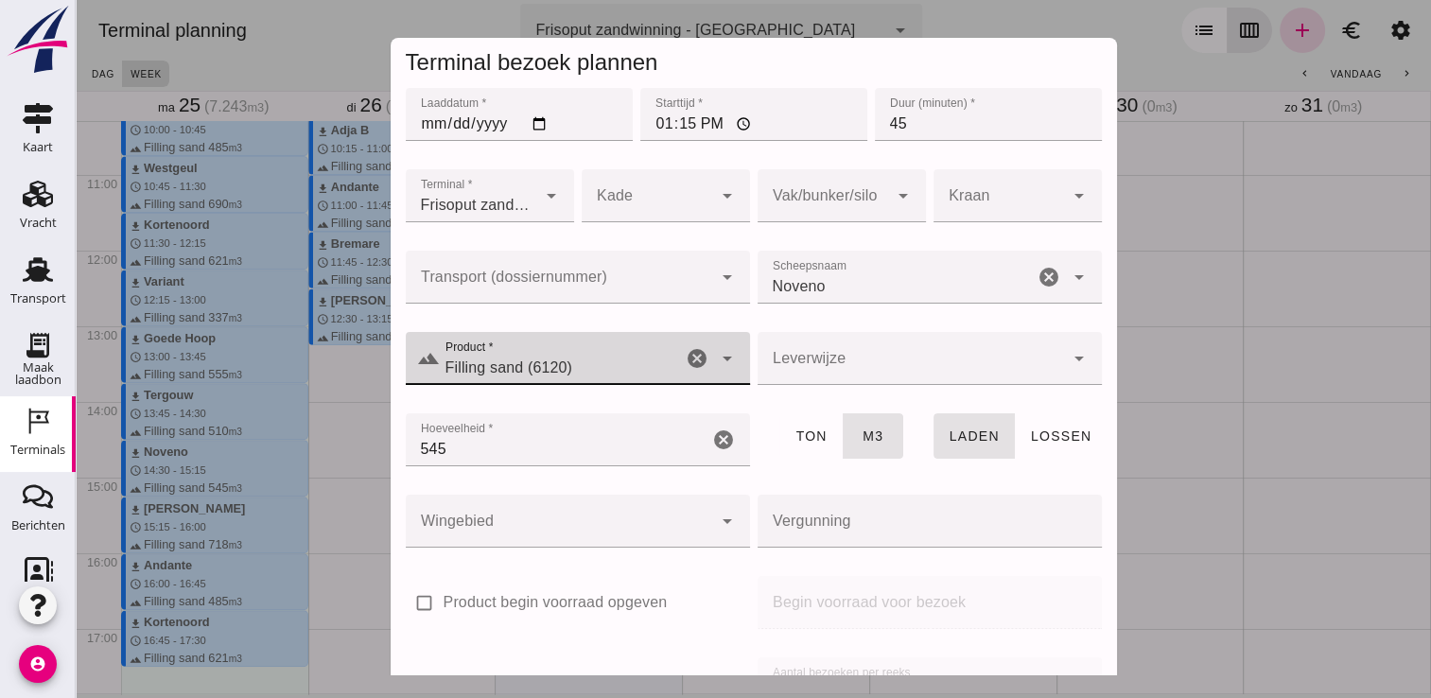
scroll to position [216, 0]
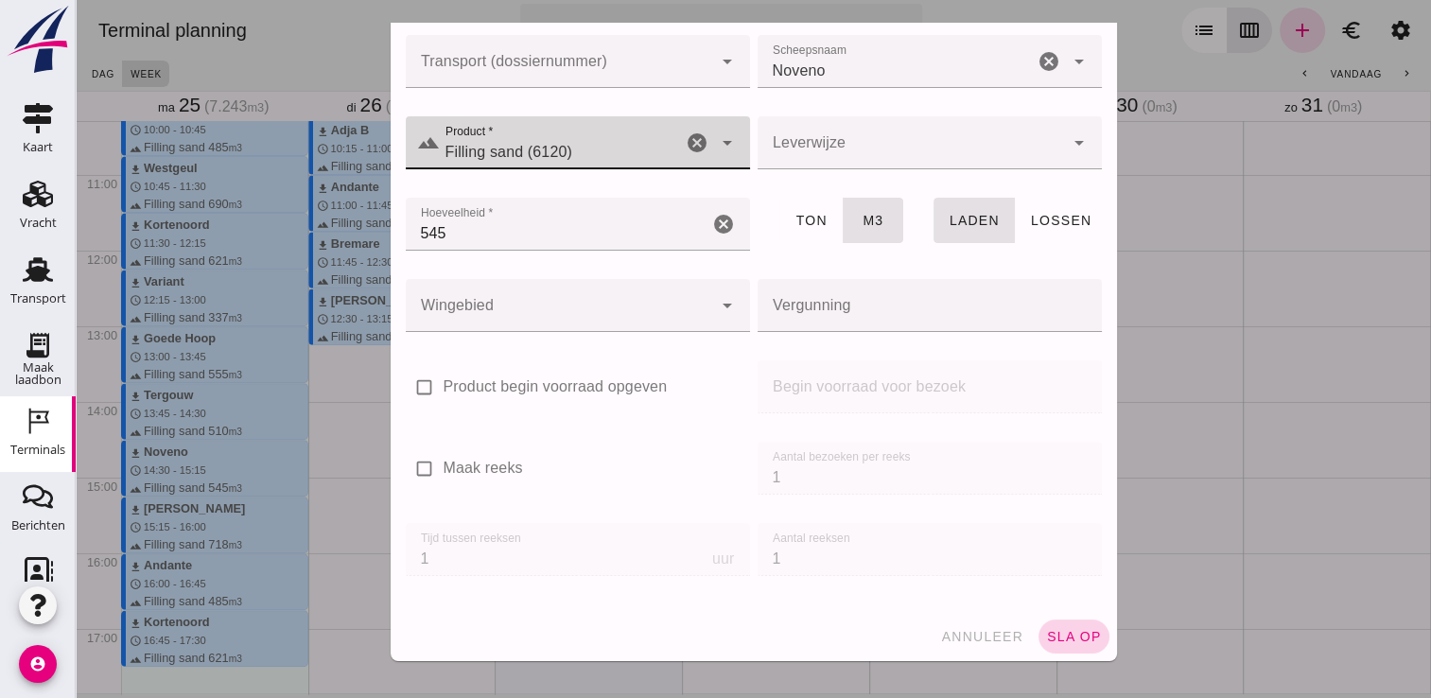
click at [1059, 637] on span "sla op" at bounding box center [1074, 636] width 56 height 15
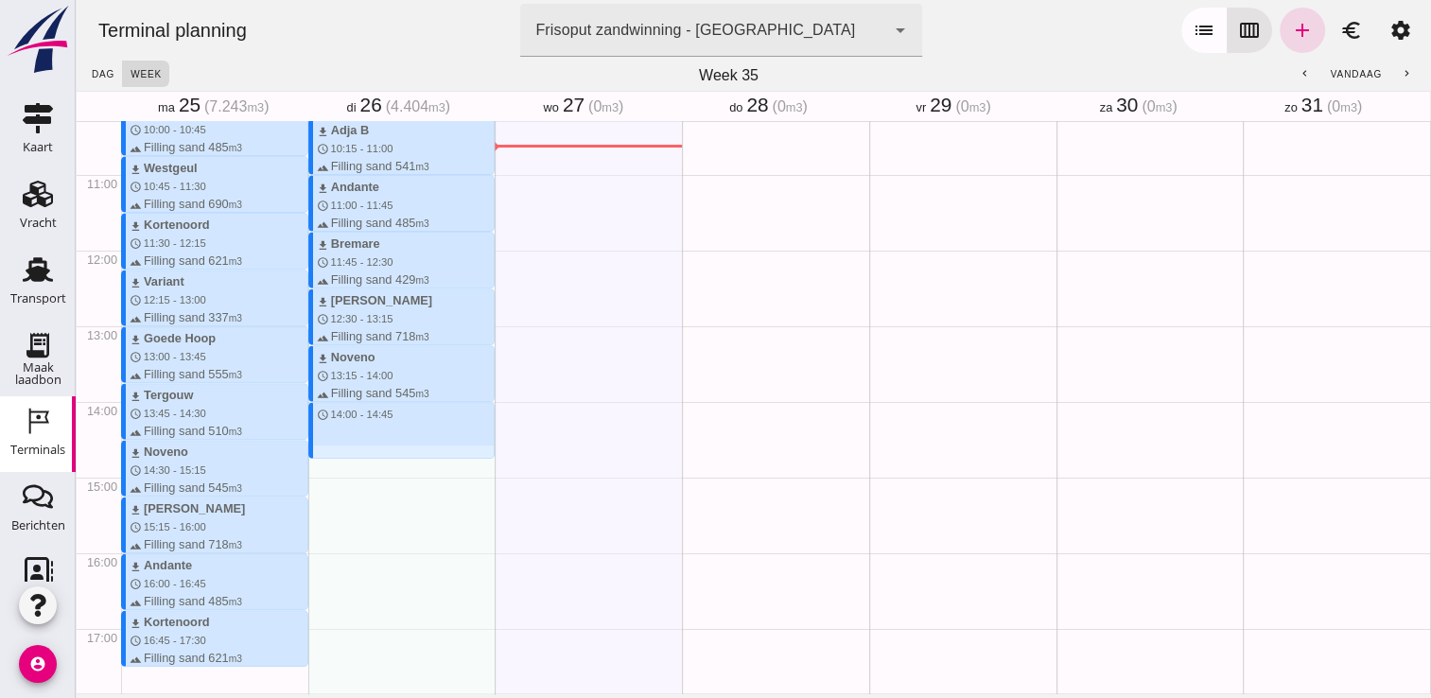
drag, startPoint x: 343, startPoint y: 403, endPoint x: 348, endPoint y: 454, distance: 51.3
click at [348, 454] on div "download Kortenoord schedule 8:00 - 8:45 terrain Filling sand 621 m3 download T…" at bounding box center [401, 250] width 187 height 1815
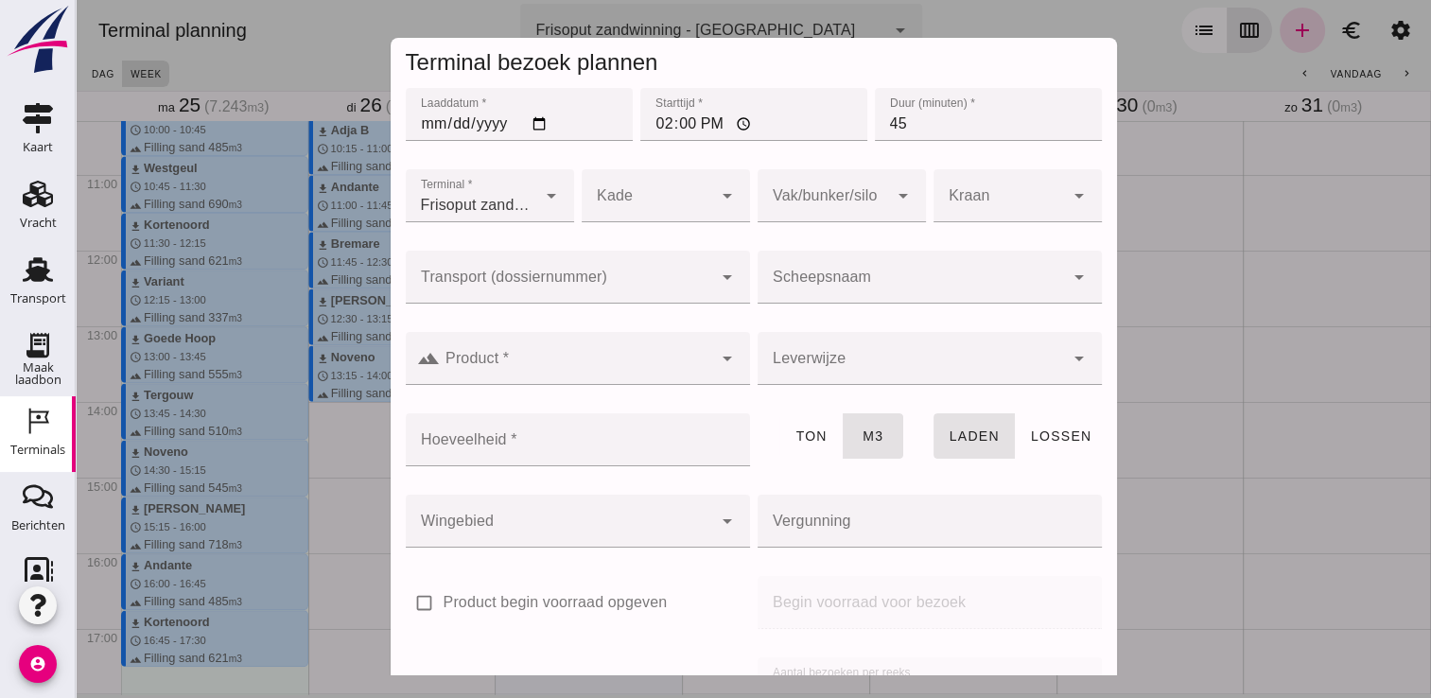
click at [901, 286] on input "Scheepsnaam" at bounding box center [910, 286] width 306 height 23
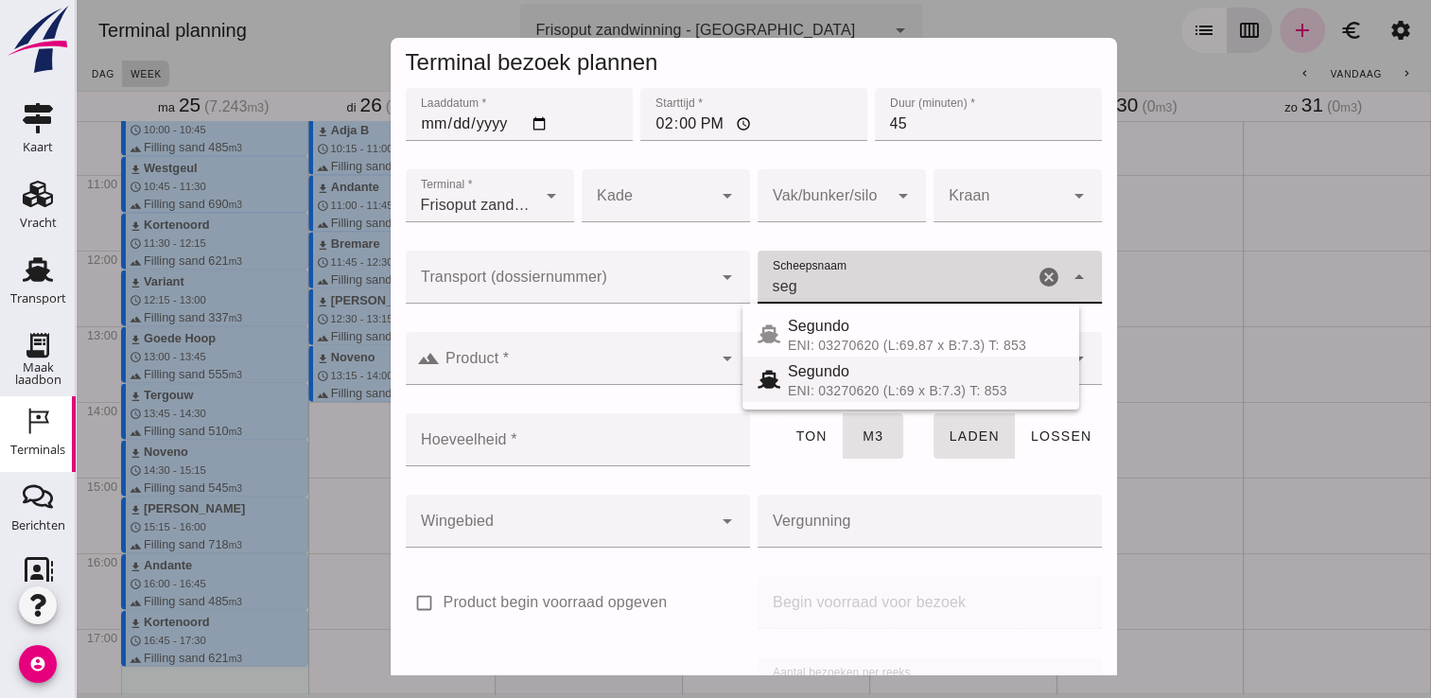
click at [899, 391] on div "ENI: 03270620 (L:69 x B:7.3) T: 853" at bounding box center [926, 390] width 276 height 15
type input "Segundo"
type input "478"
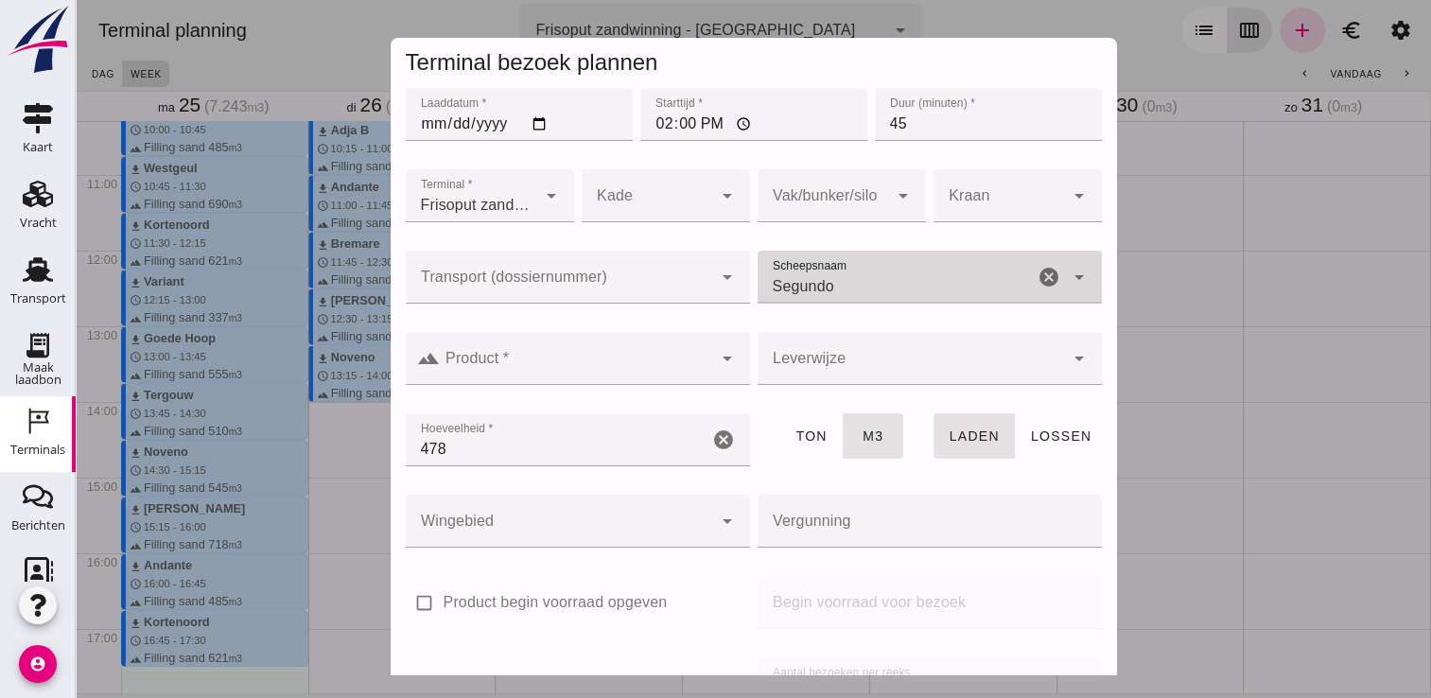
type input "Segundo"
click at [825, 373] on div at bounding box center [910, 358] width 306 height 53
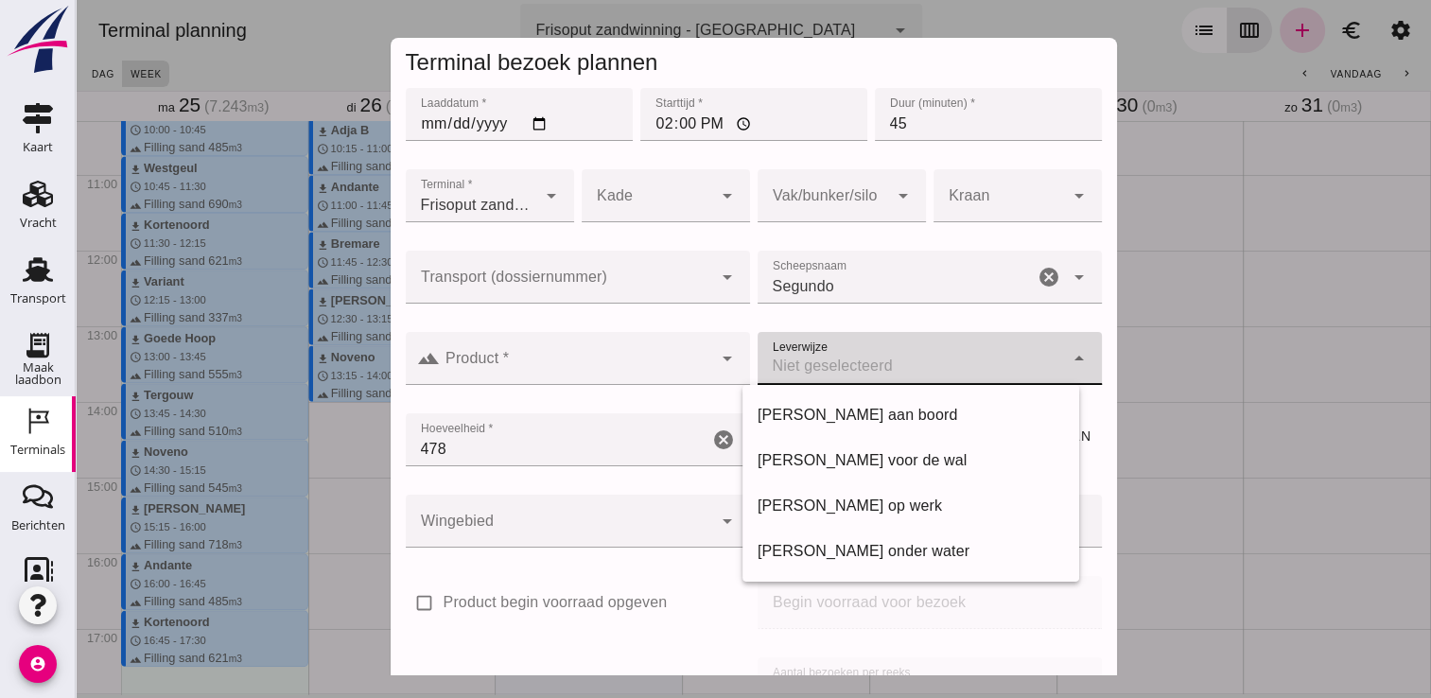
click at [687, 369] on input "Product *" at bounding box center [576, 367] width 272 height 23
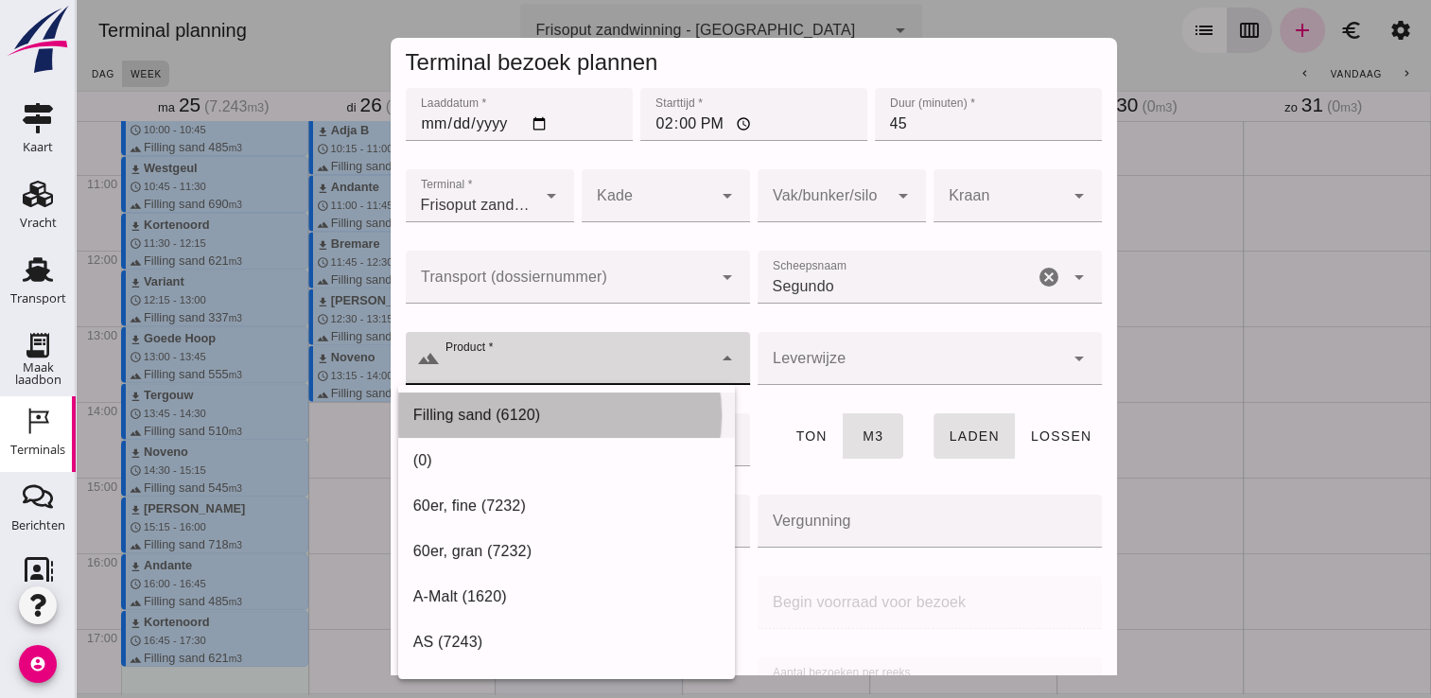
click at [615, 406] on div "Filling sand (6120)" at bounding box center [566, 415] width 306 height 23
type input "Filling sand (6120)"
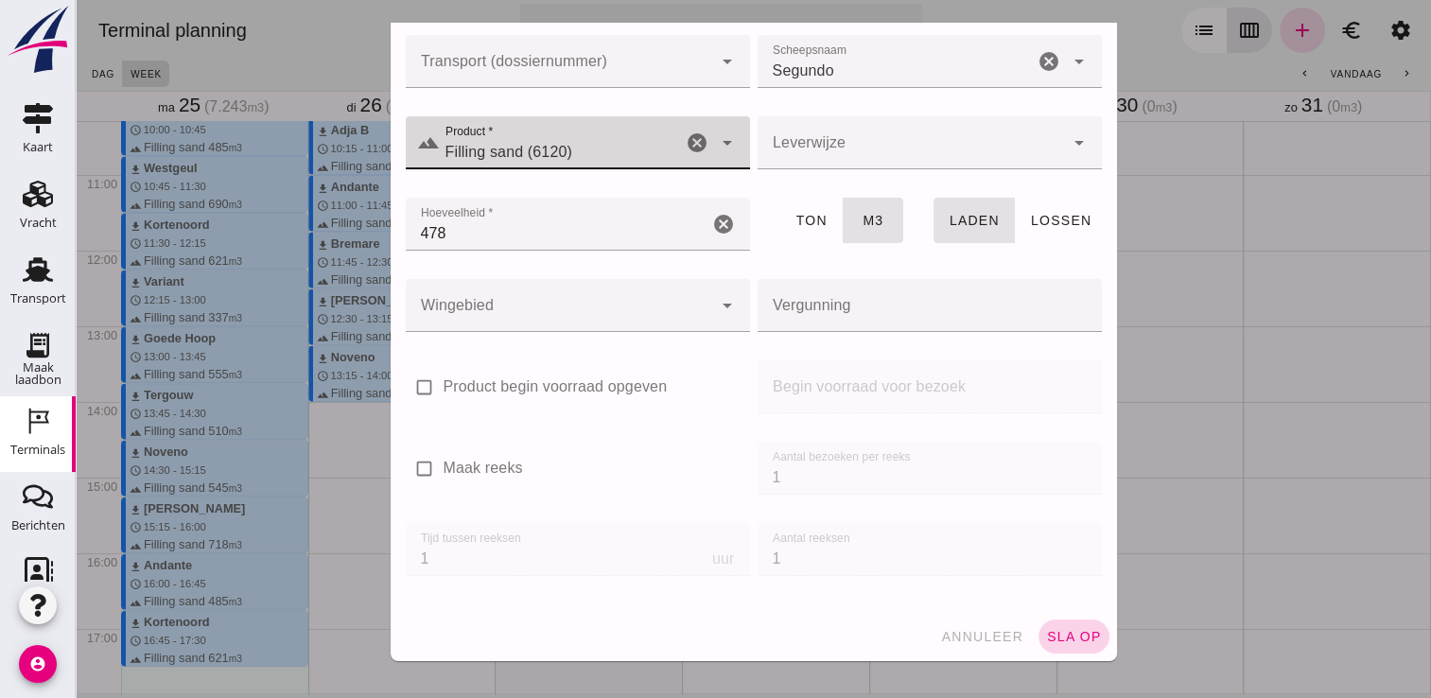
click at [1059, 634] on span "sla op" at bounding box center [1074, 636] width 56 height 15
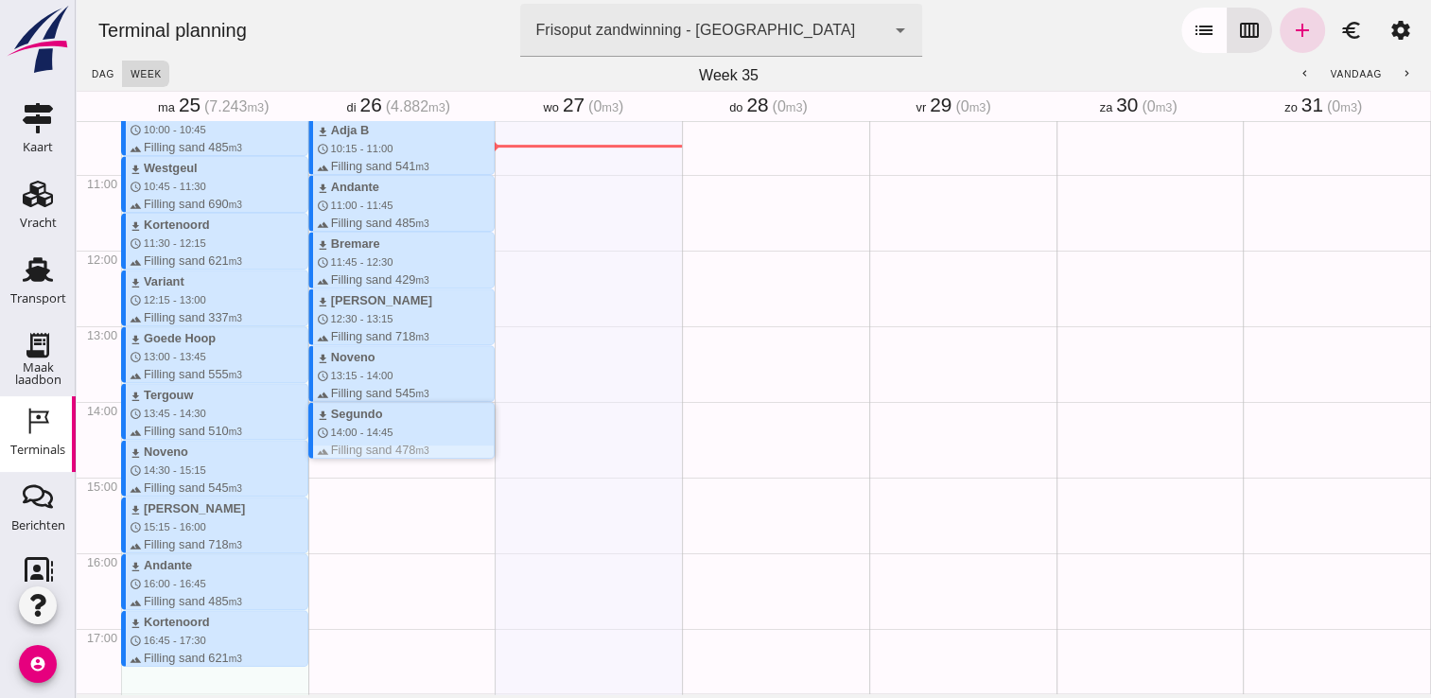
click at [340, 457] on div at bounding box center [404, 451] width 182 height 12
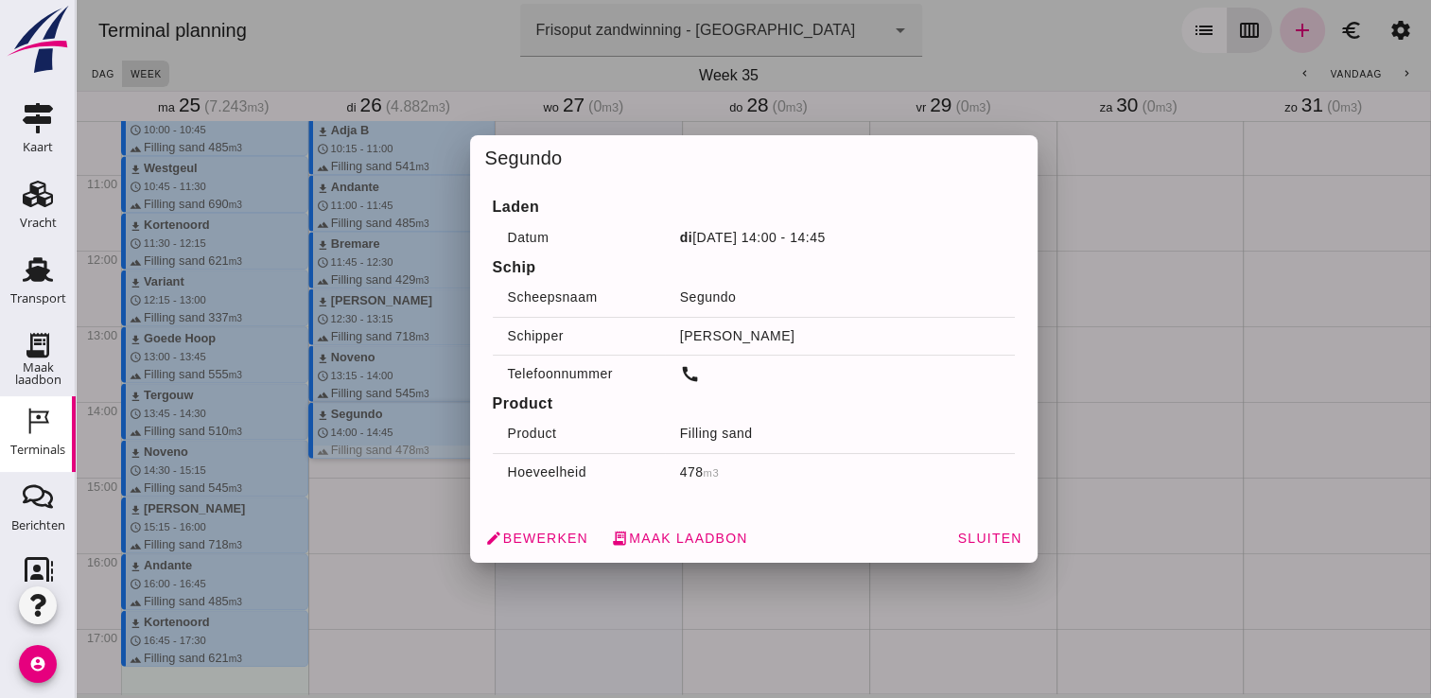
click at [324, 468] on div at bounding box center [753, 349] width 1355 height 698
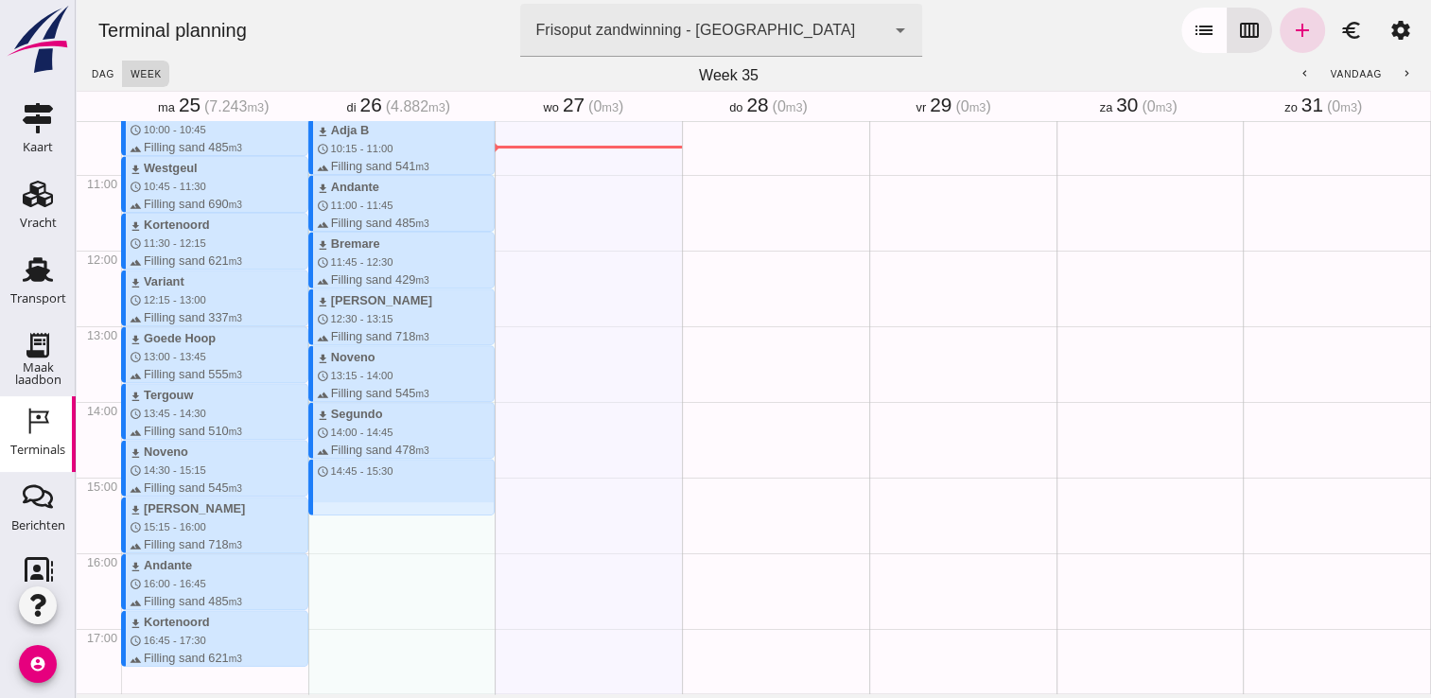
drag, startPoint x: 321, startPoint y: 463, endPoint x: 329, endPoint y: 514, distance: 51.6
click at [329, 514] on div "download Kortenoord schedule 8:00 - 8:45 terrain Filling sand 621 m3 download T…" at bounding box center [401, 250] width 187 height 1815
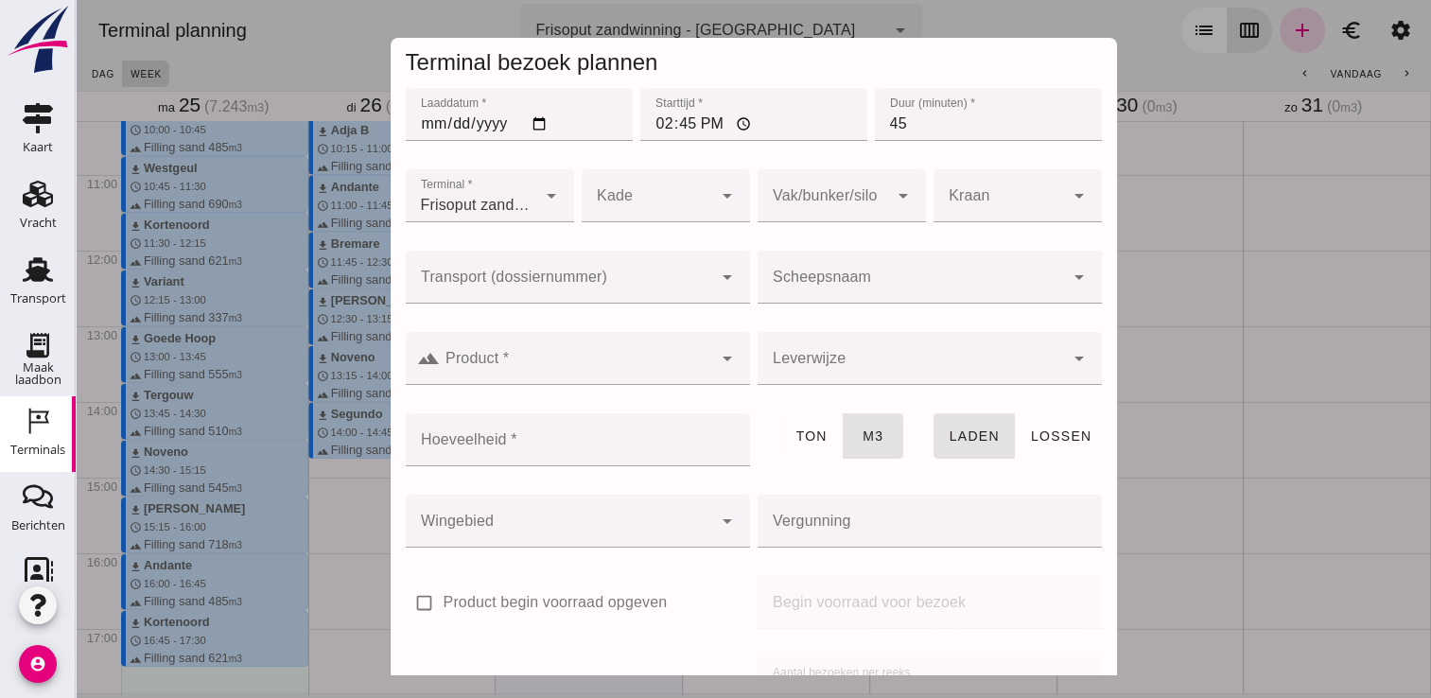
click at [801, 282] on input "Scheepsnaam" at bounding box center [910, 286] width 306 height 23
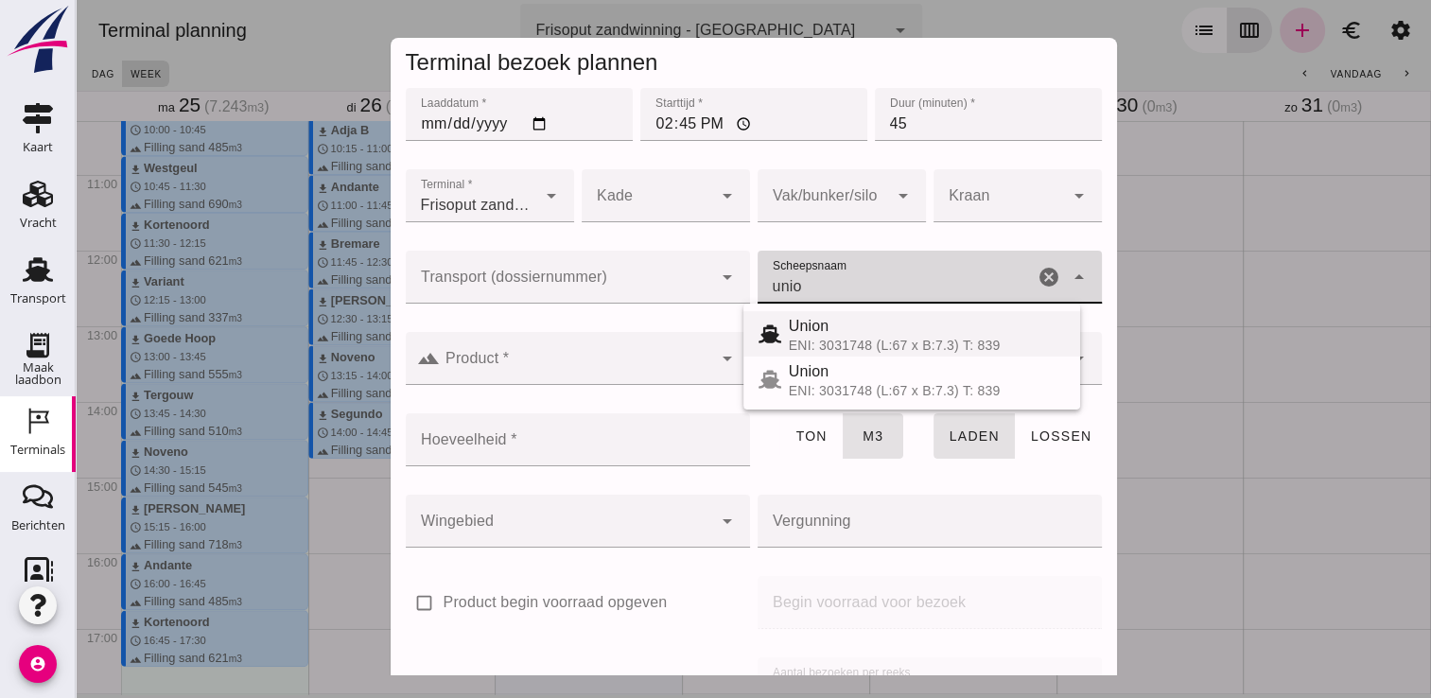
click at [816, 323] on div "Union" at bounding box center [927, 326] width 276 height 23
type input "Union"
type input "480"
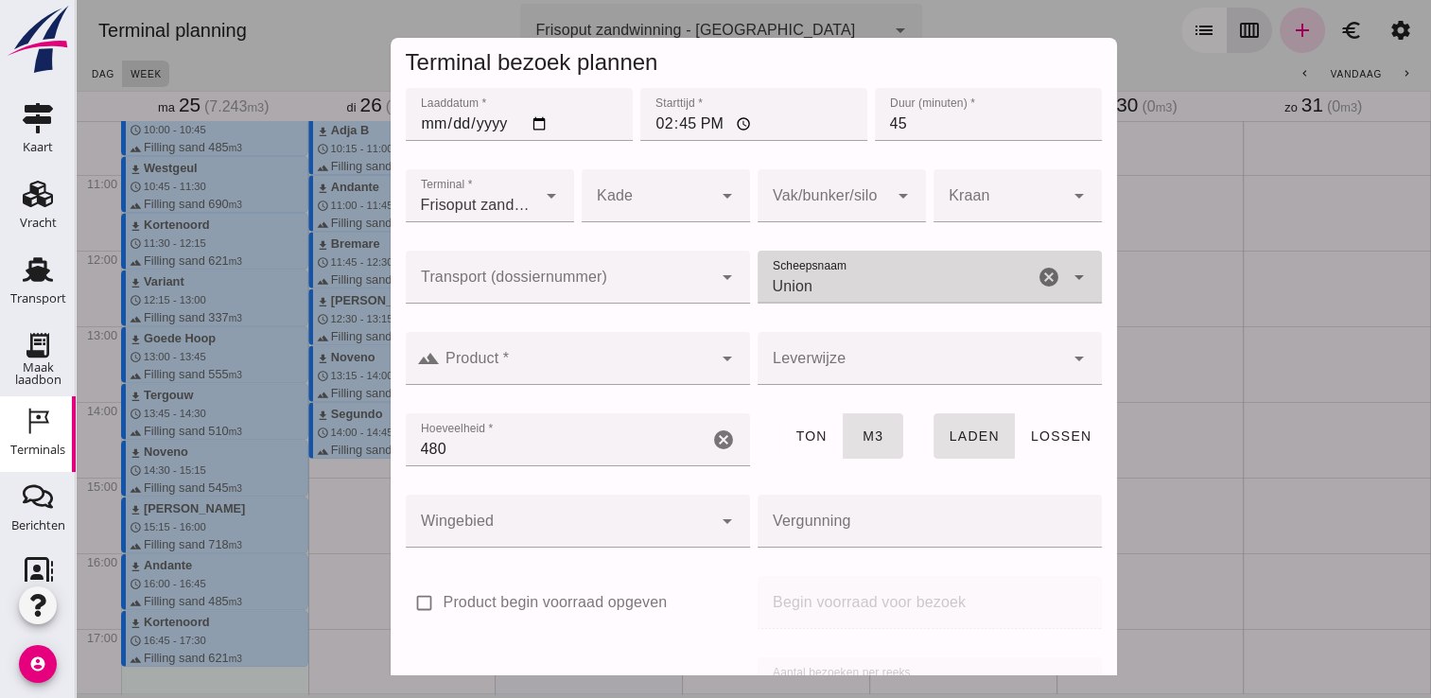
type input "Union"
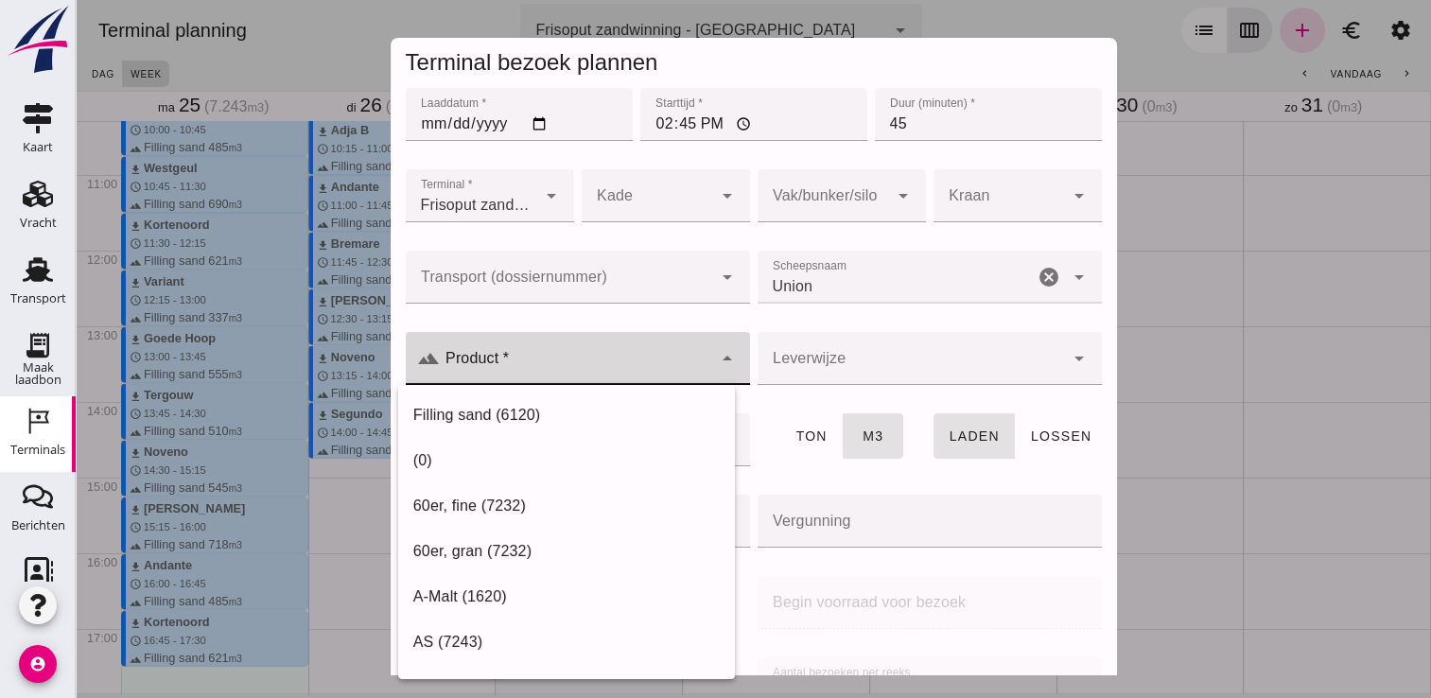
click at [686, 356] on input "Product *" at bounding box center [576, 367] width 272 height 23
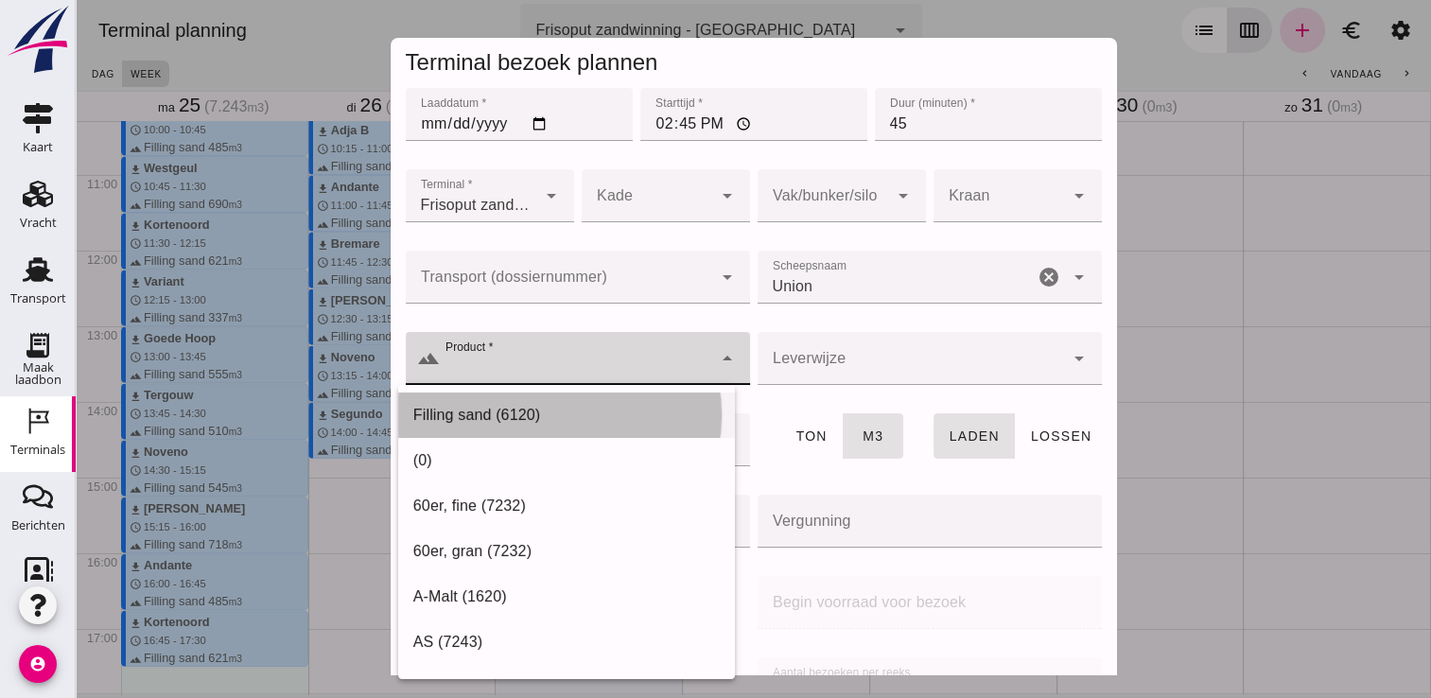
click at [586, 404] on div "Filling sand (6120)" at bounding box center [566, 415] width 306 height 23
type input "Filling sand (6120)"
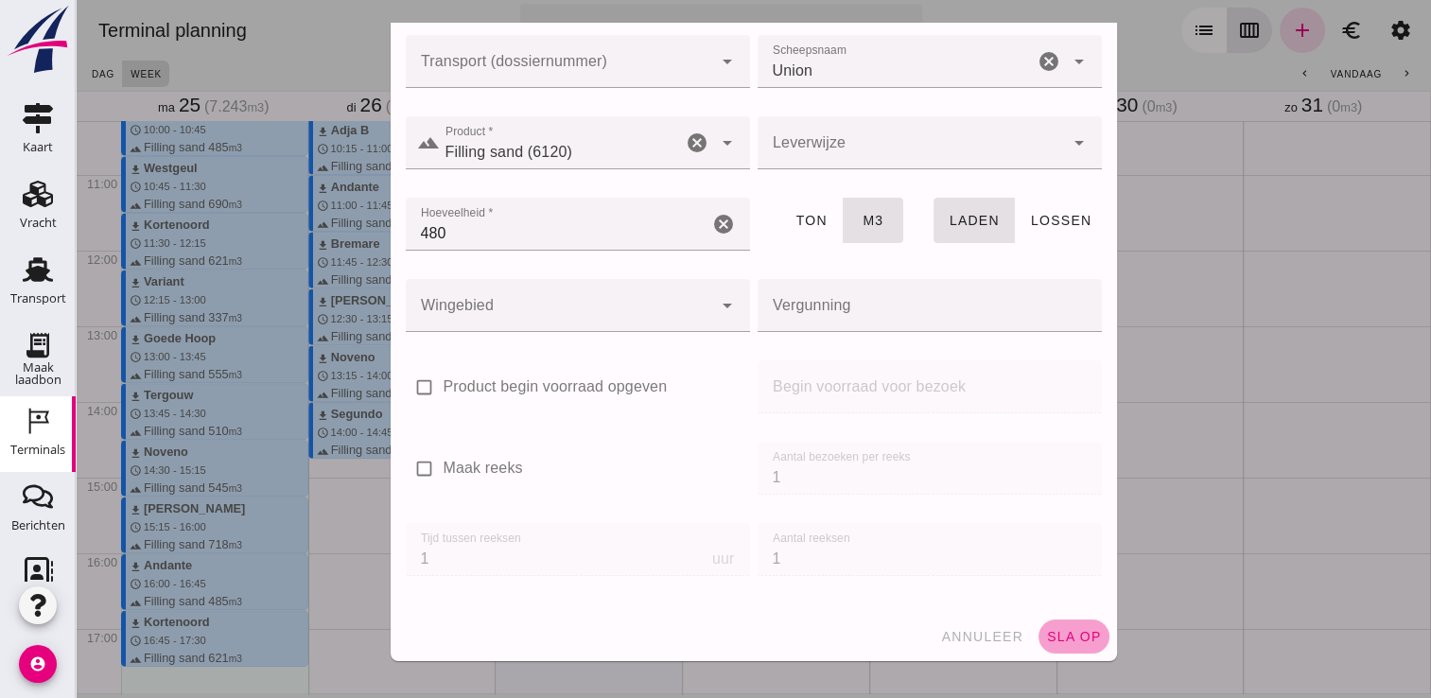
click at [1046, 630] on span "sla op" at bounding box center [1074, 636] width 56 height 15
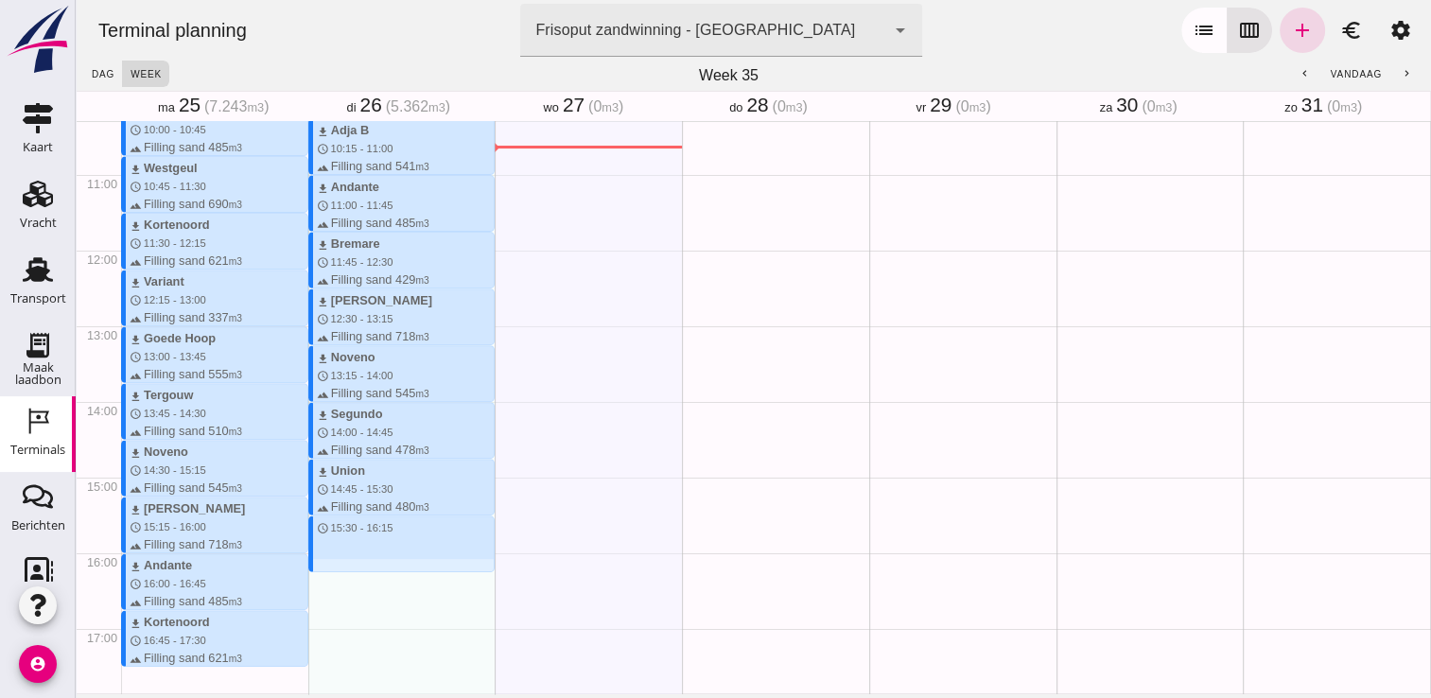
drag, startPoint x: 332, startPoint y: 518, endPoint x: 343, endPoint y: 569, distance: 52.3
click at [343, 569] on div "download Kortenoord schedule 8:00 - 8:45 terrain Filling sand 621 m3 download T…" at bounding box center [401, 250] width 187 height 1815
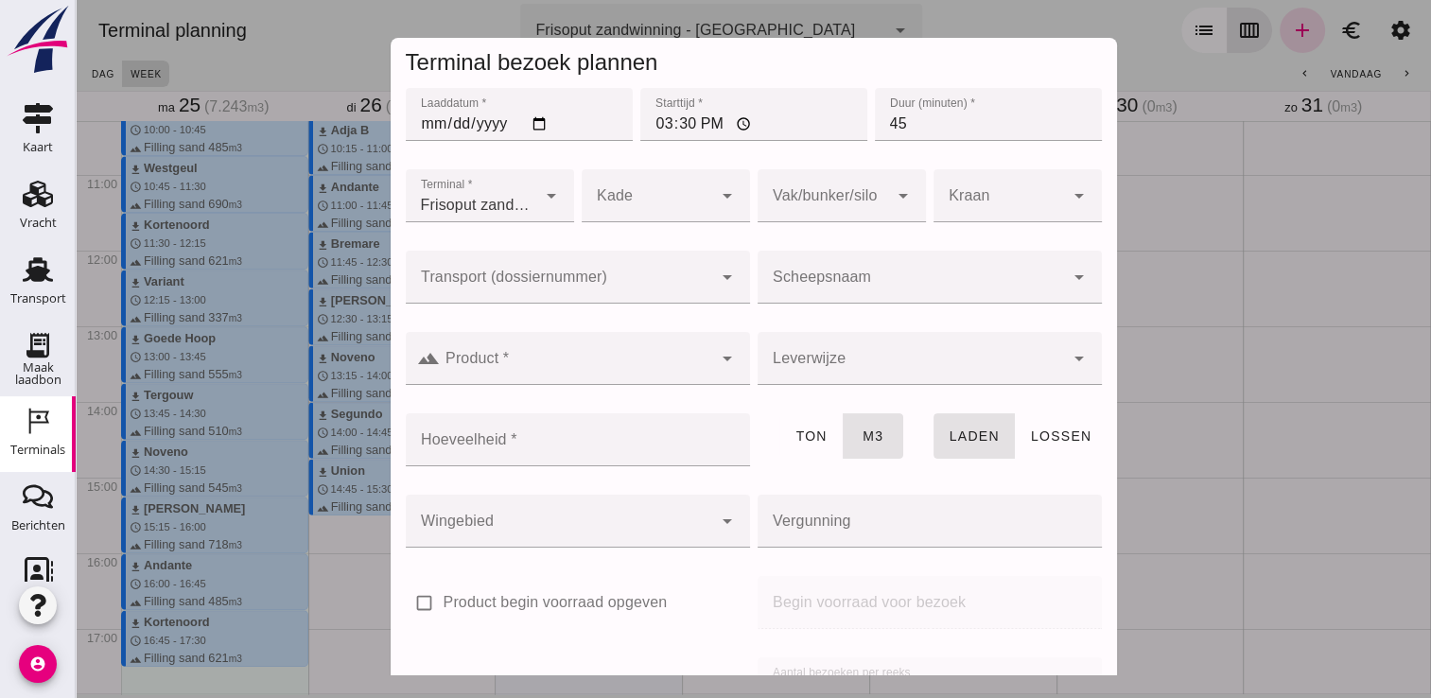
click at [805, 283] on input "Scheepsnaam" at bounding box center [910, 286] width 306 height 23
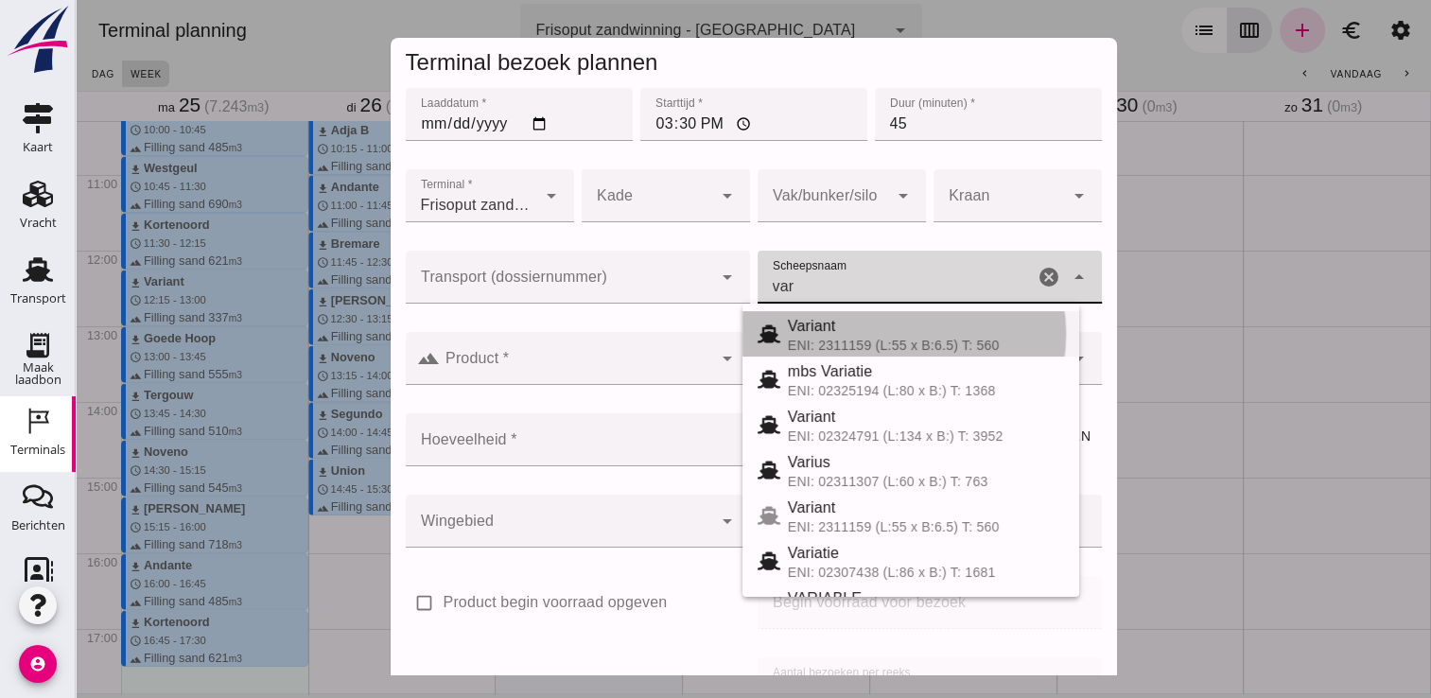
click at [873, 332] on div "Variant" at bounding box center [926, 326] width 276 height 23
type input "Variant"
type input "337"
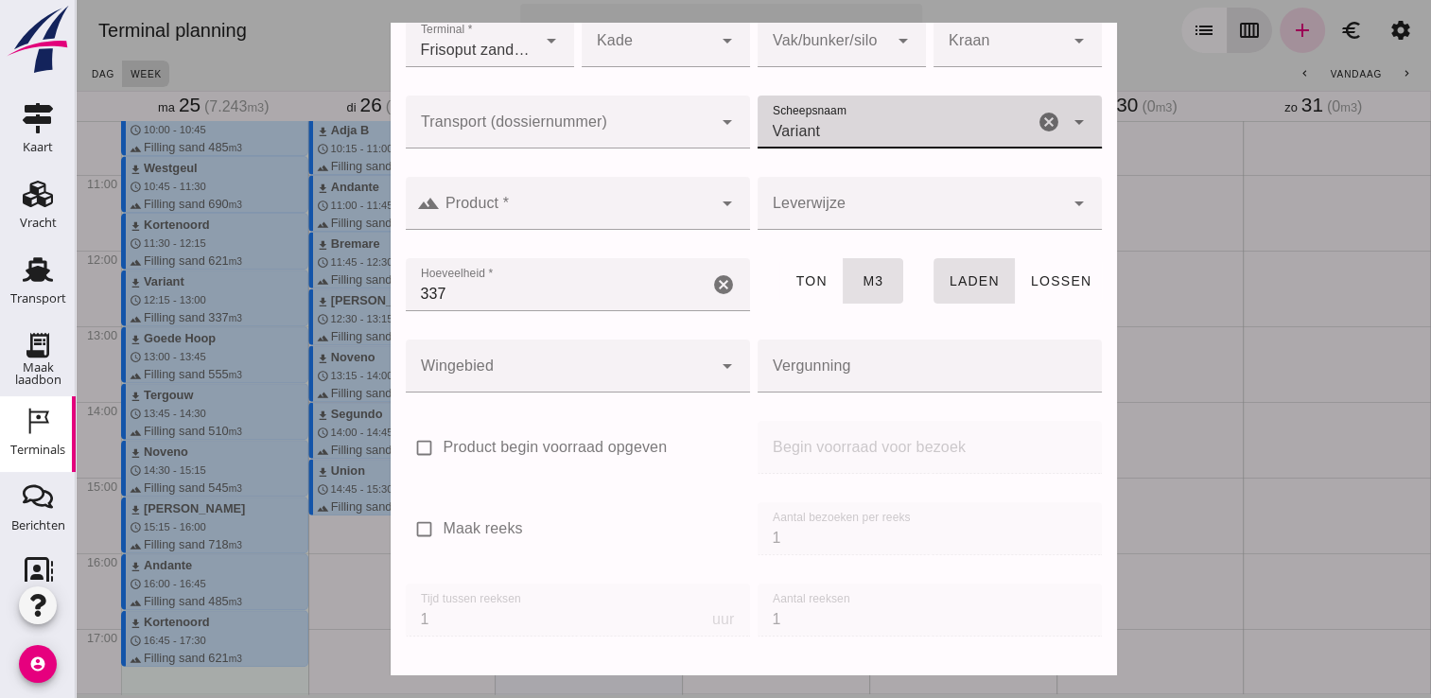
scroll to position [159, 0]
type input "Variant"
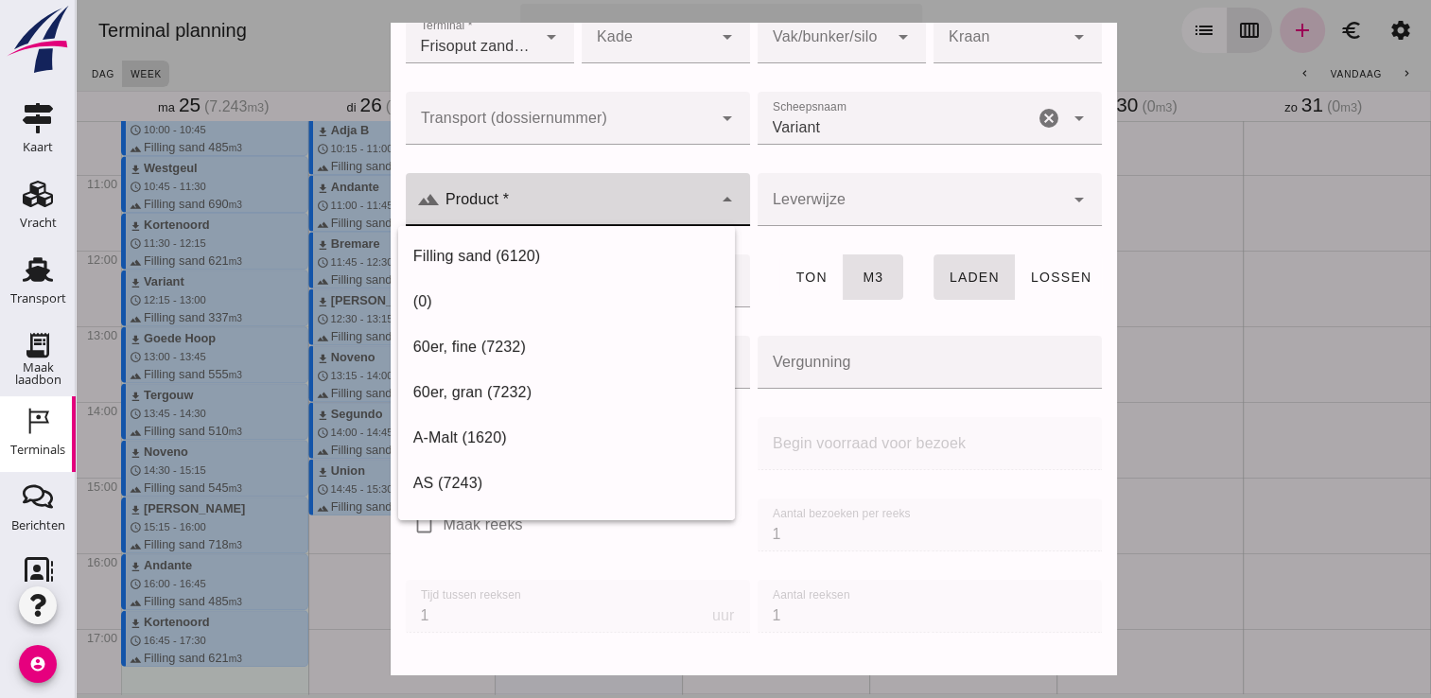
click at [685, 213] on input "Product *" at bounding box center [576, 209] width 272 height 23
click at [585, 258] on div "Filling sand (6120)" at bounding box center [566, 256] width 306 height 23
type input "Filling sand (6120)"
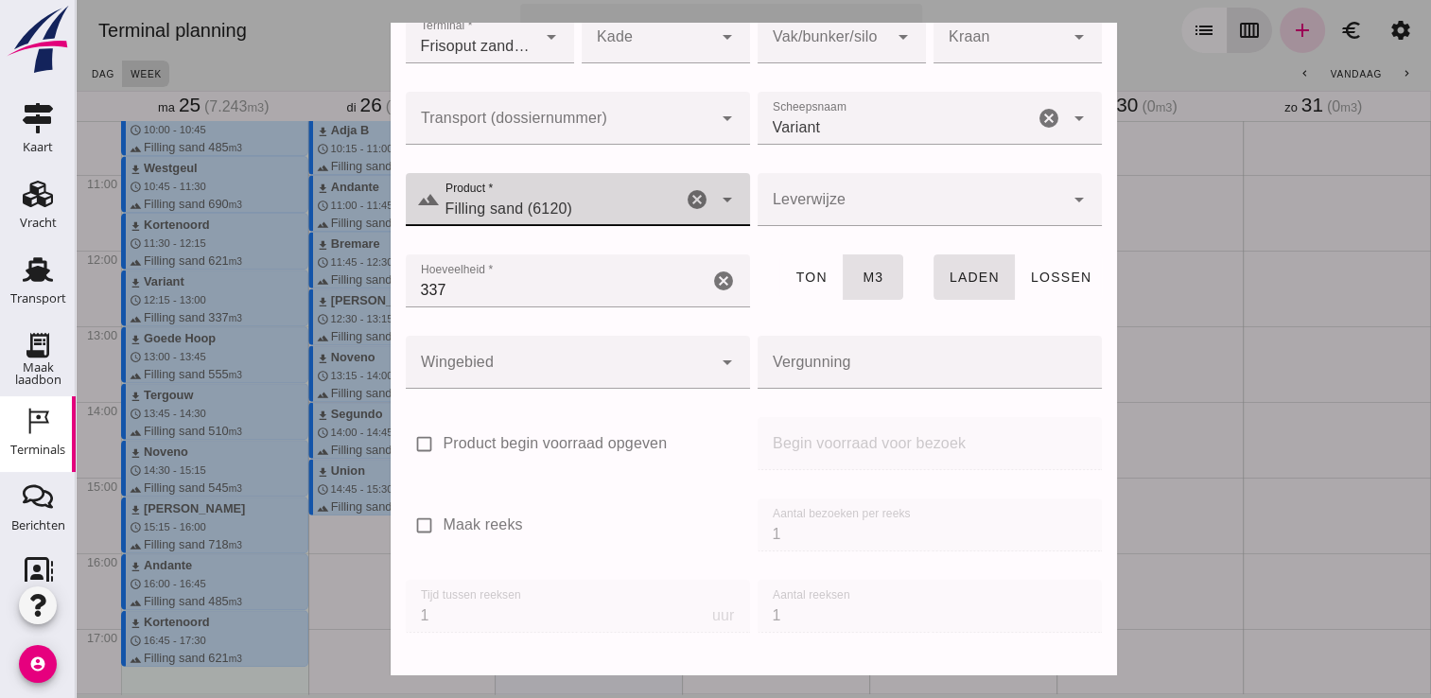
scroll to position [216, 0]
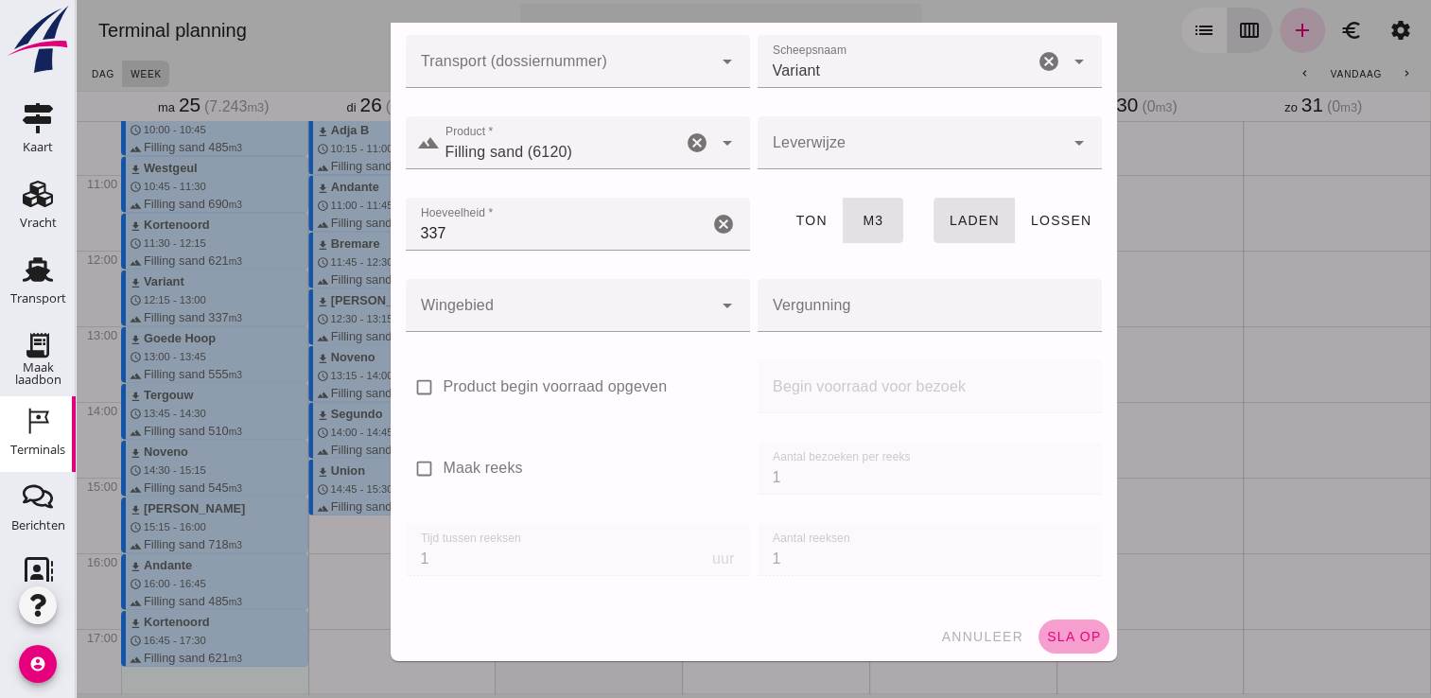
click at [1046, 634] on span "sla op" at bounding box center [1074, 636] width 56 height 15
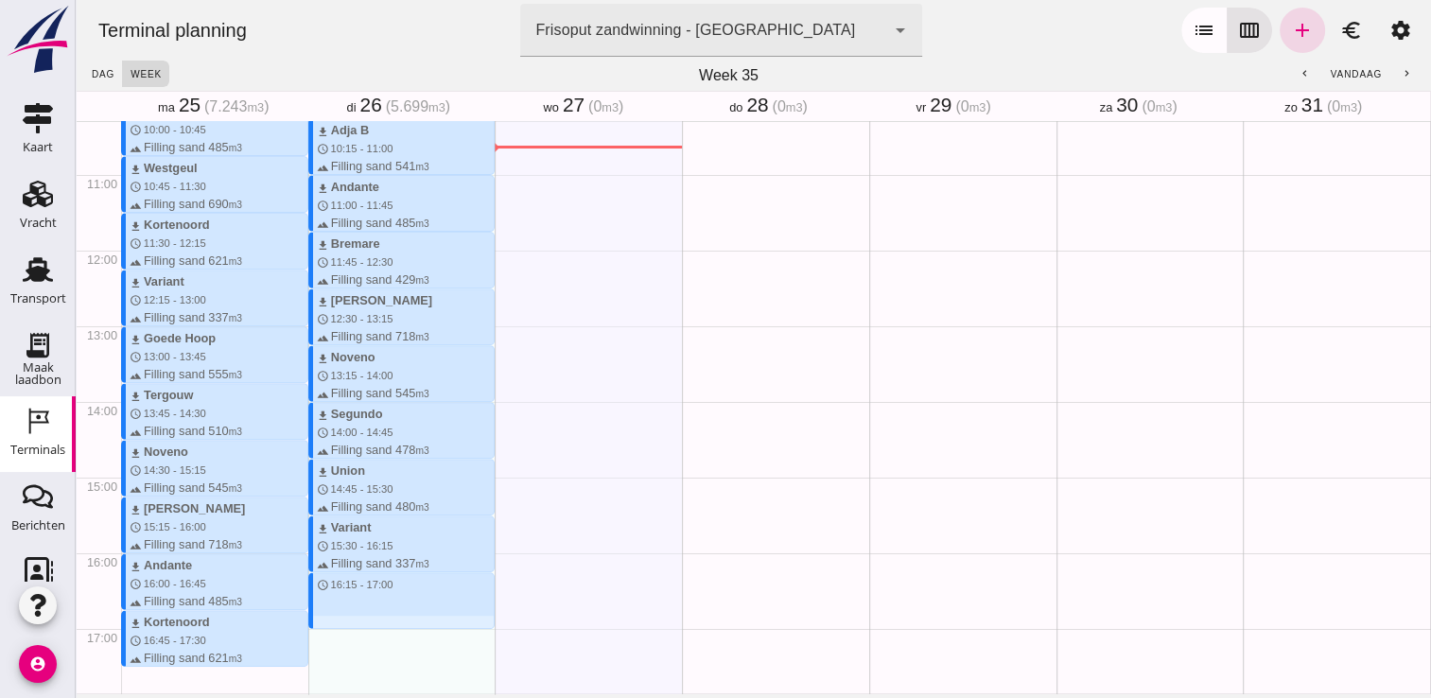
drag, startPoint x: 315, startPoint y: 573, endPoint x: 319, endPoint y: 622, distance: 49.3
click at [319, 622] on div "download Kortenoord schedule 8:00 - 8:45 terrain Filling sand 621 m3 download T…" at bounding box center [401, 250] width 187 height 1815
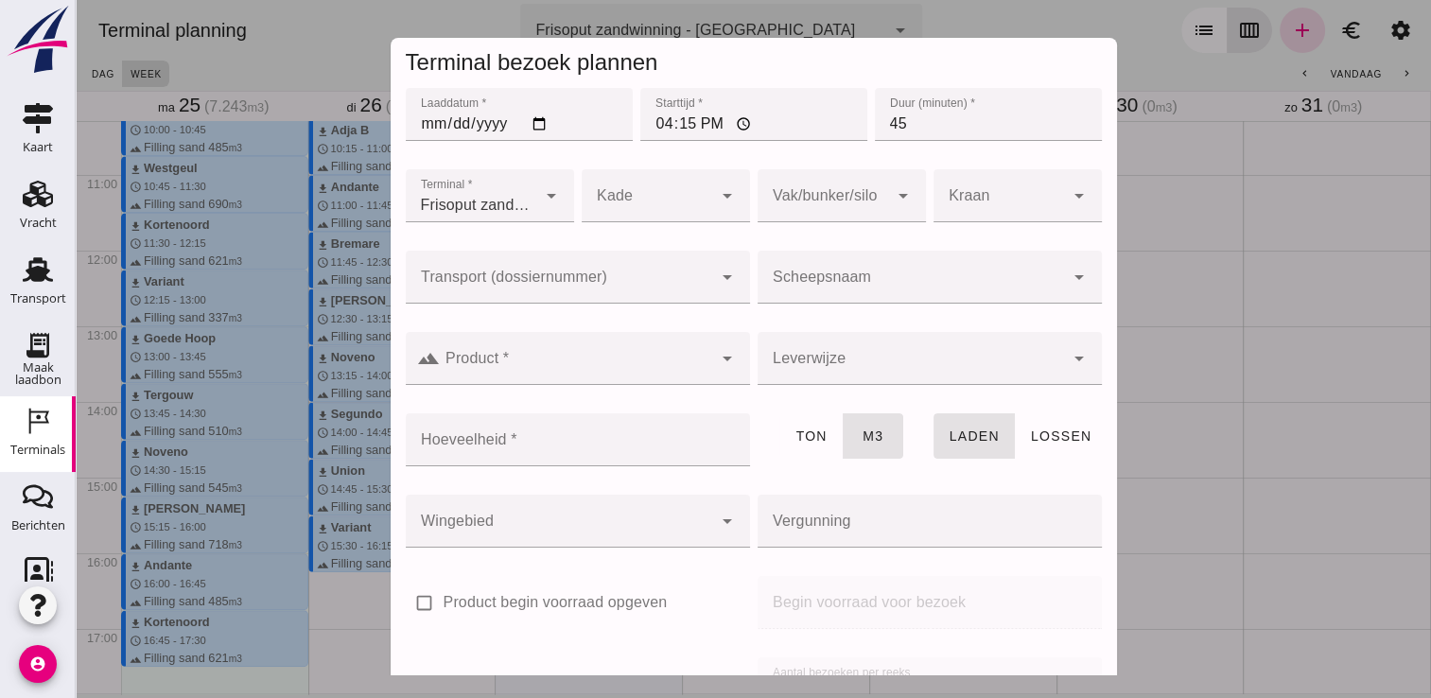
click at [885, 293] on input "Scheepsnaam" at bounding box center [910, 286] width 306 height 23
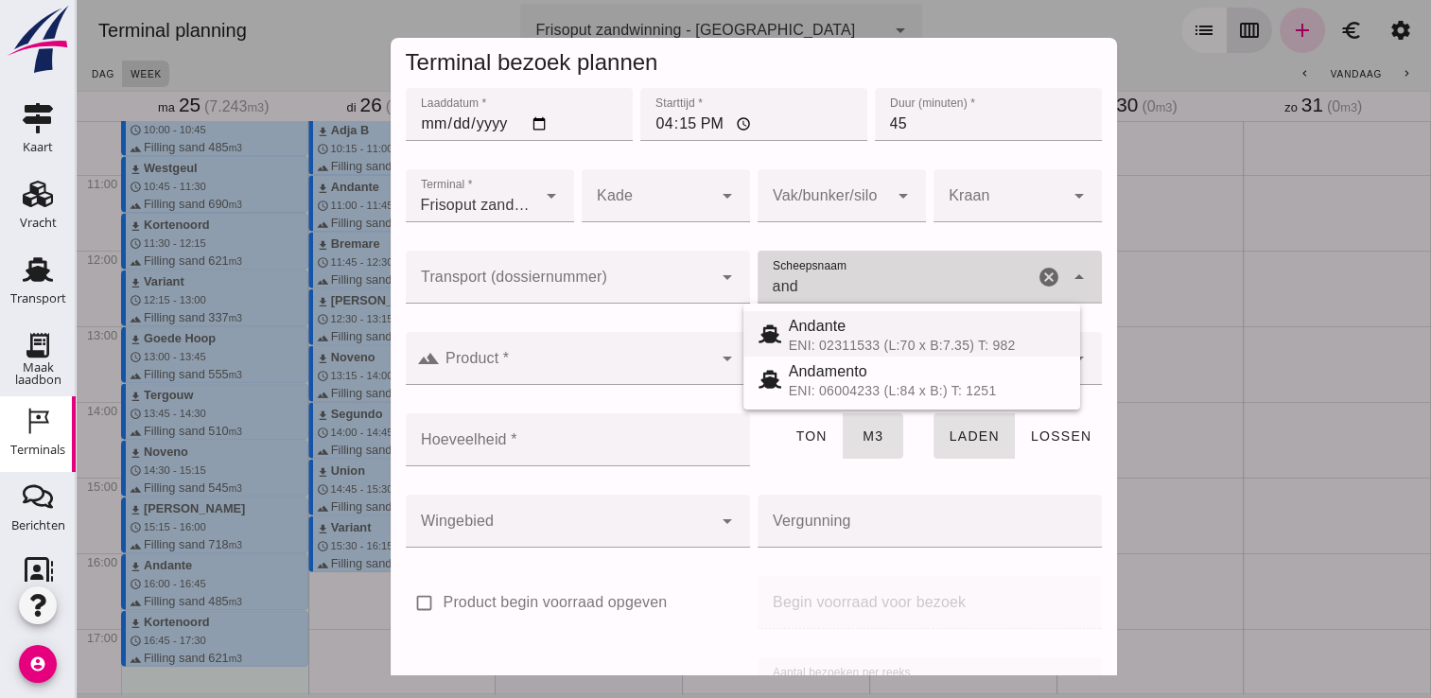
click at [843, 327] on div "Andante" at bounding box center [927, 326] width 276 height 23
type input "Andante"
type input "485"
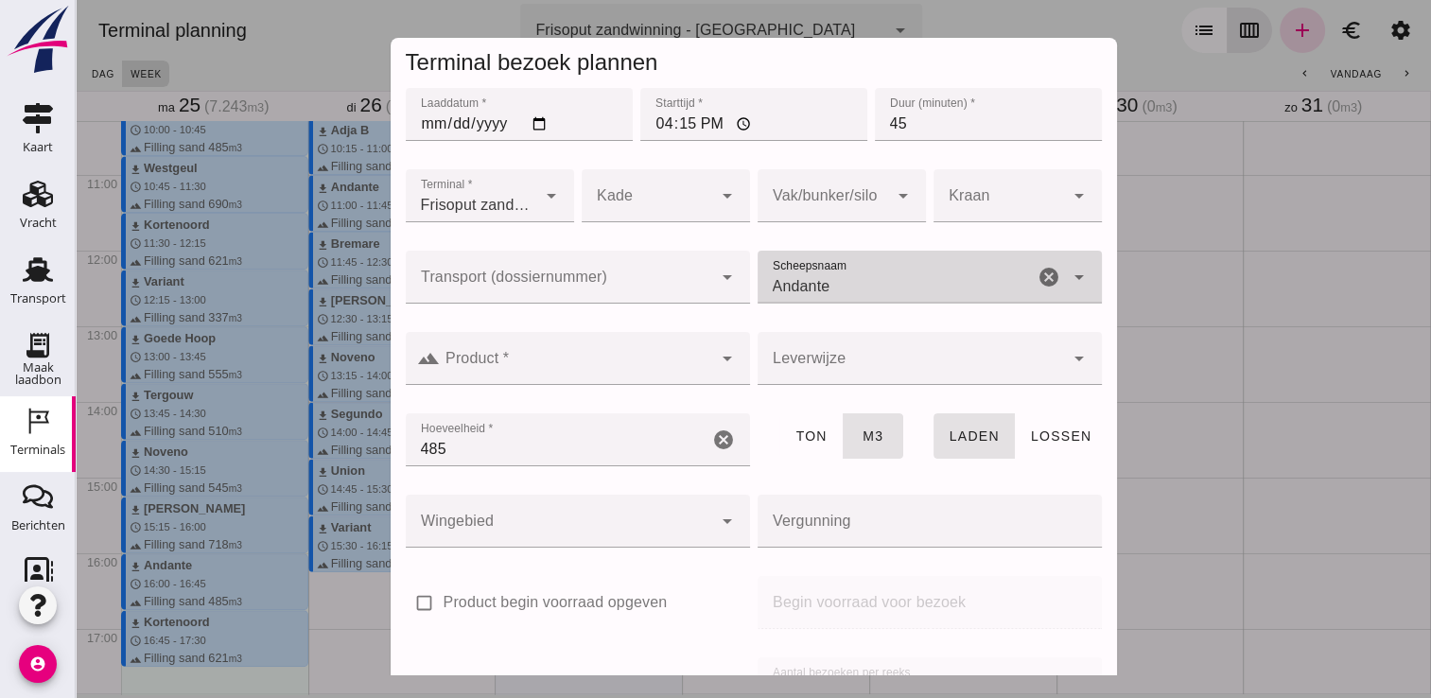
type input "Andante"
click at [681, 346] on div at bounding box center [576, 358] width 272 height 53
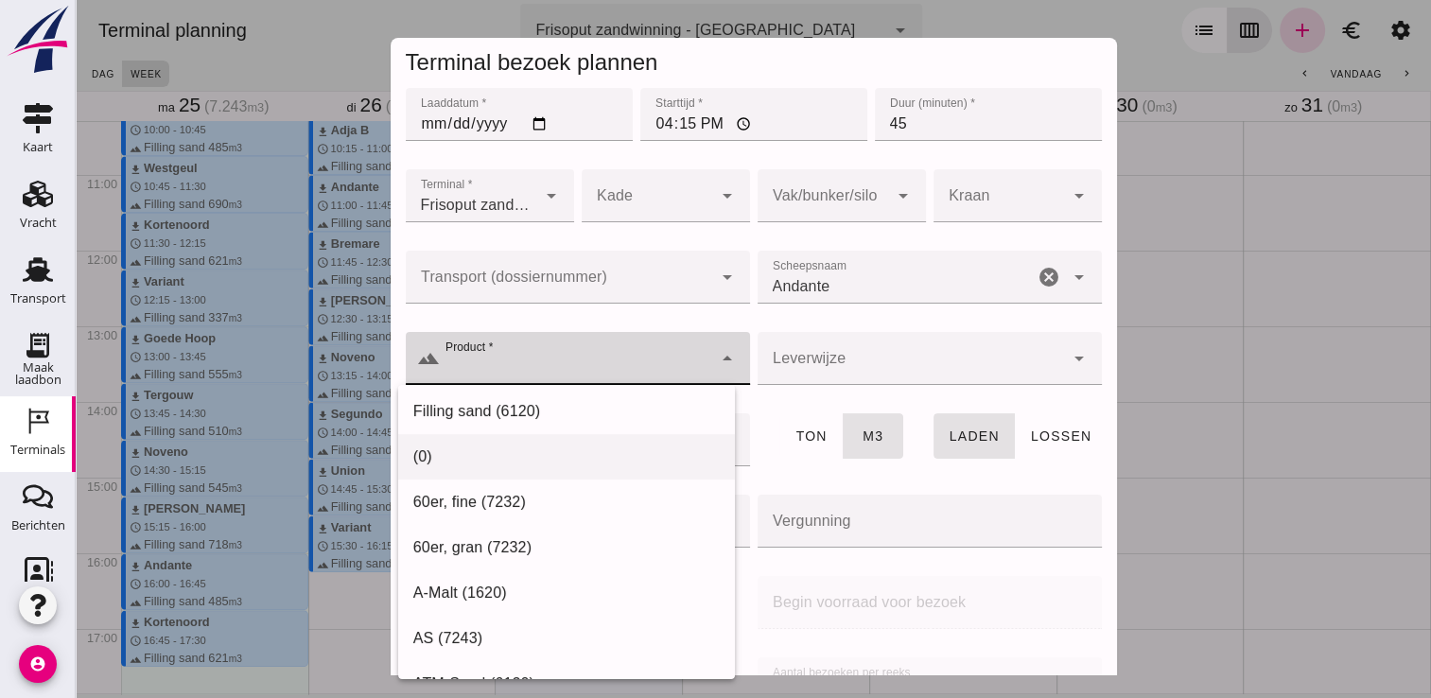
scroll to position [0, 0]
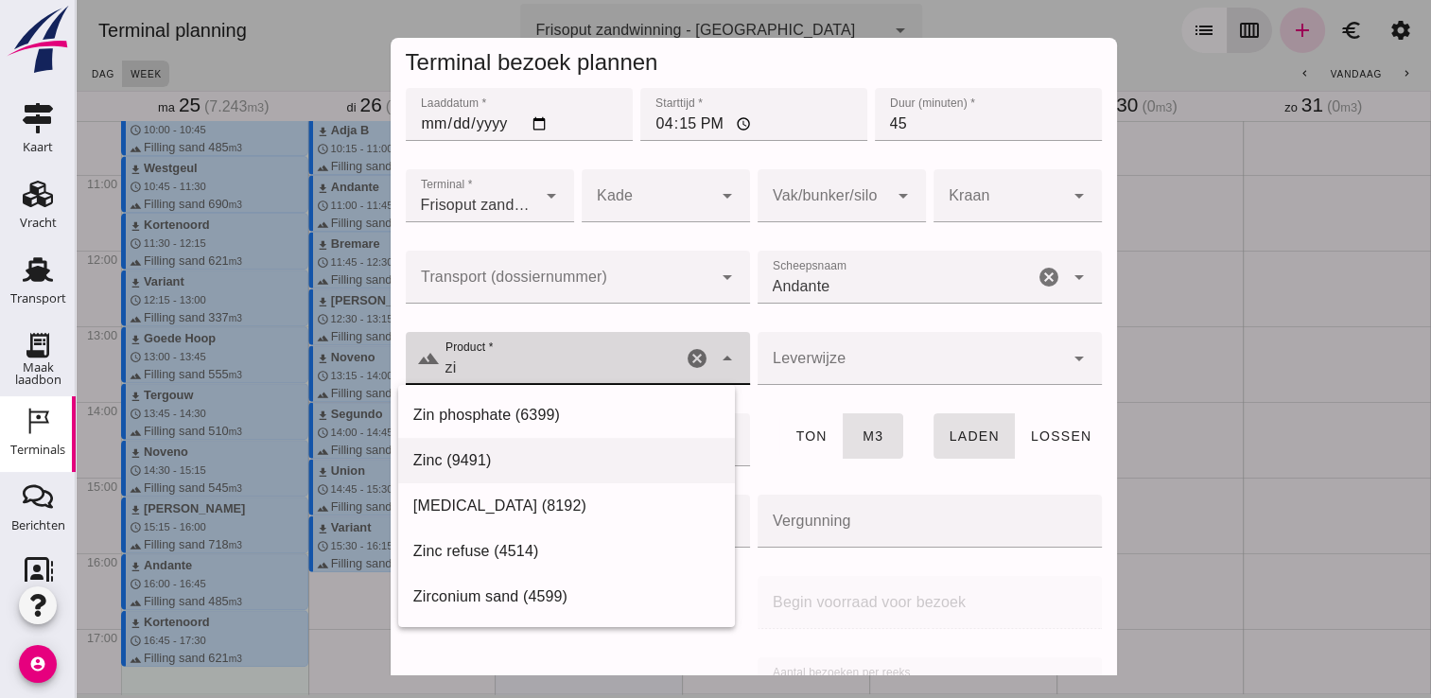
type input "z"
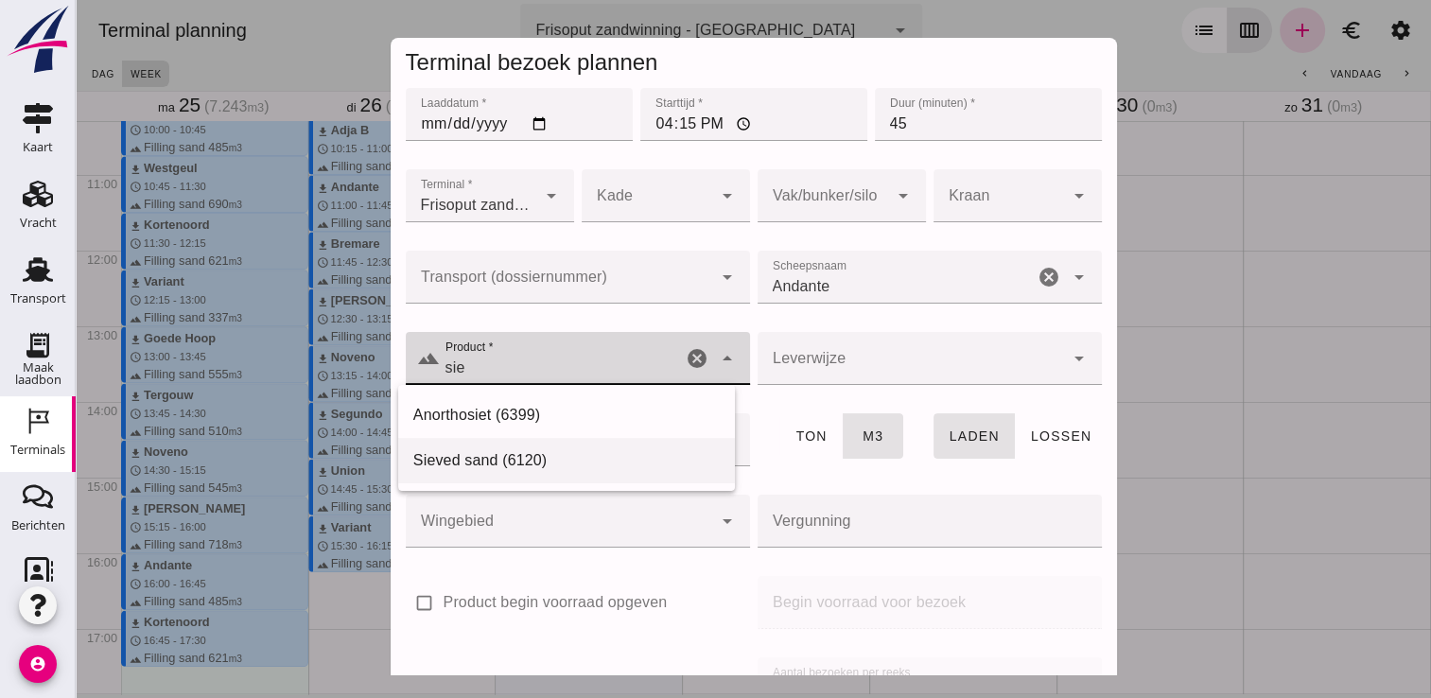
drag, startPoint x: 703, startPoint y: 471, endPoint x: 583, endPoint y: 460, distance: 119.7
click at [583, 460] on div "Sieved sand (6120)" at bounding box center [566, 460] width 306 height 23
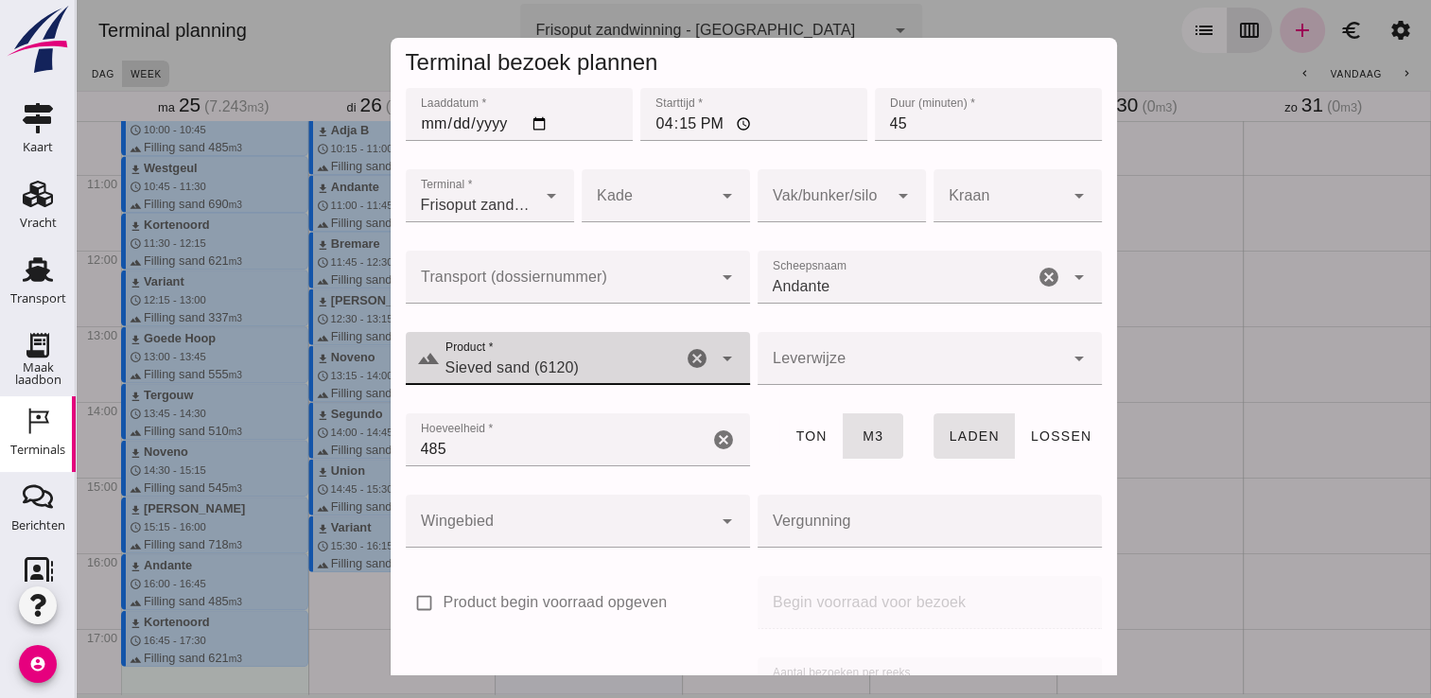
scroll to position [216, 0]
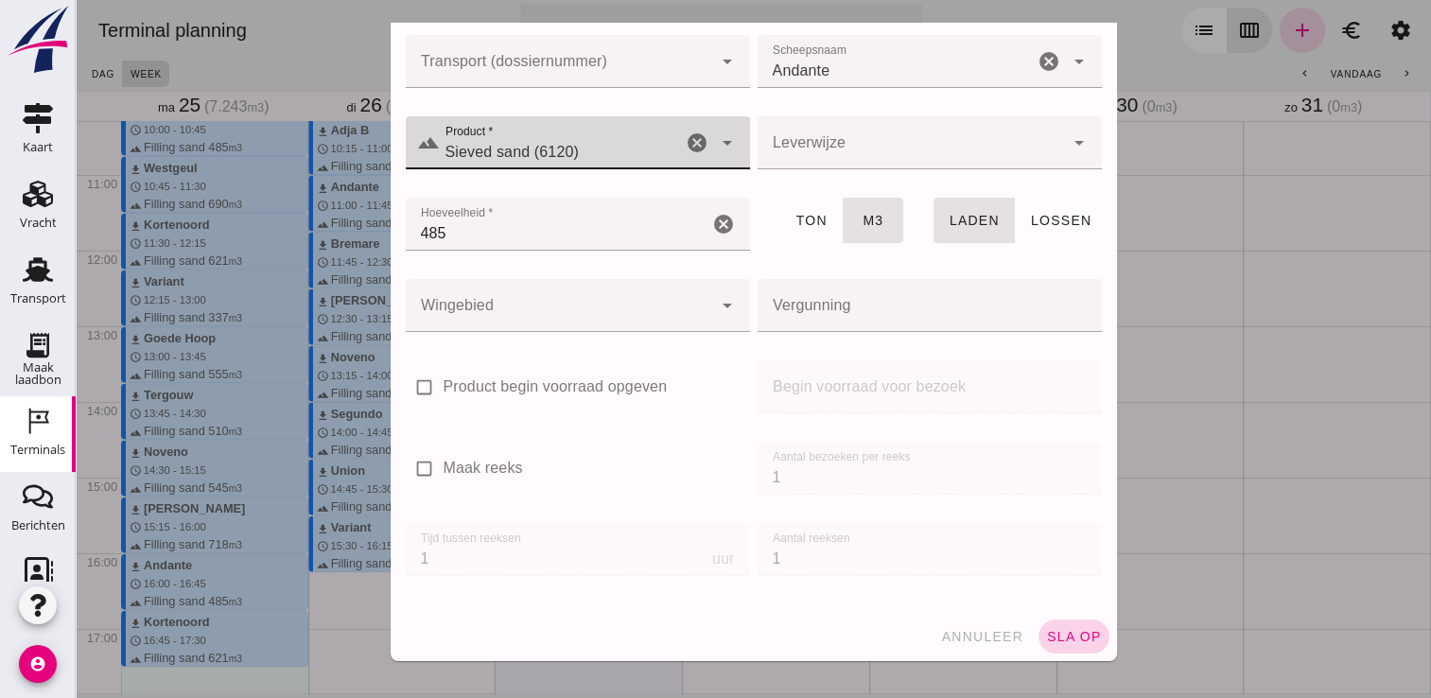
type input "Sieved sand (6120)"
click at [1066, 636] on span "sla op" at bounding box center [1074, 636] width 56 height 15
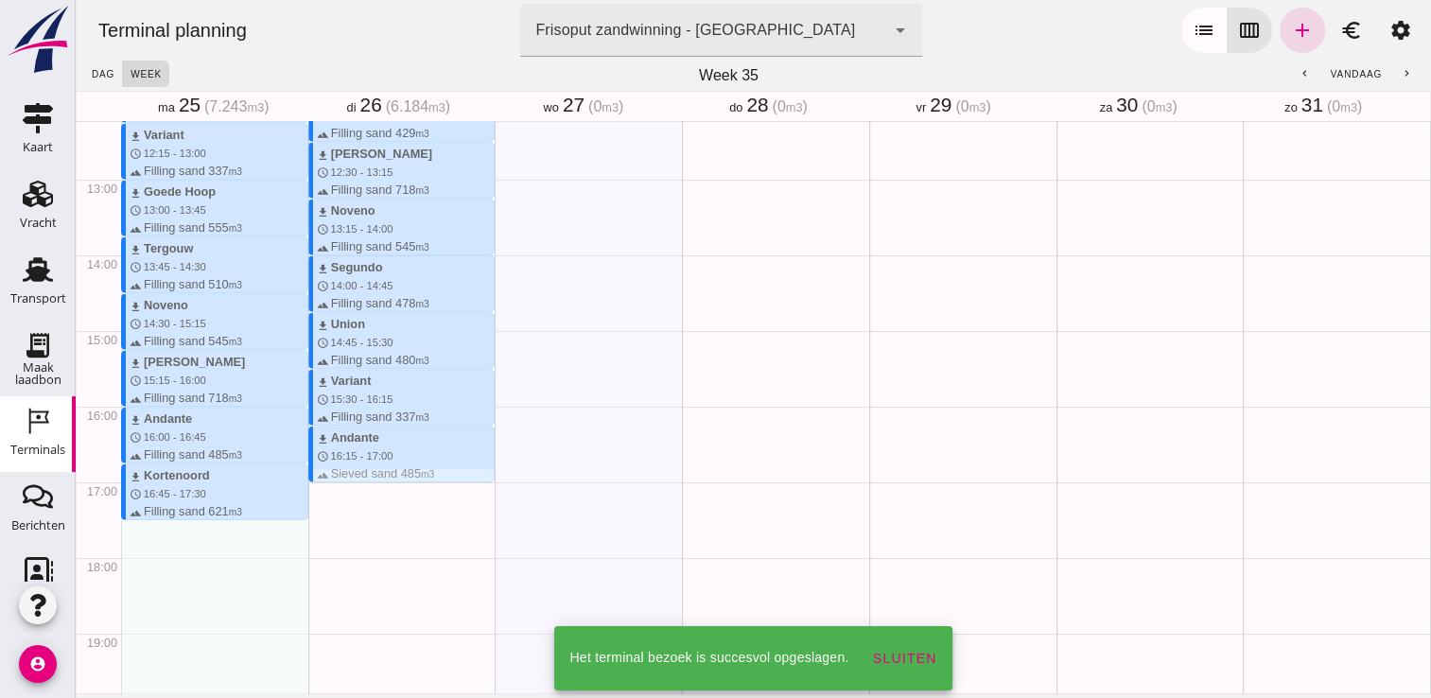
scroll to position [926, 0]
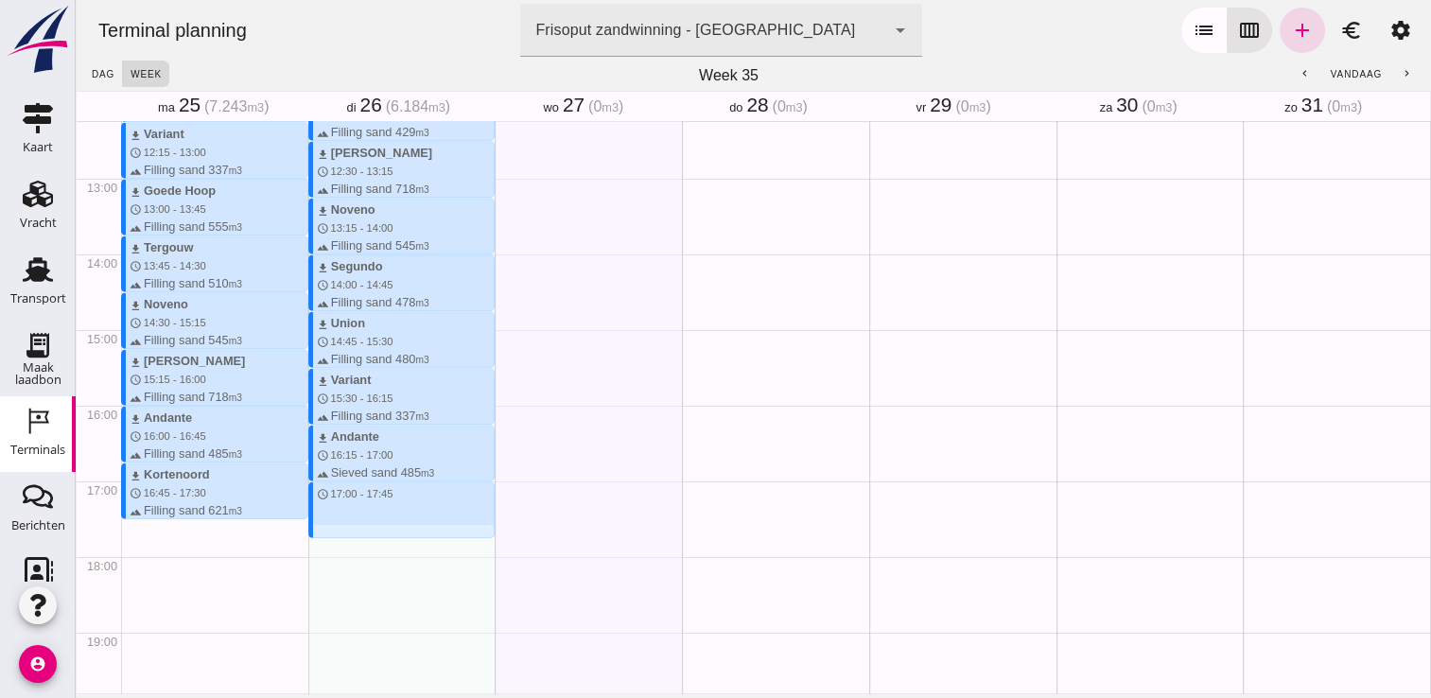
drag, startPoint x: 334, startPoint y: 485, endPoint x: 337, endPoint y: 539, distance: 54.0
click at [337, 539] on div "download Kortenoord schedule 8:00 - 8:45 terrain Filling sand 621 m3 download T…" at bounding box center [401, 102] width 187 height 1815
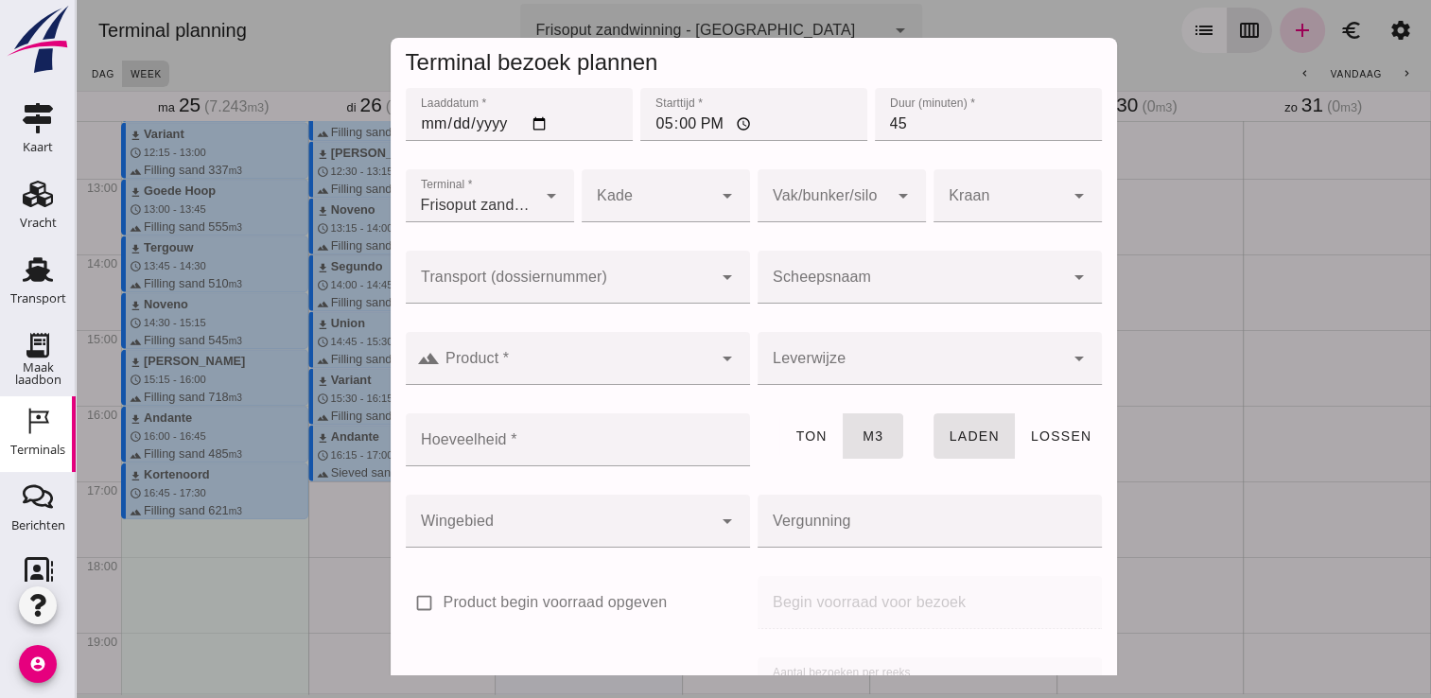
click at [868, 271] on div at bounding box center [910, 277] width 306 height 53
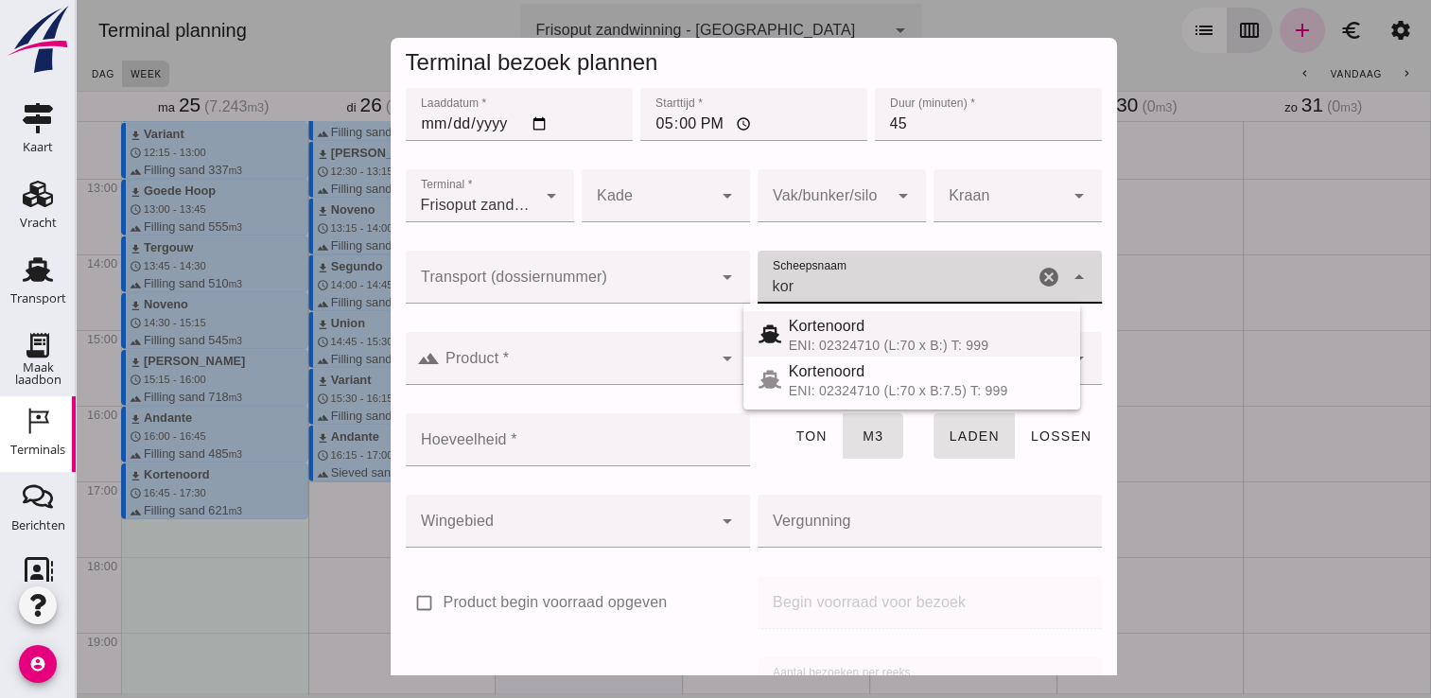
click at [832, 321] on div "Kortenoord" at bounding box center [927, 326] width 276 height 23
type input "Kortenoord"
type input "621"
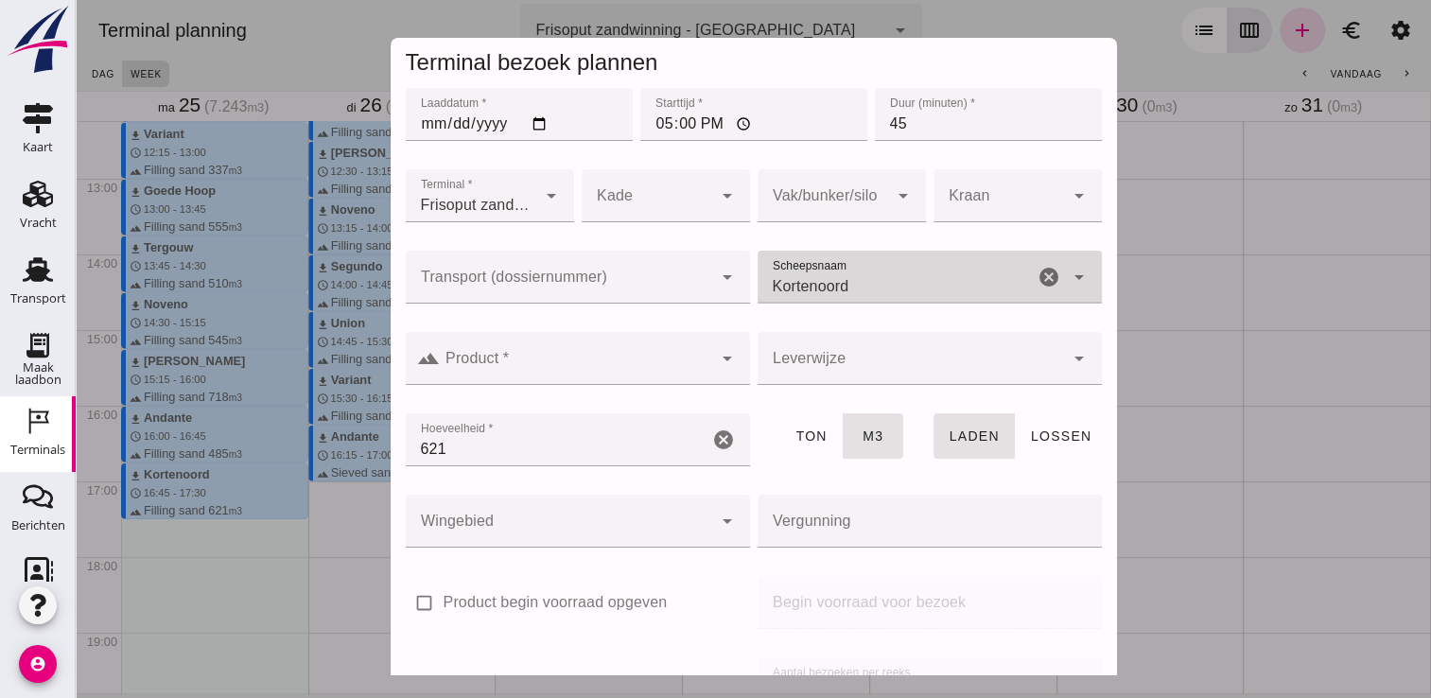
type input "Kortenoord"
click at [682, 359] on input "Product *" at bounding box center [576, 367] width 272 height 23
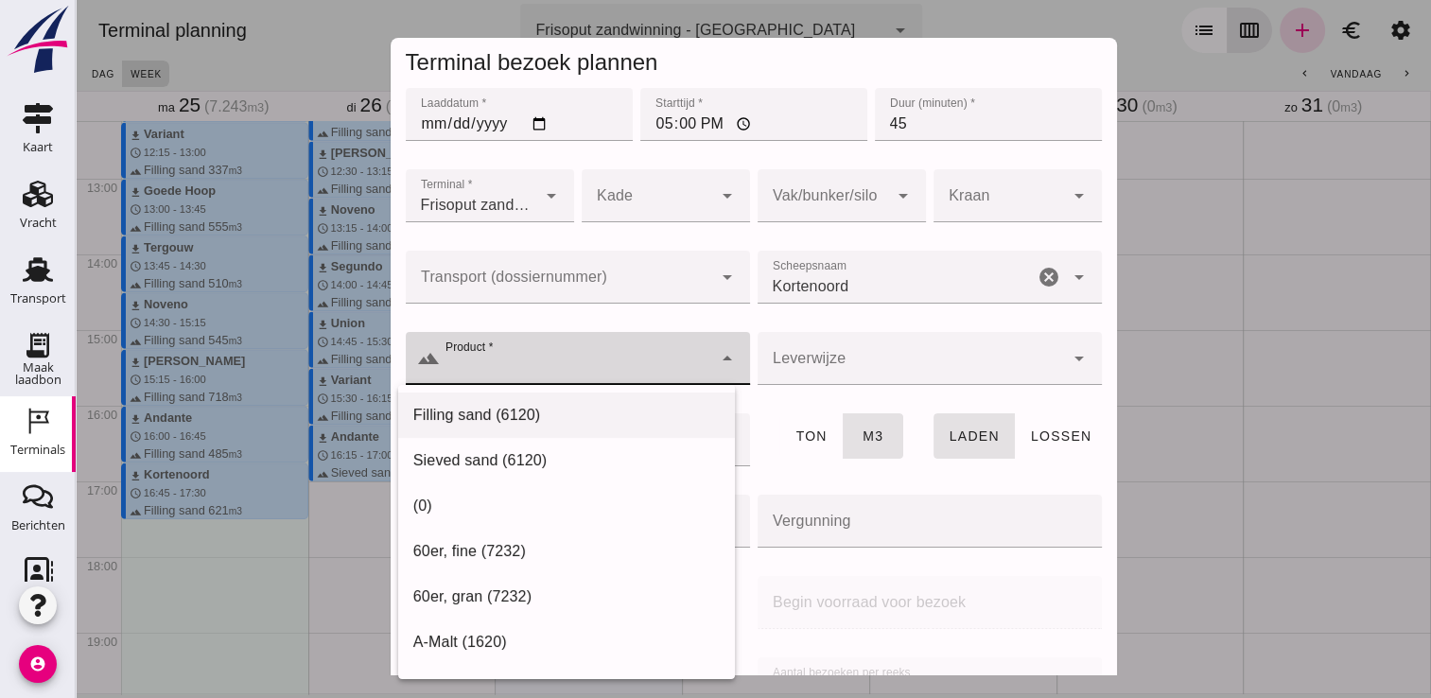
click at [575, 438] on div "Sieved sand (6120)" at bounding box center [566, 460] width 337 height 45
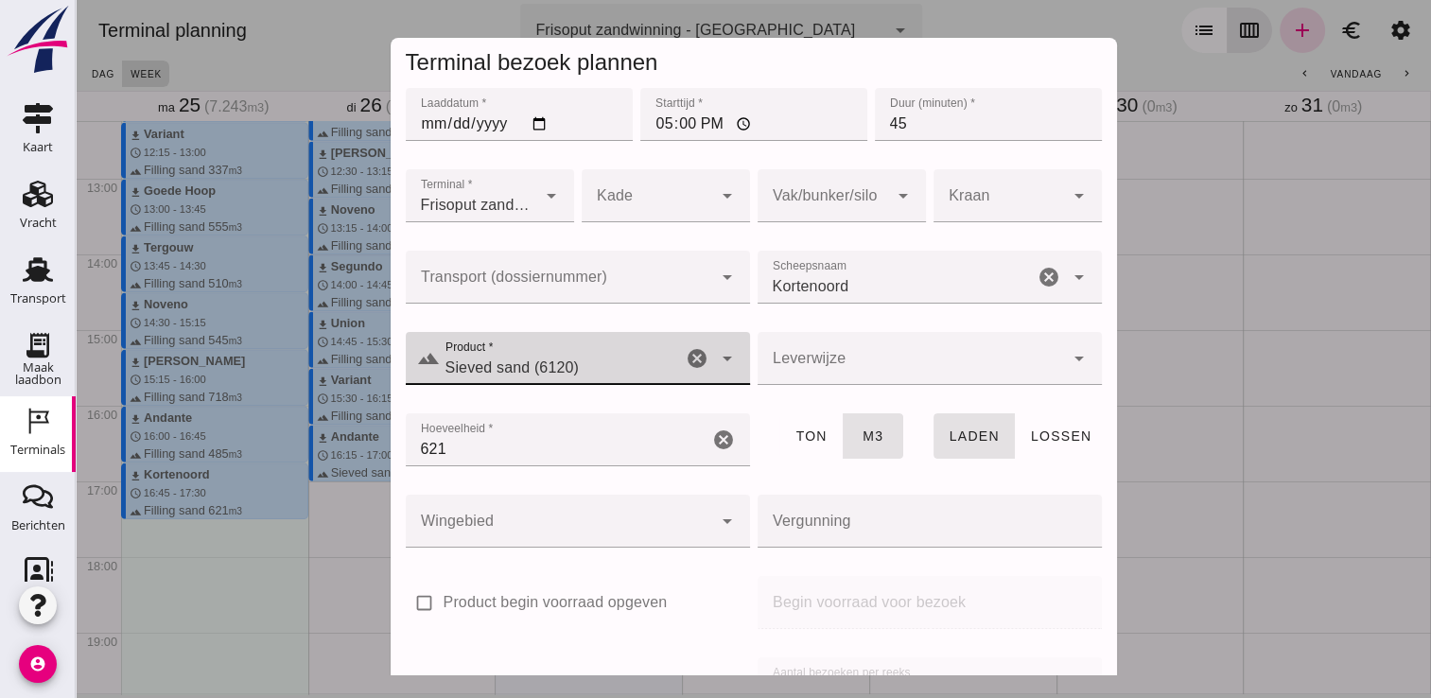
click at [716, 357] on icon "arrow_drop_down" at bounding box center [727, 358] width 23 height 23
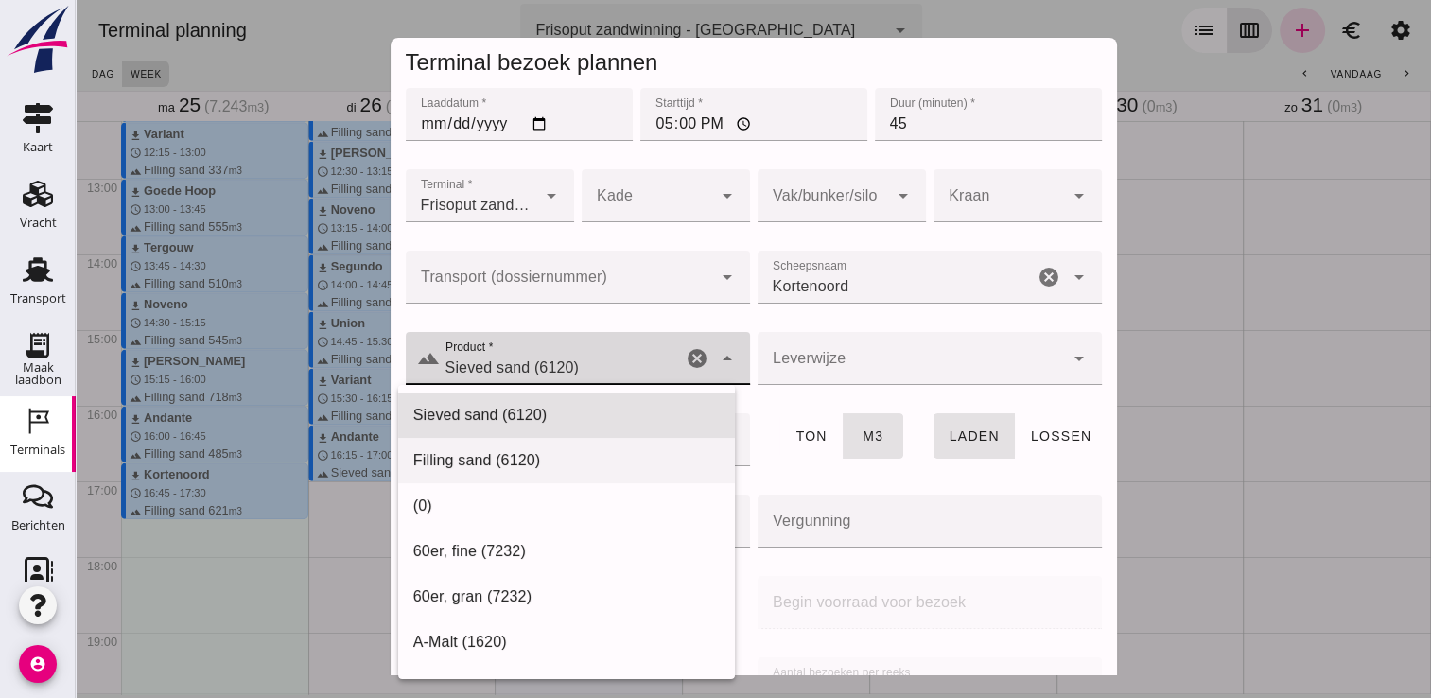
click at [549, 449] on div "Filling sand (6120)" at bounding box center [566, 460] width 306 height 23
type input "Filling sand (6120)"
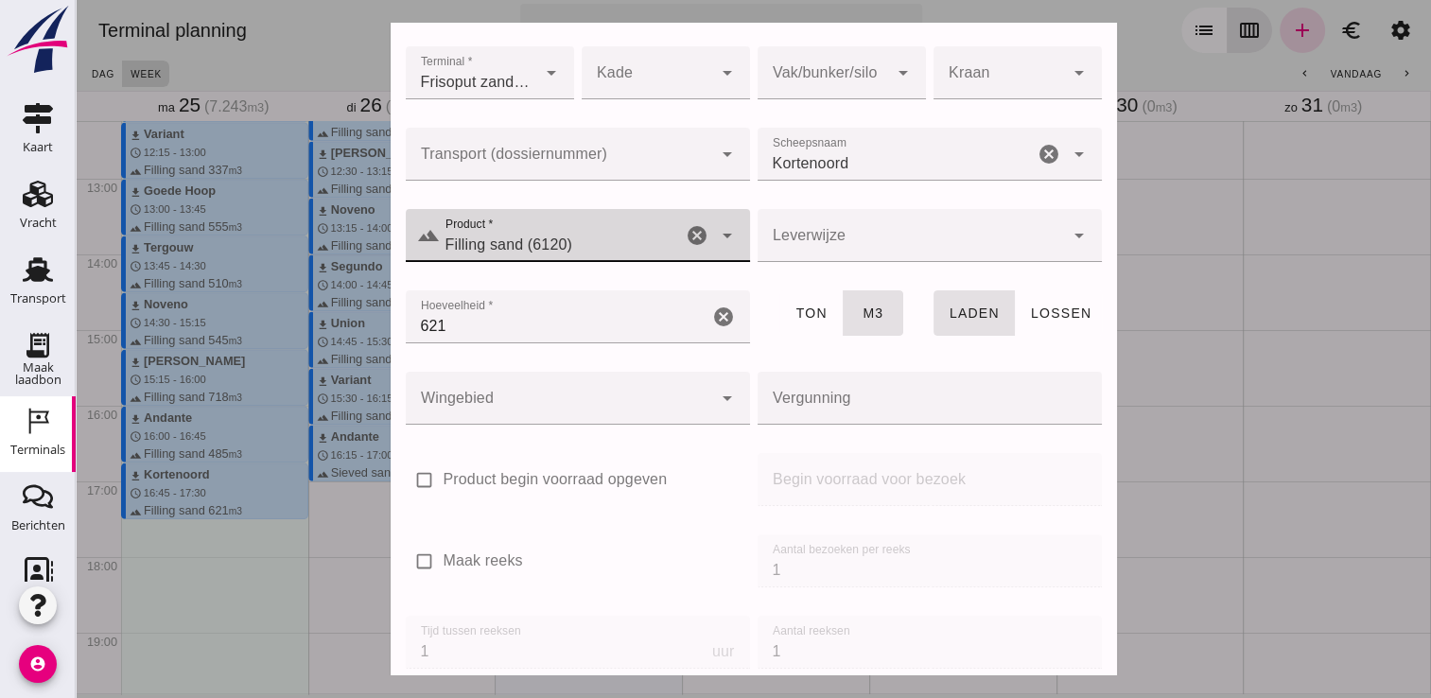
scroll to position [216, 0]
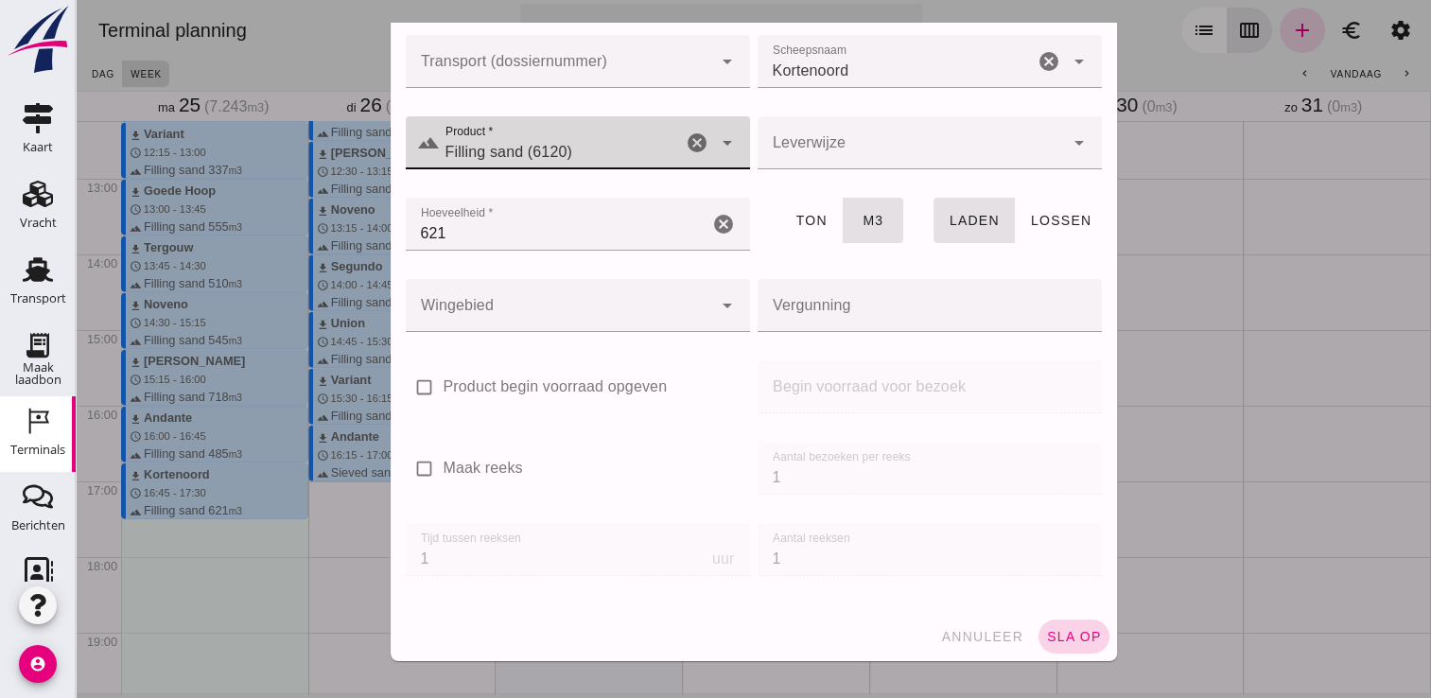
click at [1063, 637] on span "sla op" at bounding box center [1074, 636] width 56 height 15
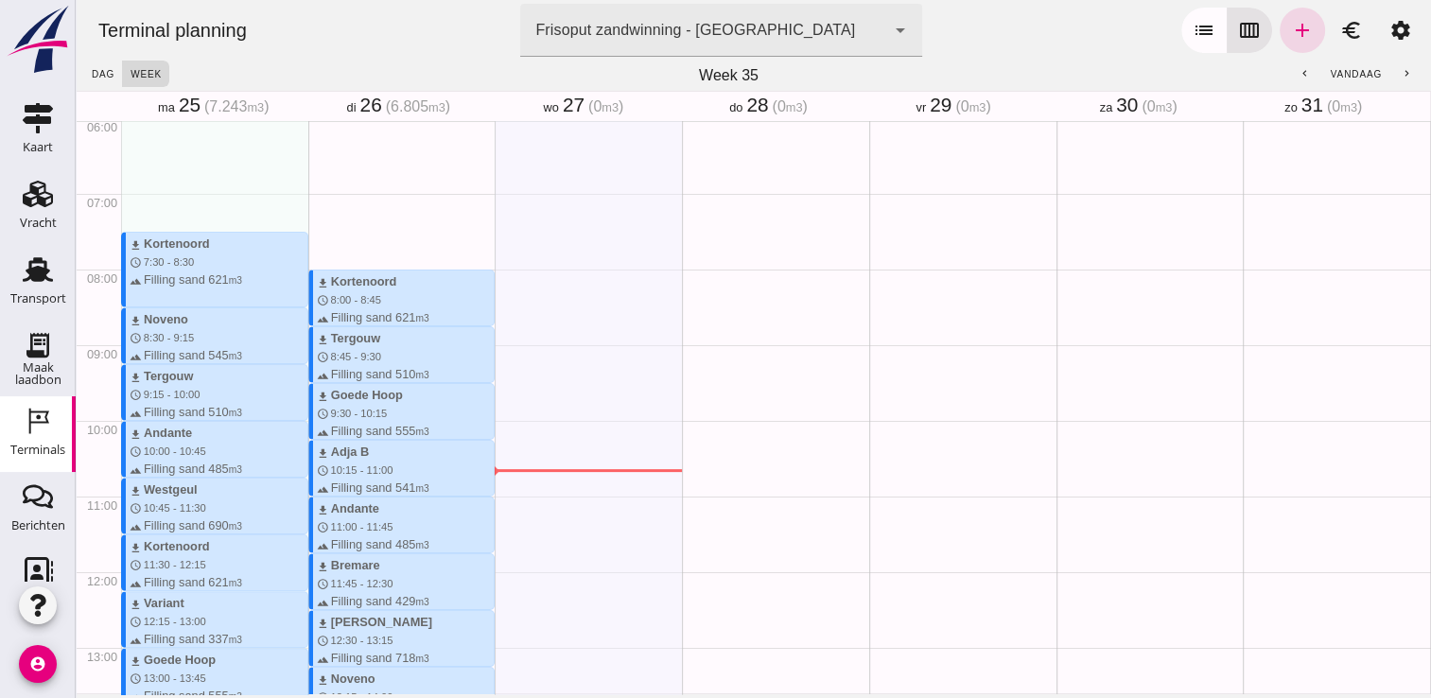
scroll to position [476, 0]
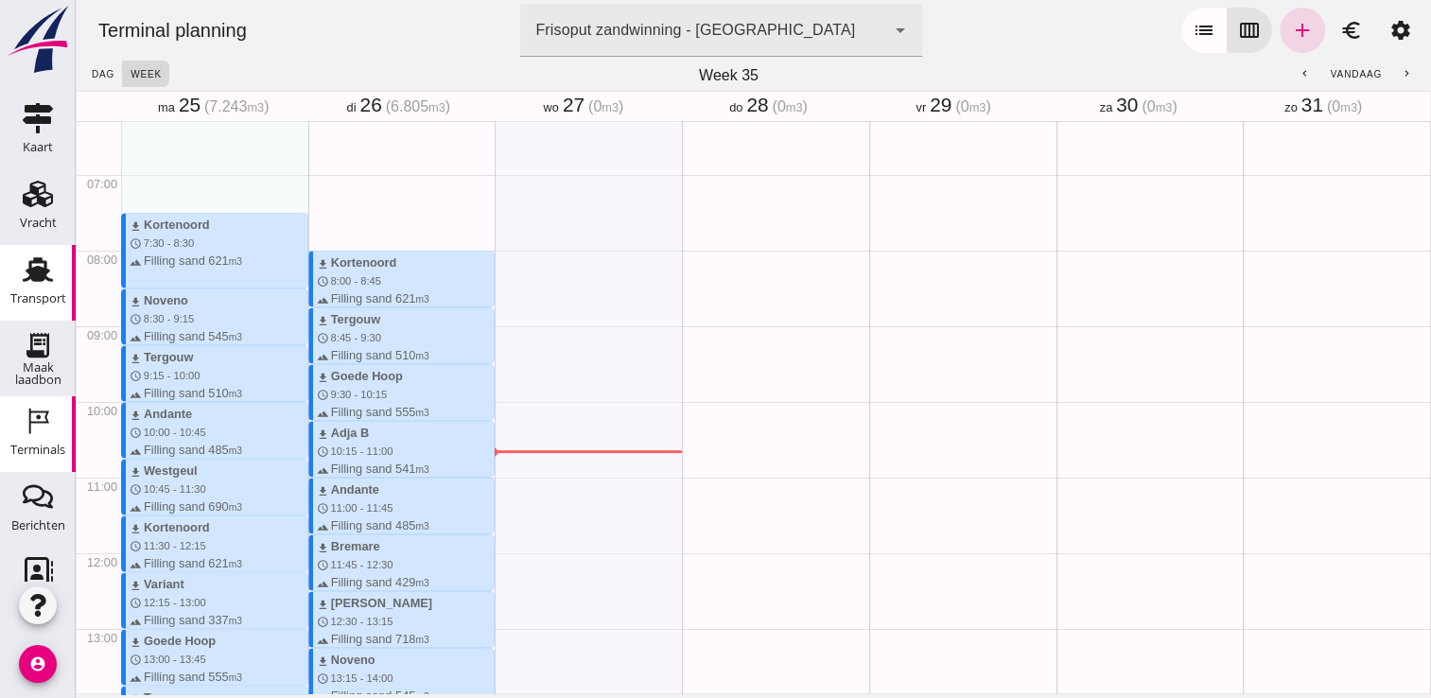
click at [25, 273] on use at bounding box center [38, 269] width 30 height 25
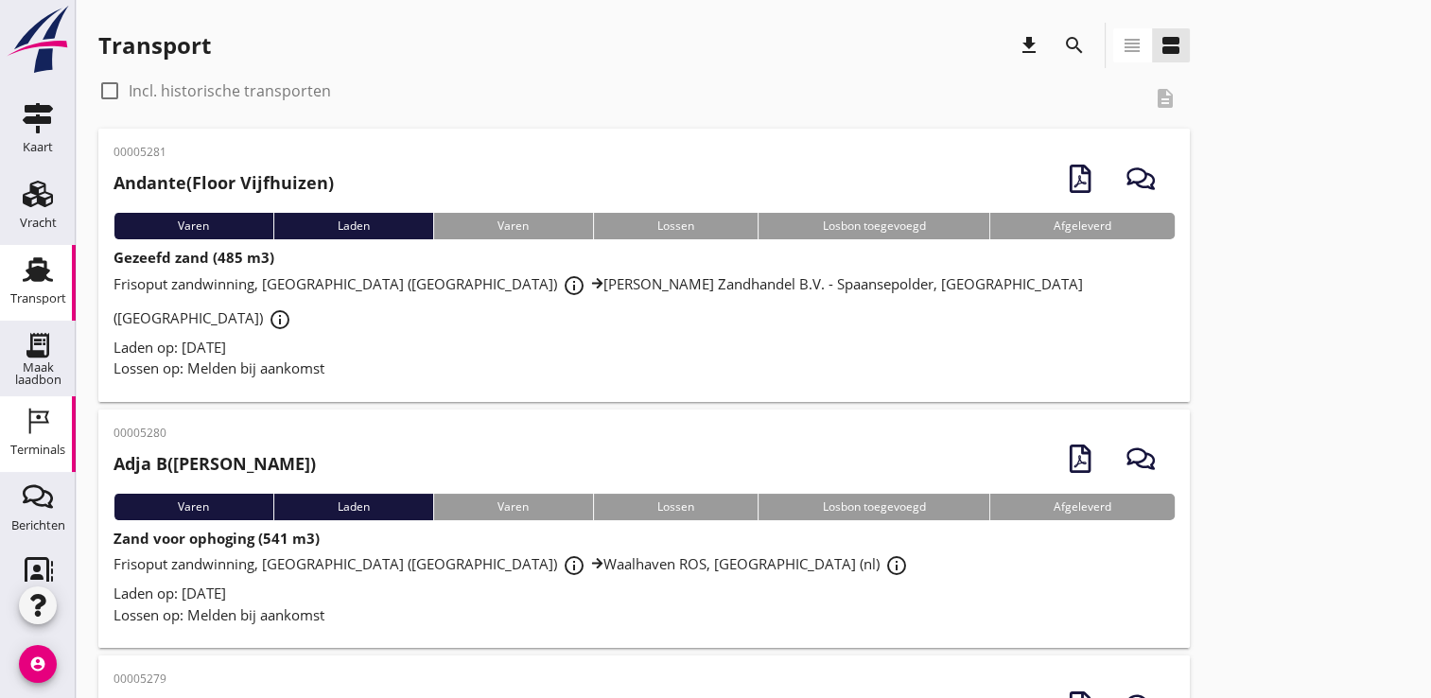
click at [29, 432] on use at bounding box center [39, 421] width 20 height 26
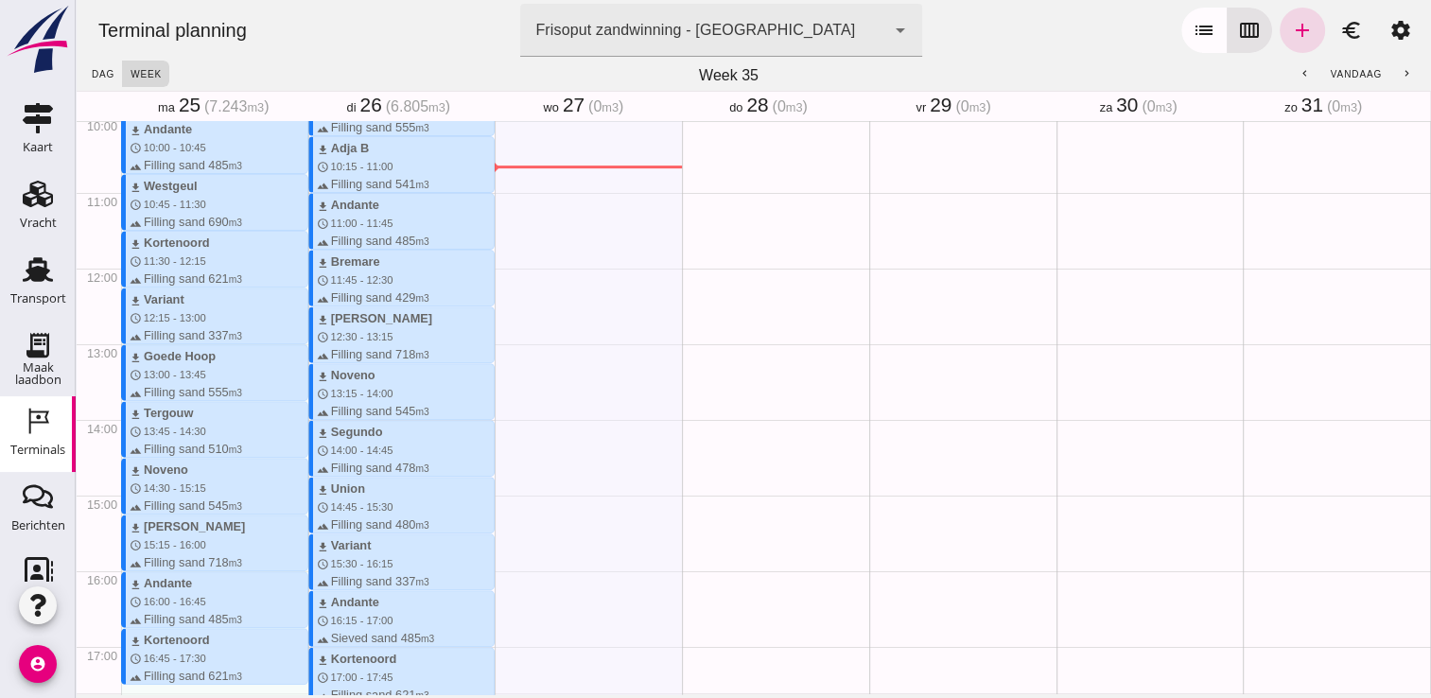
scroll to position [775, 0]
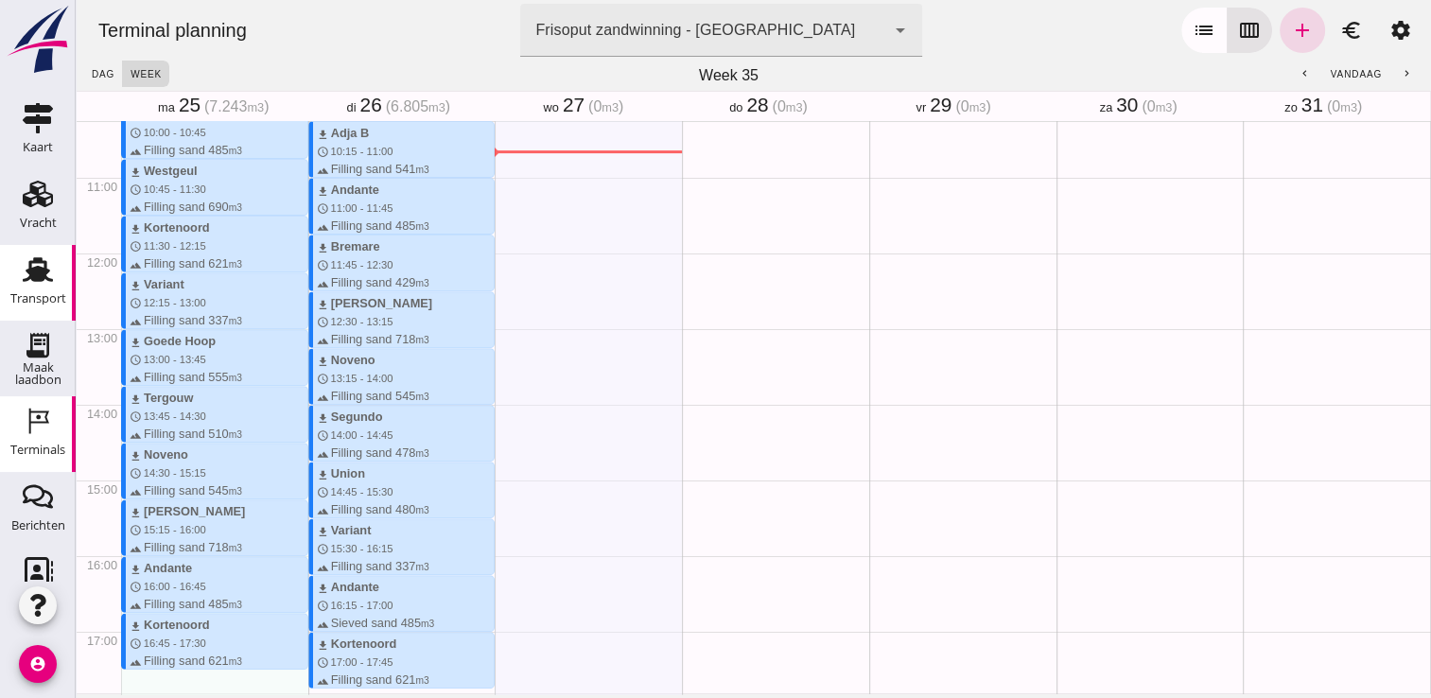
click at [38, 294] on div "Transport" at bounding box center [38, 298] width 56 height 12
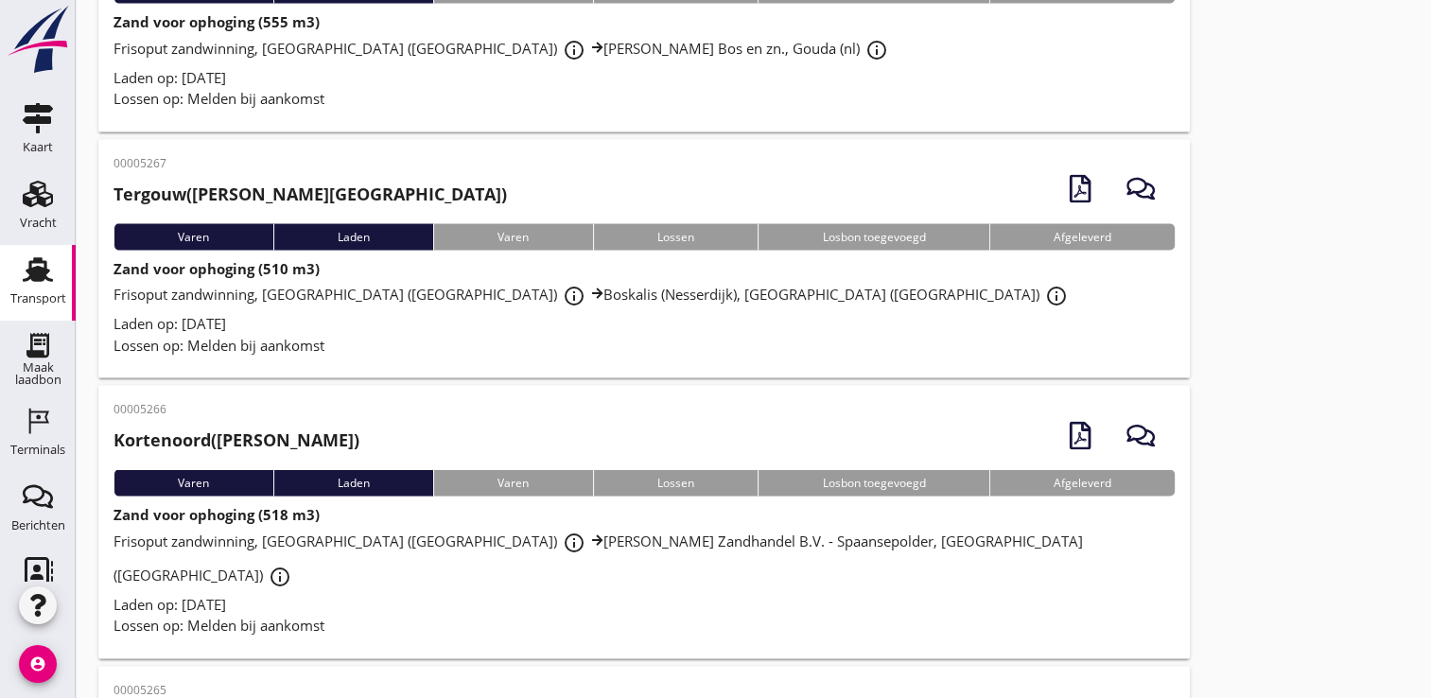
scroll to position [3725, 0]
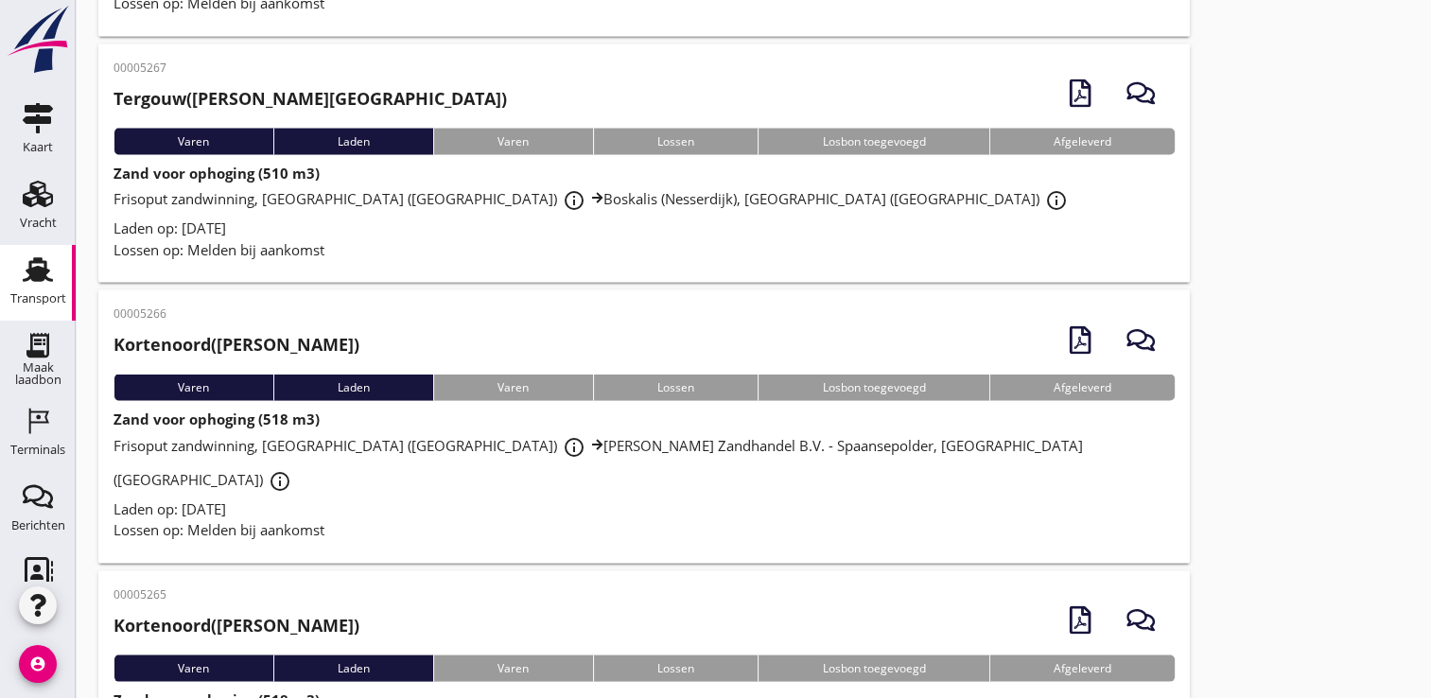
drag, startPoint x: 414, startPoint y: 524, endPoint x: 362, endPoint y: 545, distance: 56.0
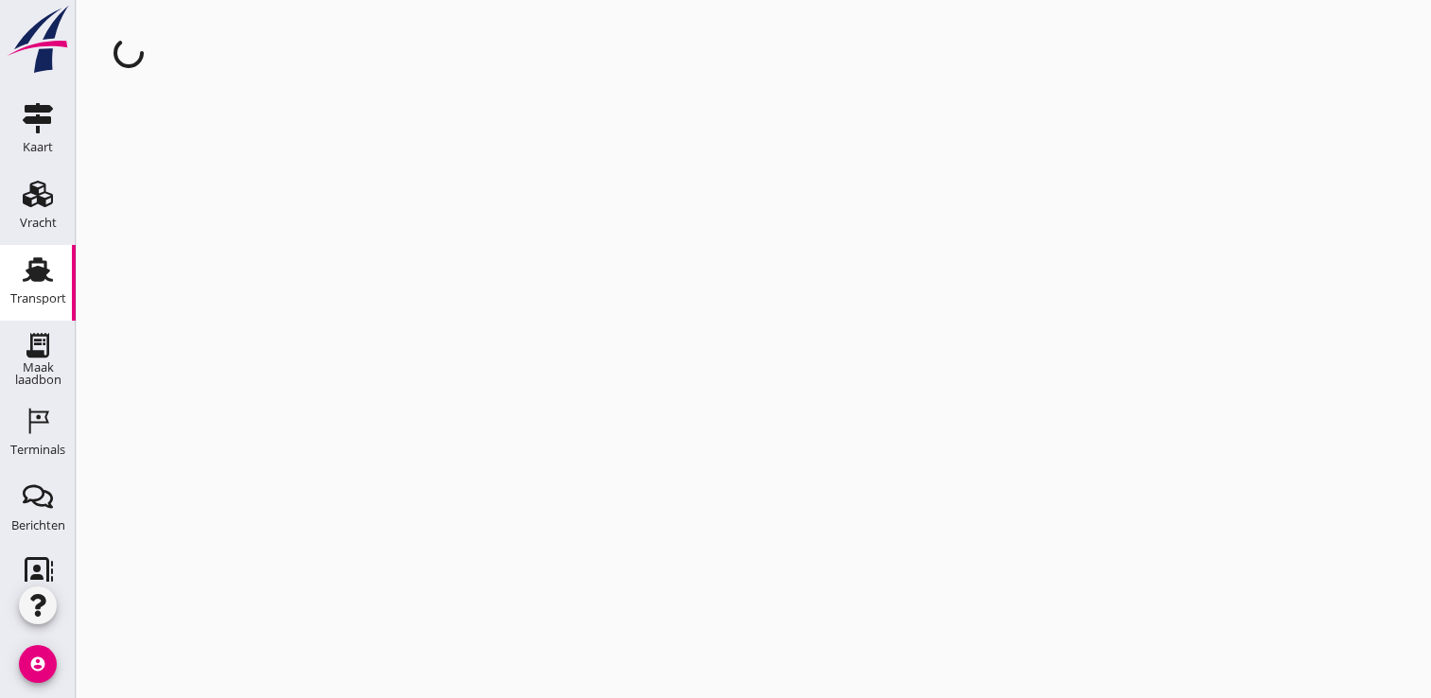
click at [445, 530] on div "cancel You are impersonating another user." at bounding box center [753, 349] width 1355 height 698
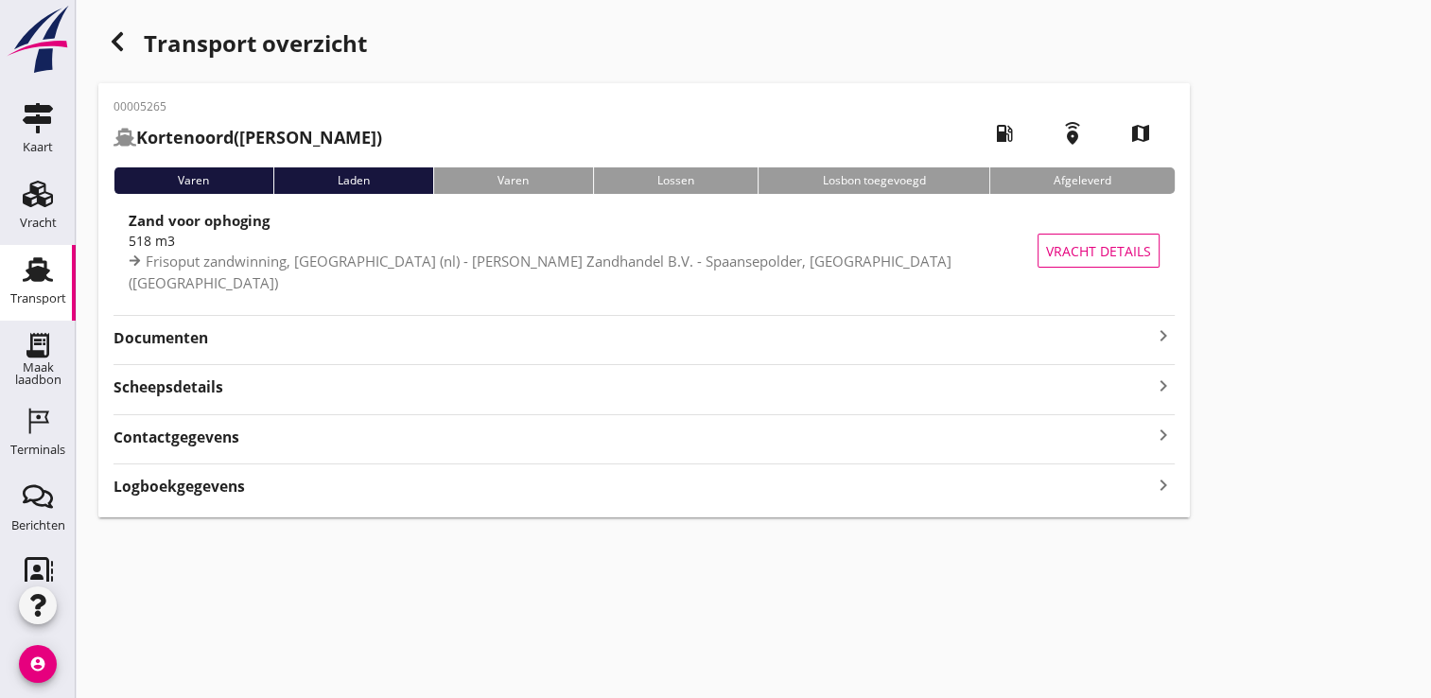
click at [537, 323] on div "Documenten keyboard_arrow_right" at bounding box center [643, 336] width 1061 height 26
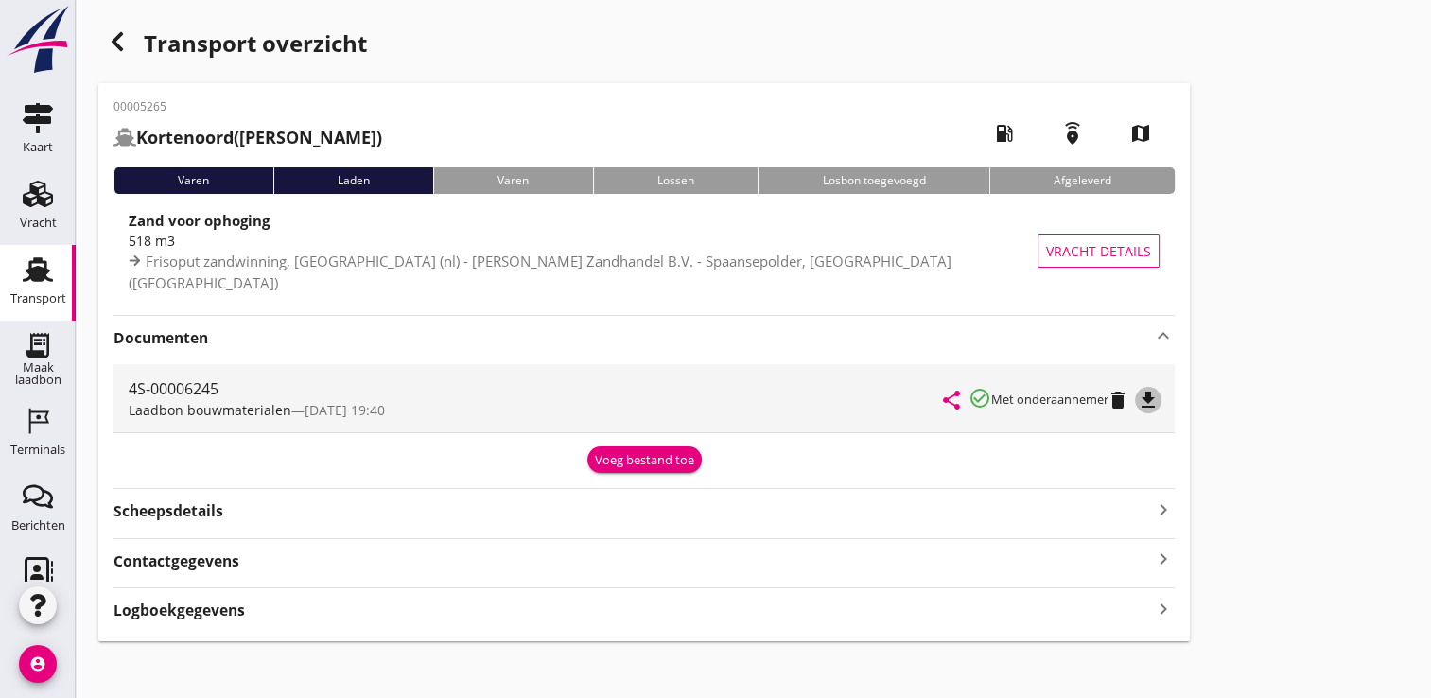
click at [1157, 398] on icon "file_download" at bounding box center [1148, 400] width 23 height 23
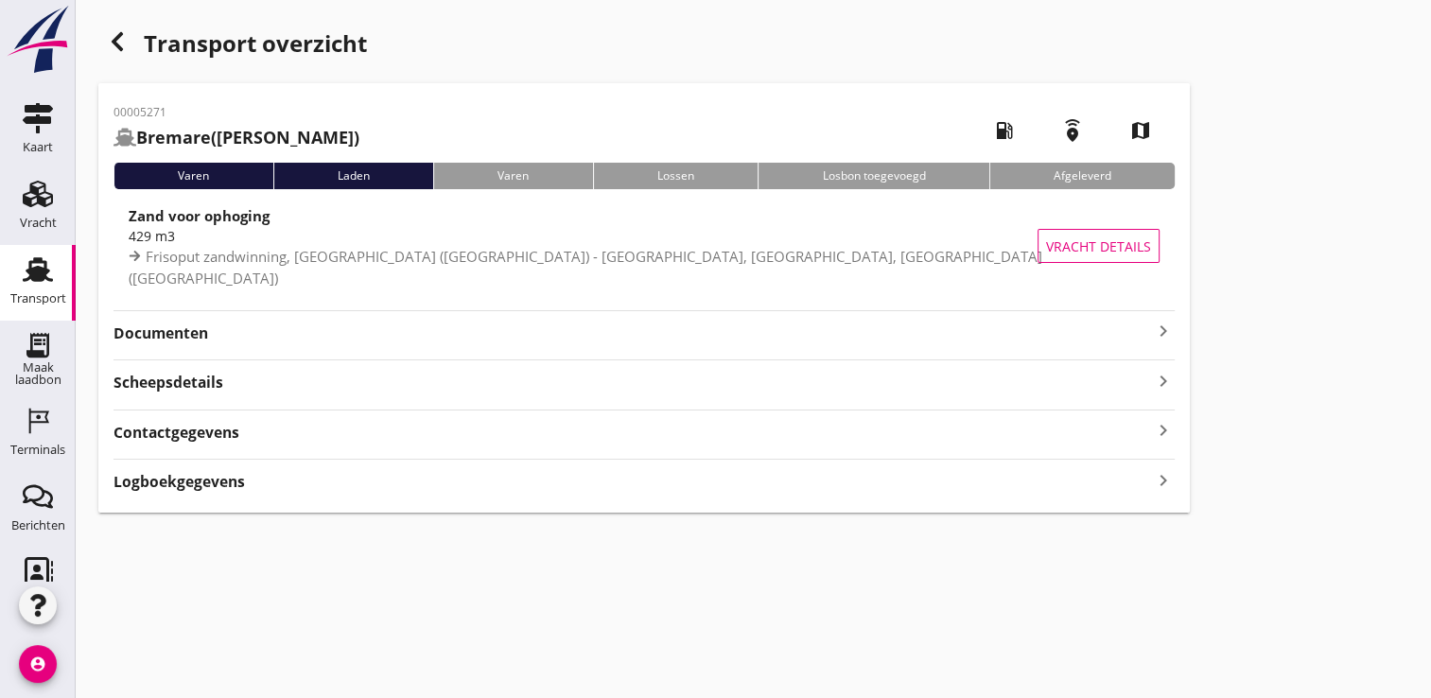
click at [1154, 339] on icon "keyboard_arrow_right" at bounding box center [1163, 331] width 23 height 23
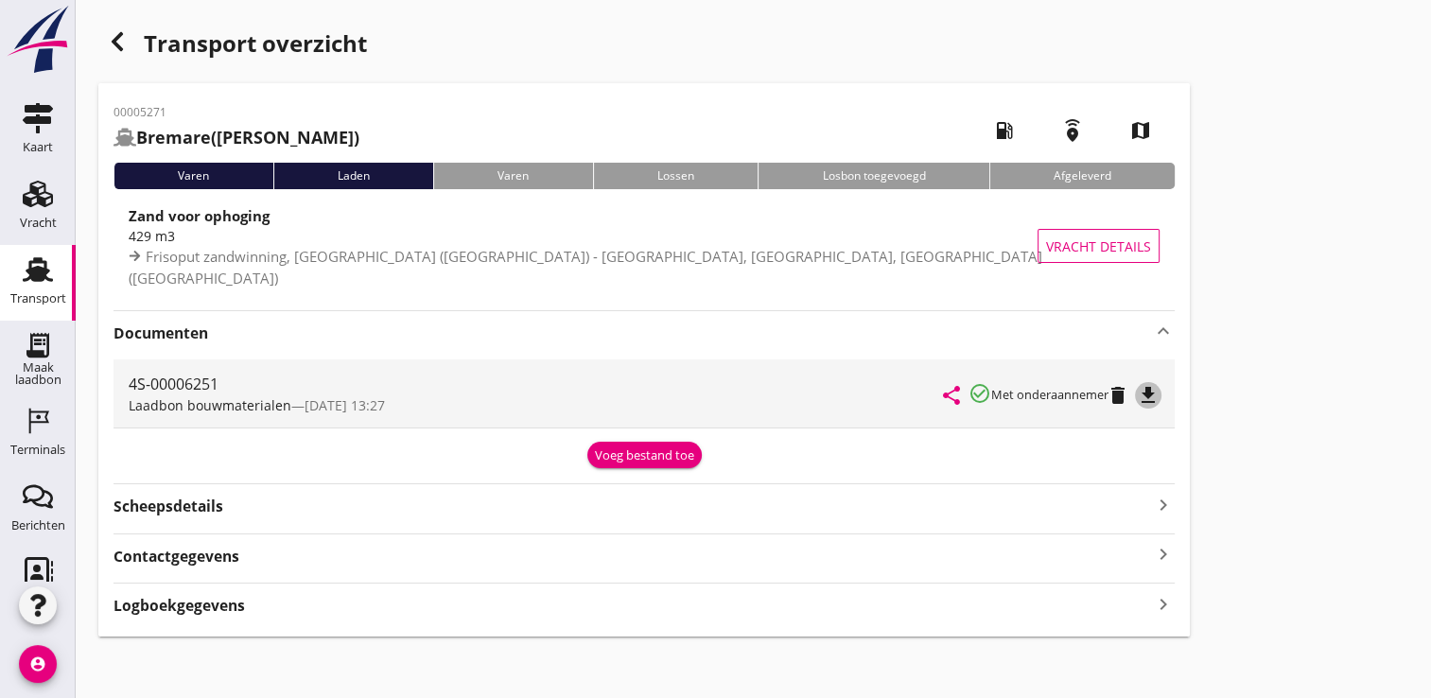
click at [1154, 388] on icon "file_download" at bounding box center [1148, 395] width 23 height 23
